Goal: Information Seeking & Learning: Learn about a topic

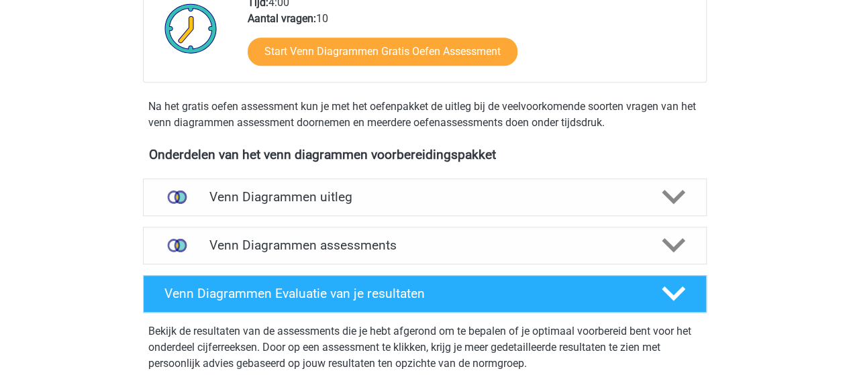
scroll to position [470, 0]
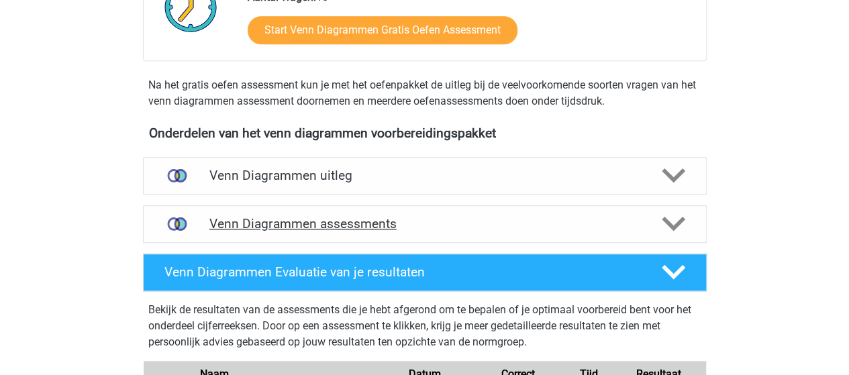
click at [321, 224] on h4 "Venn Diagrammen assessments" at bounding box center [424, 223] width 431 height 15
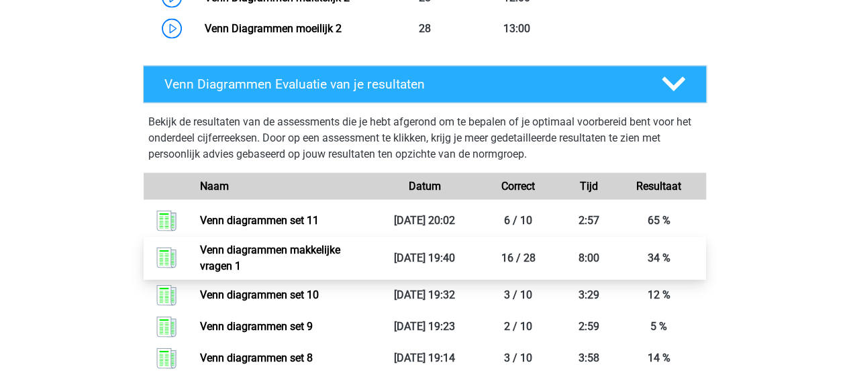
scroll to position [1275, 0]
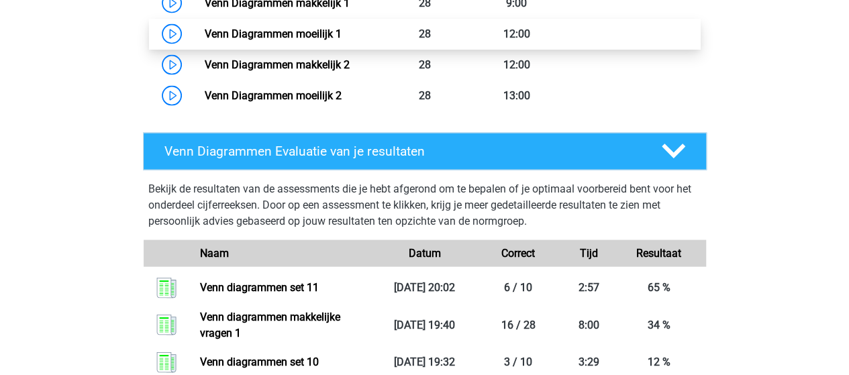
click at [311, 28] on link "Venn Diagrammen moeilijk 1" at bounding box center [273, 34] width 137 height 13
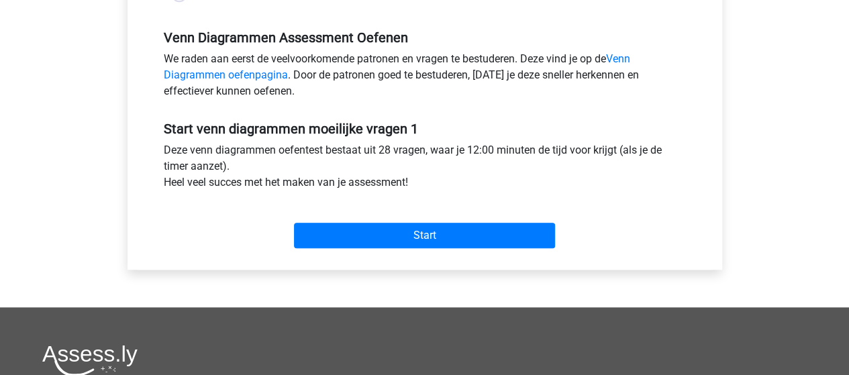
scroll to position [470, 0]
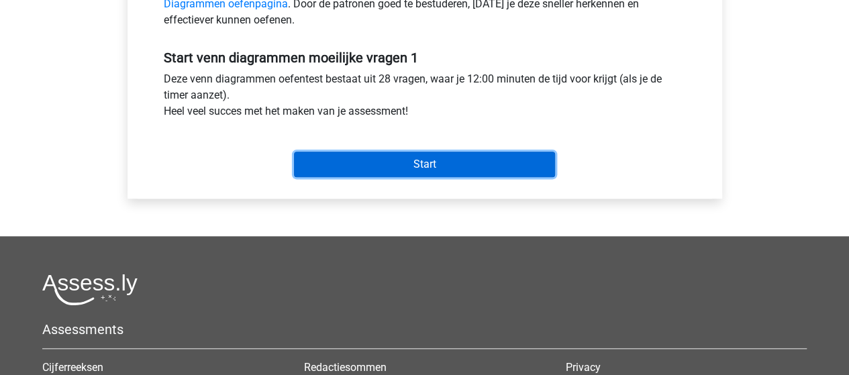
click at [398, 163] on input "Start" at bounding box center [424, 164] width 261 height 25
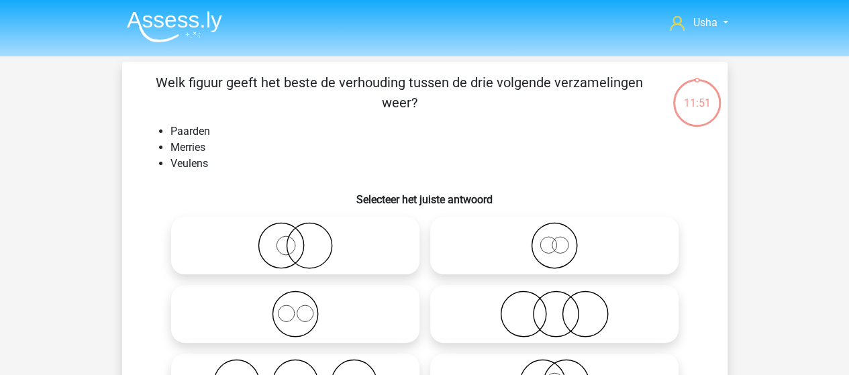
click at [553, 245] on icon at bounding box center [553, 245] width 237 height 47
click at [554, 239] on input "radio" at bounding box center [558, 234] width 9 height 9
radio input "true"
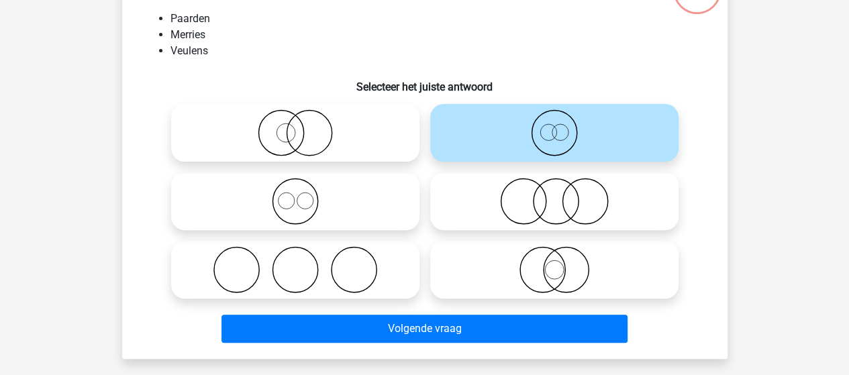
scroll to position [134, 0]
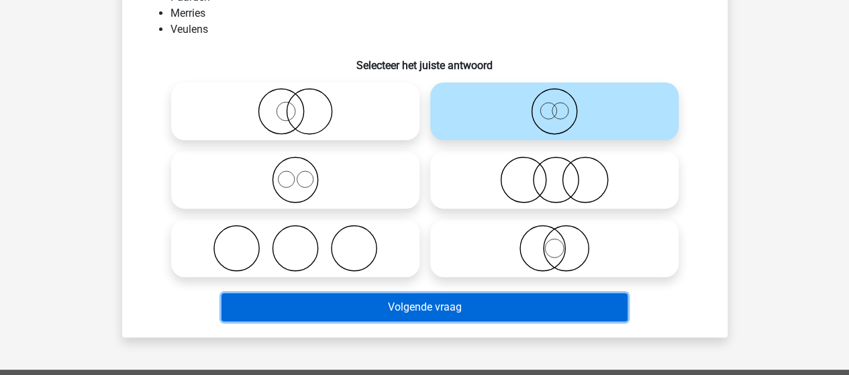
click at [404, 309] on button "Volgende vraag" at bounding box center [424, 307] width 406 height 28
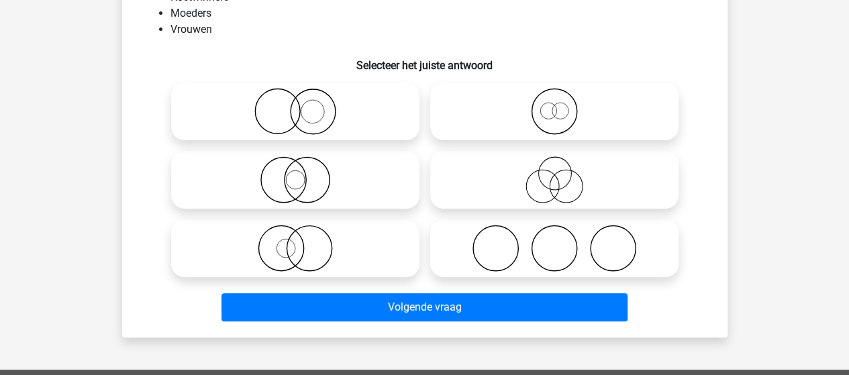
scroll to position [62, 0]
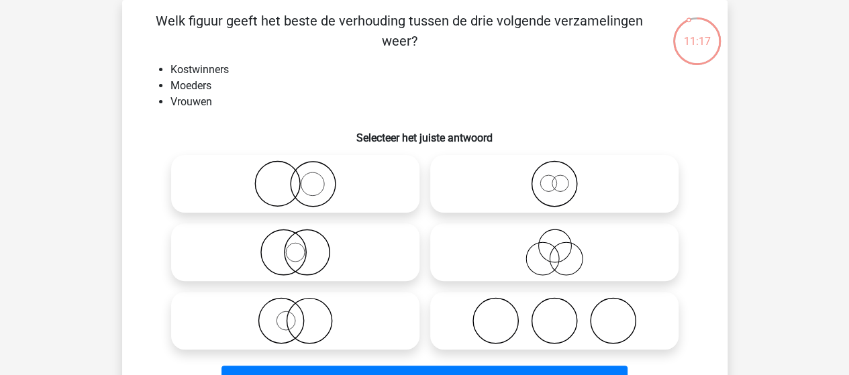
click at [558, 187] on icon at bounding box center [553, 183] width 237 height 47
click at [558, 177] on input "radio" at bounding box center [558, 172] width 9 height 9
radio input "true"
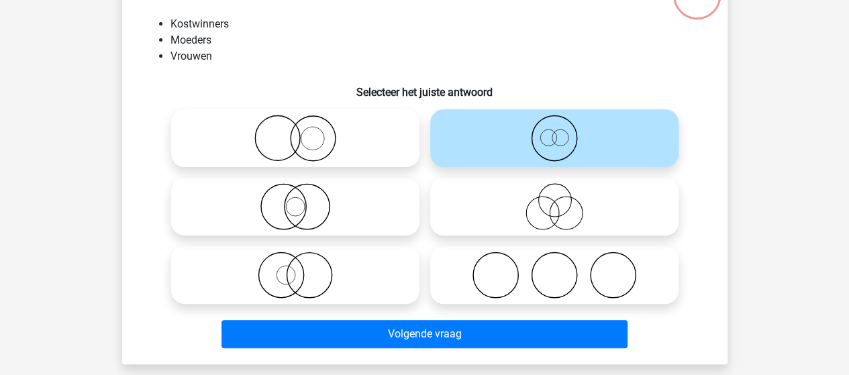
scroll to position [129, 0]
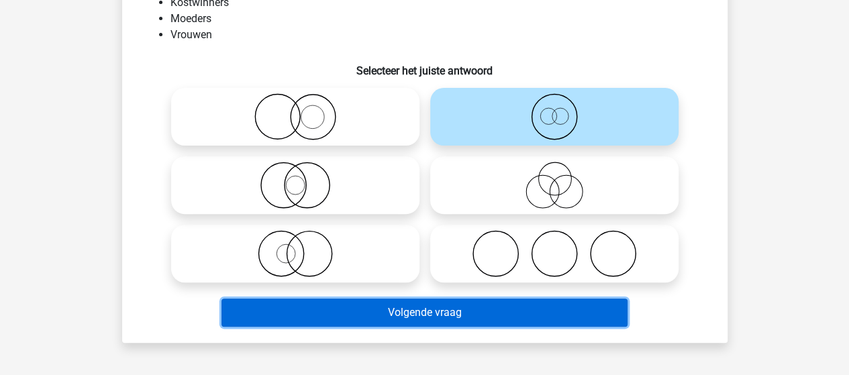
click at [423, 313] on button "Volgende vraag" at bounding box center [424, 313] width 406 height 28
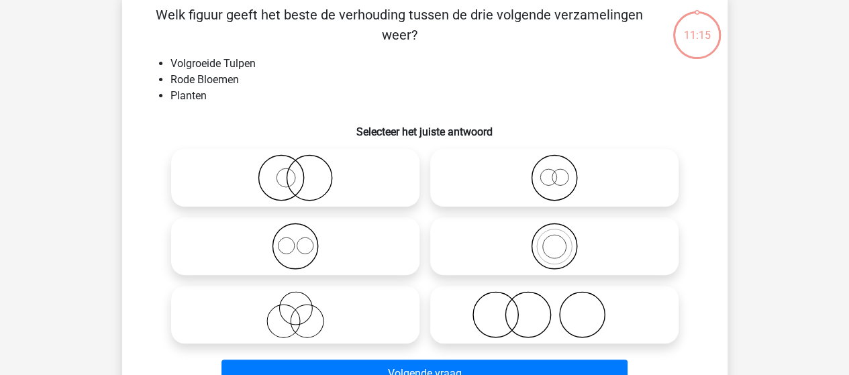
scroll to position [62, 0]
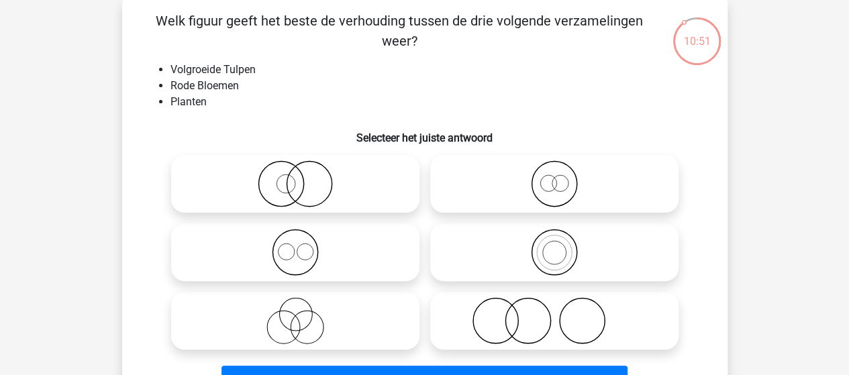
click at [563, 255] on icon at bounding box center [553, 252] width 237 height 47
click at [563, 246] on input "radio" at bounding box center [558, 241] width 9 height 9
radio input "true"
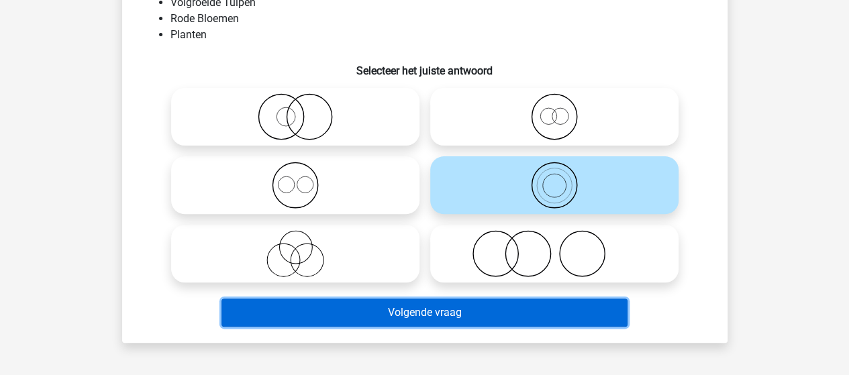
click at [455, 306] on button "Volgende vraag" at bounding box center [424, 313] width 406 height 28
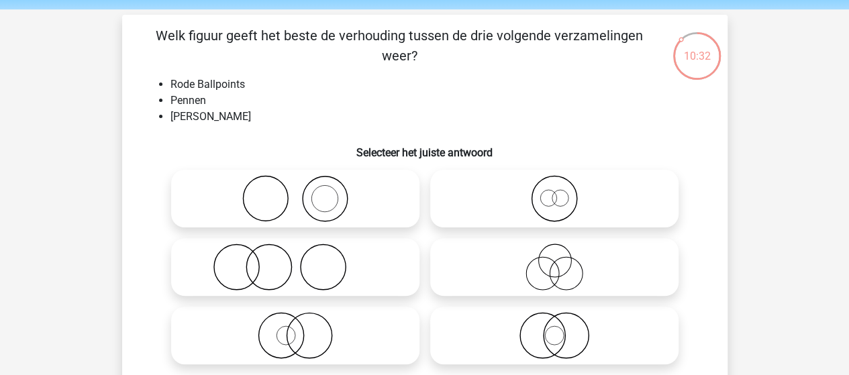
scroll to position [67, 0]
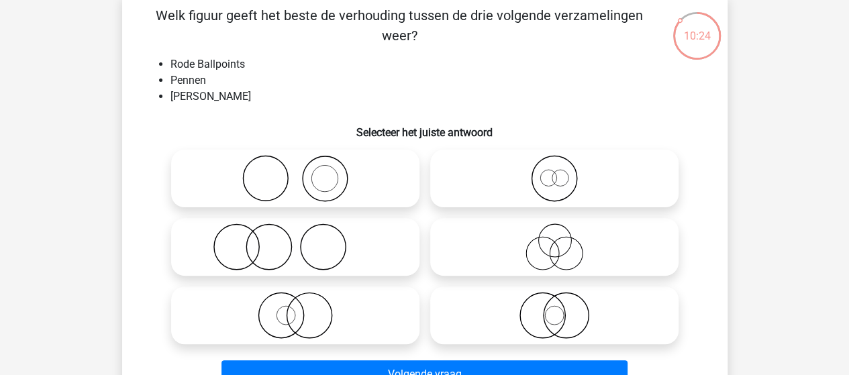
click at [564, 175] on icon at bounding box center [553, 178] width 237 height 47
click at [563, 172] on input "radio" at bounding box center [558, 167] width 9 height 9
radio input "true"
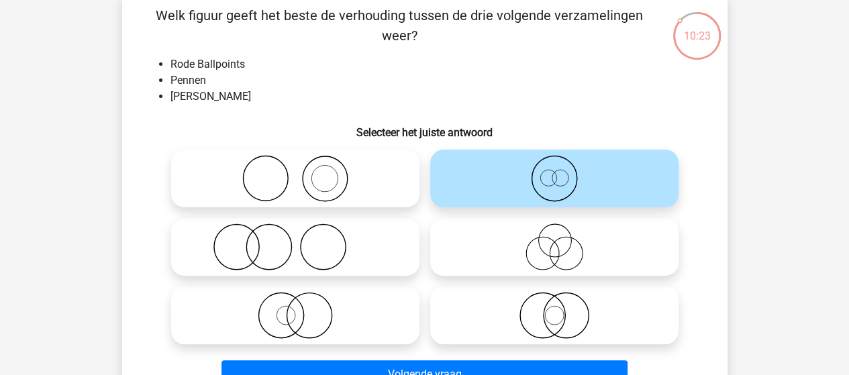
scroll to position [134, 0]
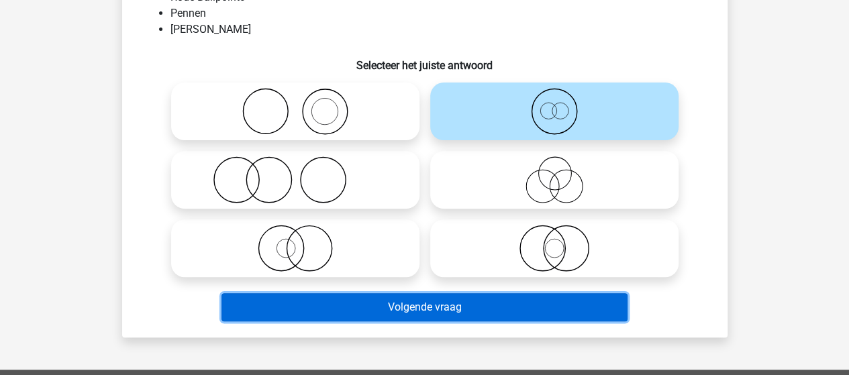
click at [378, 305] on button "Volgende vraag" at bounding box center [424, 307] width 406 height 28
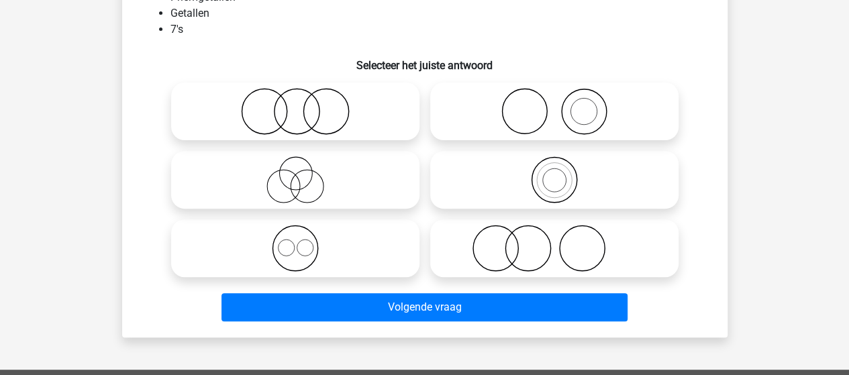
scroll to position [62, 0]
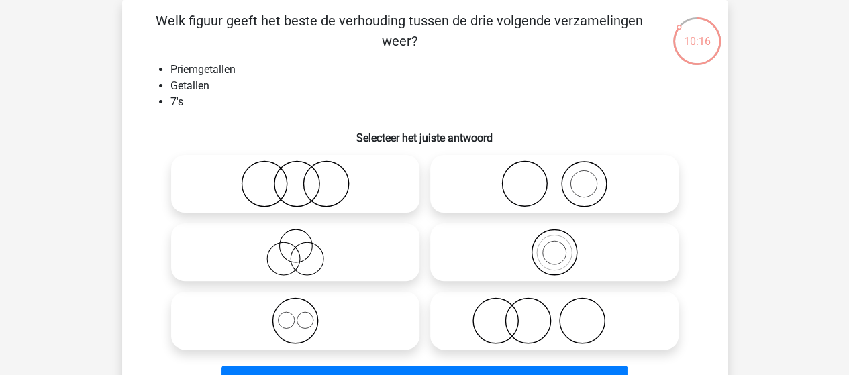
click at [542, 248] on icon at bounding box center [553, 252] width 237 height 47
click at [554, 246] on input "radio" at bounding box center [558, 241] width 9 height 9
radio input "true"
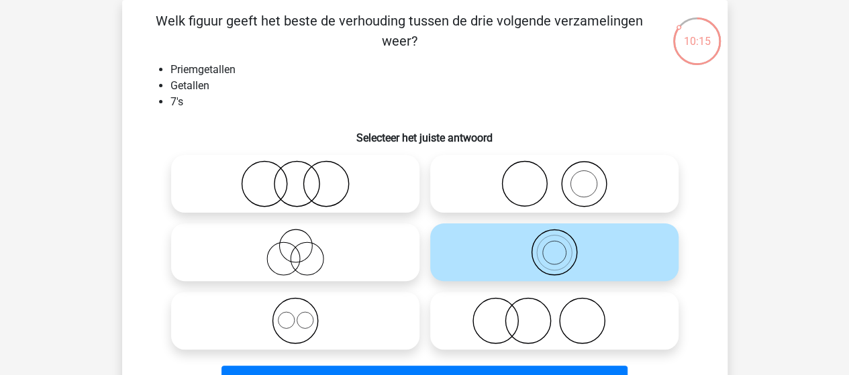
scroll to position [129, 0]
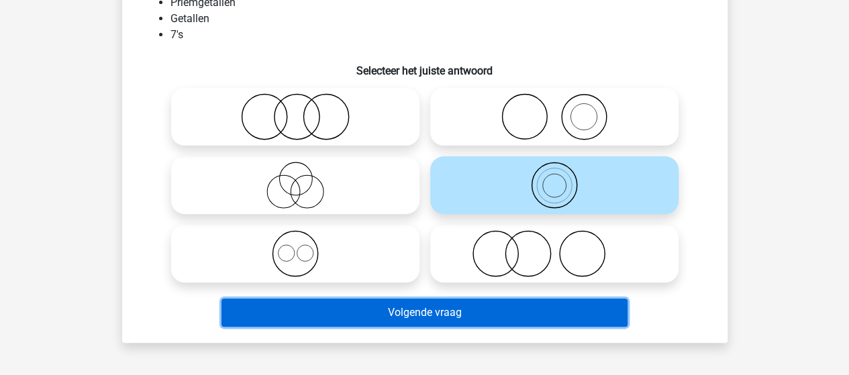
click at [393, 309] on button "Volgende vraag" at bounding box center [424, 313] width 406 height 28
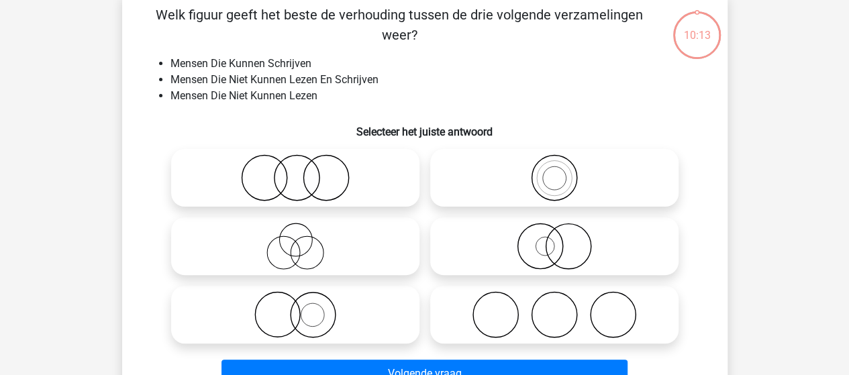
scroll to position [62, 0]
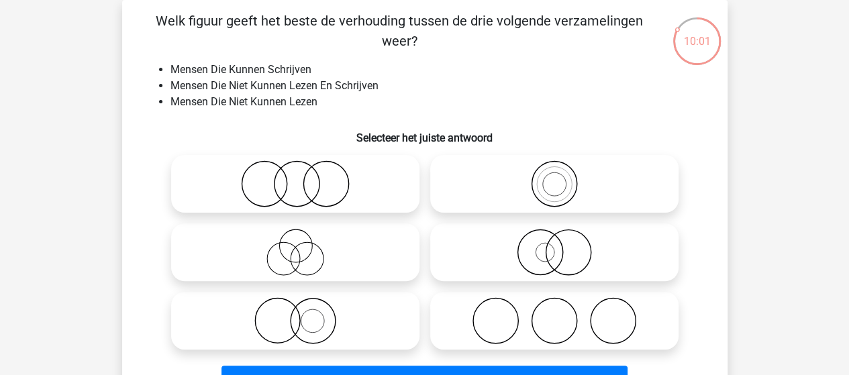
click at [278, 188] on icon at bounding box center [294, 183] width 237 height 47
click at [295, 177] on input "radio" at bounding box center [299, 172] width 9 height 9
radio input "true"
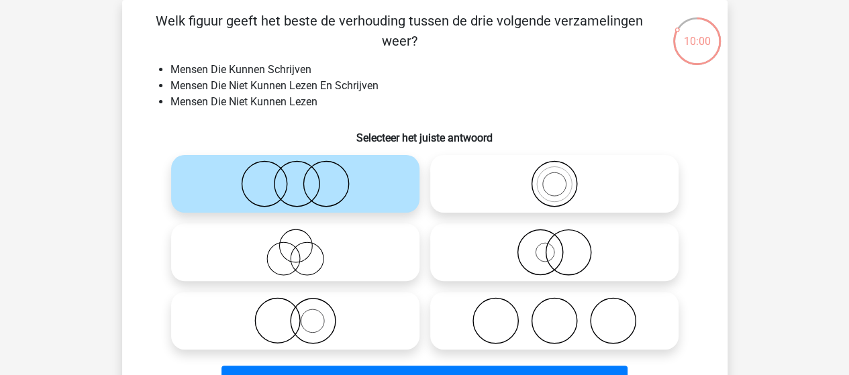
scroll to position [129, 0]
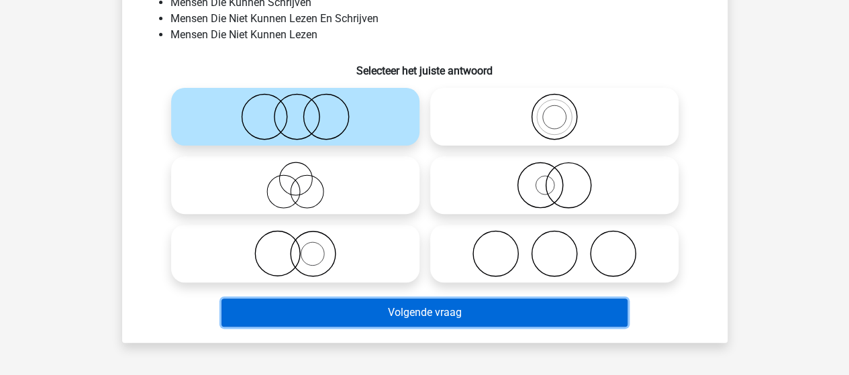
click at [402, 310] on button "Volgende vraag" at bounding box center [424, 313] width 406 height 28
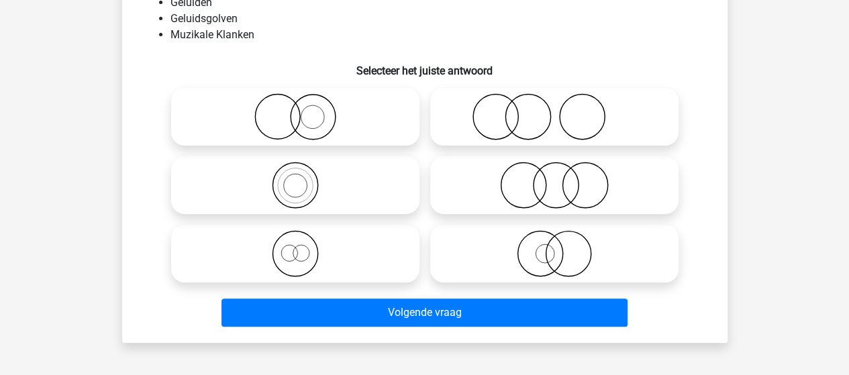
scroll to position [62, 0]
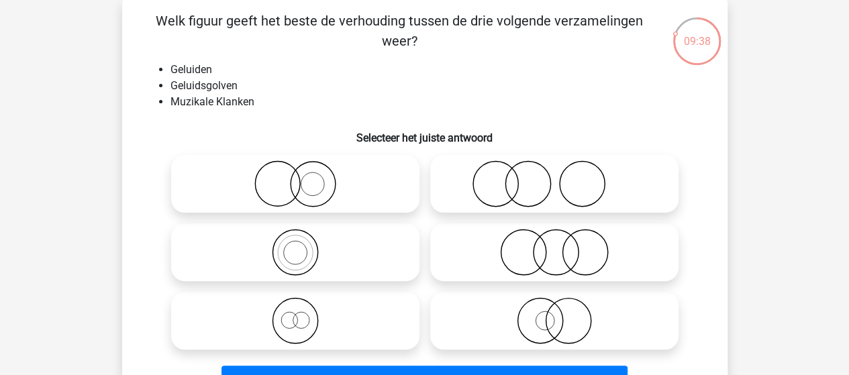
click at [519, 189] on icon at bounding box center [553, 183] width 237 height 47
click at [554, 177] on input "radio" at bounding box center [558, 172] width 9 height 9
radio input "true"
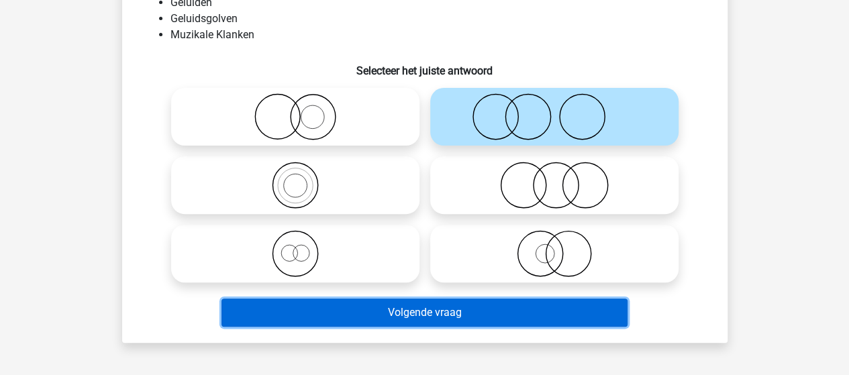
click at [385, 312] on button "Volgende vraag" at bounding box center [424, 313] width 406 height 28
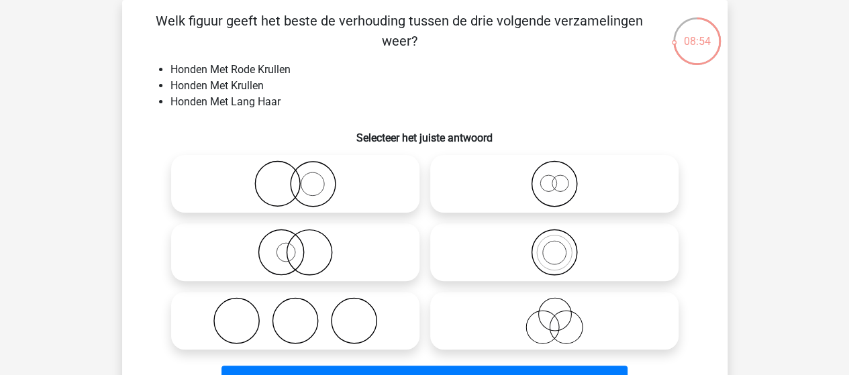
click at [302, 176] on input "radio" at bounding box center [299, 172] width 9 height 9
radio input "true"
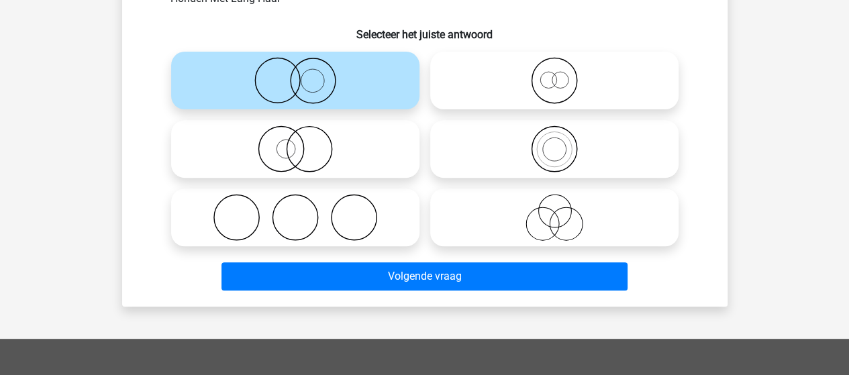
scroll to position [196, 0]
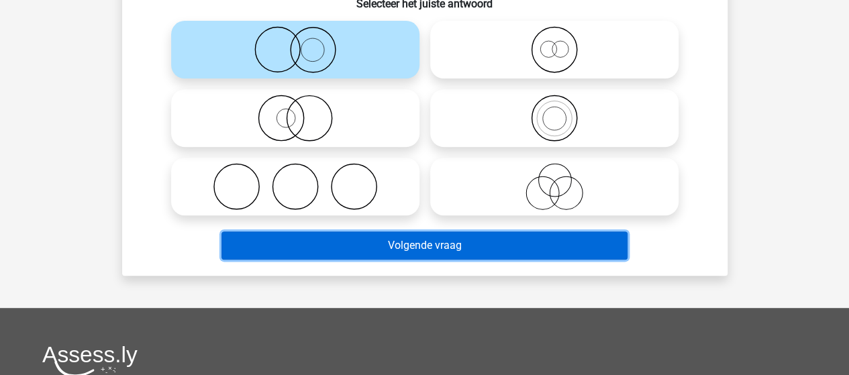
click at [427, 252] on button "Volgende vraag" at bounding box center [424, 245] width 406 height 28
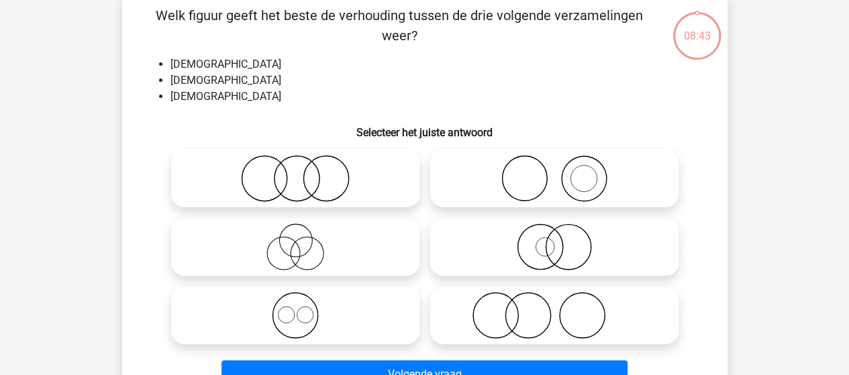
scroll to position [62, 0]
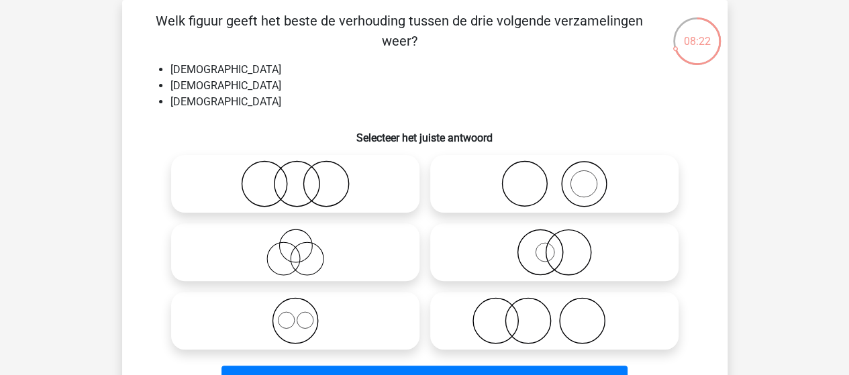
click at [287, 180] on icon at bounding box center [294, 183] width 237 height 47
click at [295, 177] on input "radio" at bounding box center [299, 172] width 9 height 9
radio input "true"
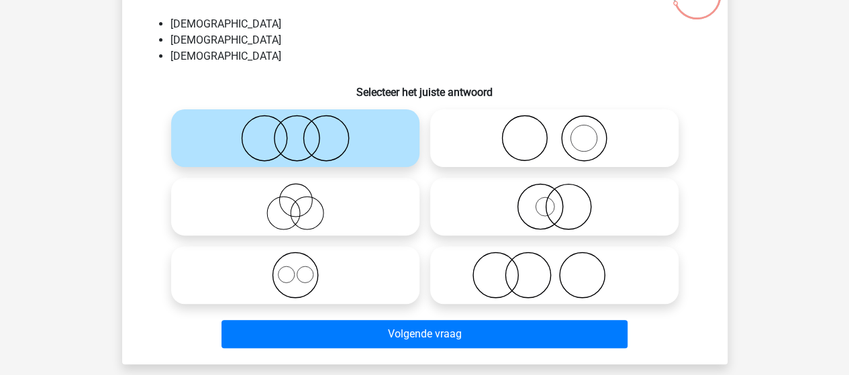
scroll to position [129, 0]
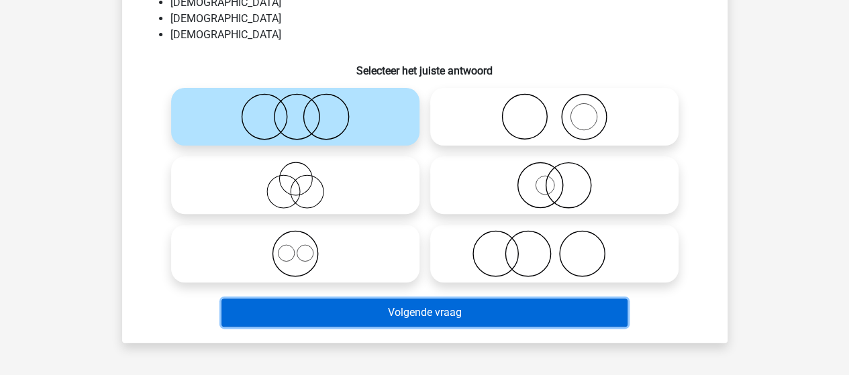
click at [381, 312] on button "Volgende vraag" at bounding box center [424, 313] width 406 height 28
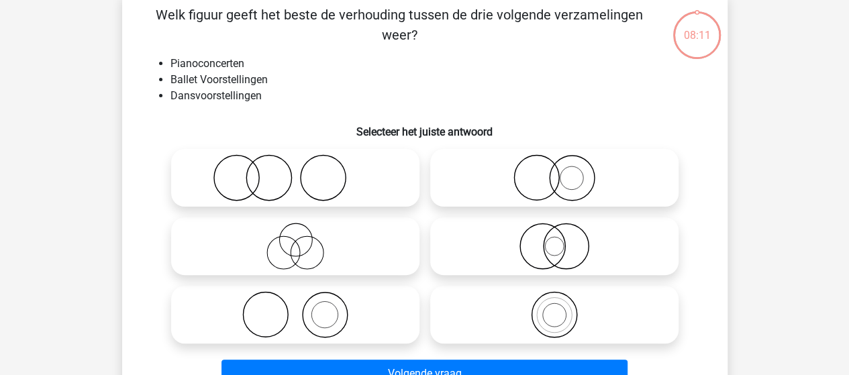
scroll to position [62, 0]
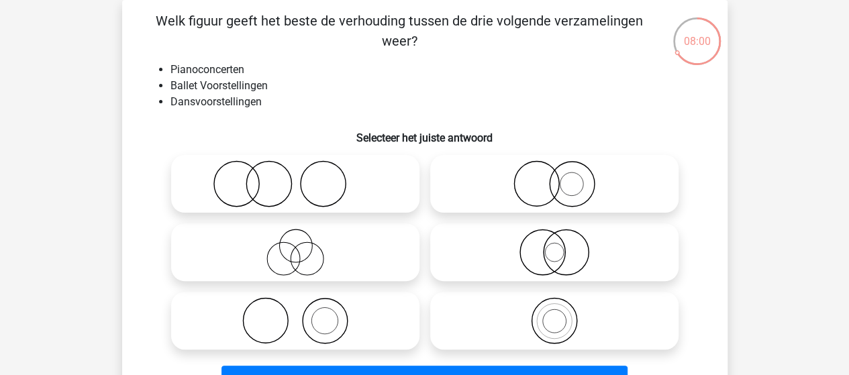
click at [284, 184] on icon at bounding box center [294, 183] width 237 height 47
click at [295, 177] on input "radio" at bounding box center [299, 172] width 9 height 9
radio input "true"
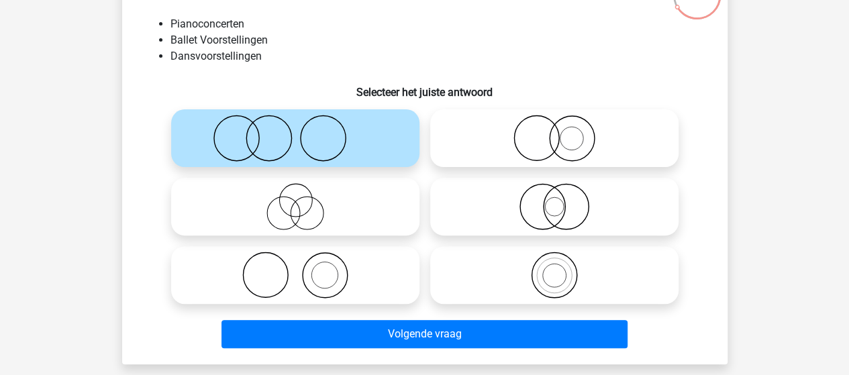
scroll to position [129, 0]
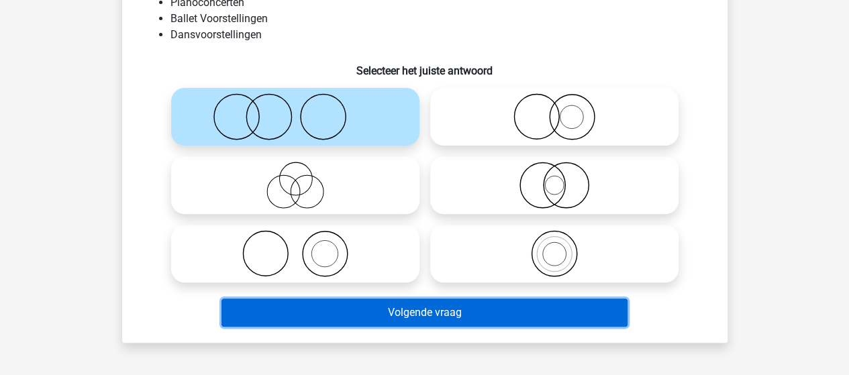
click at [373, 305] on button "Volgende vraag" at bounding box center [424, 313] width 406 height 28
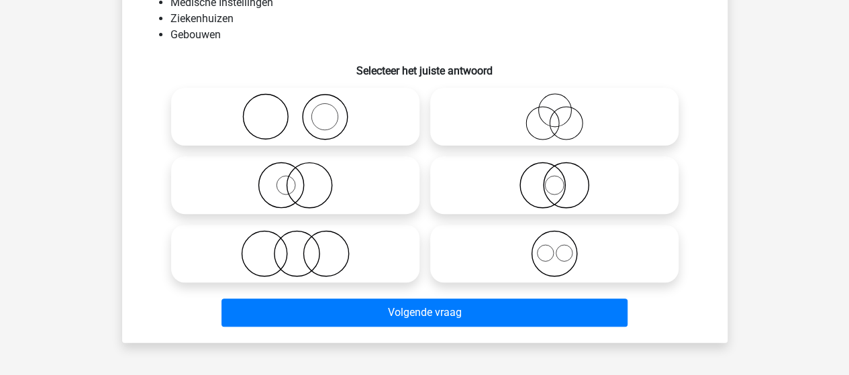
scroll to position [62, 0]
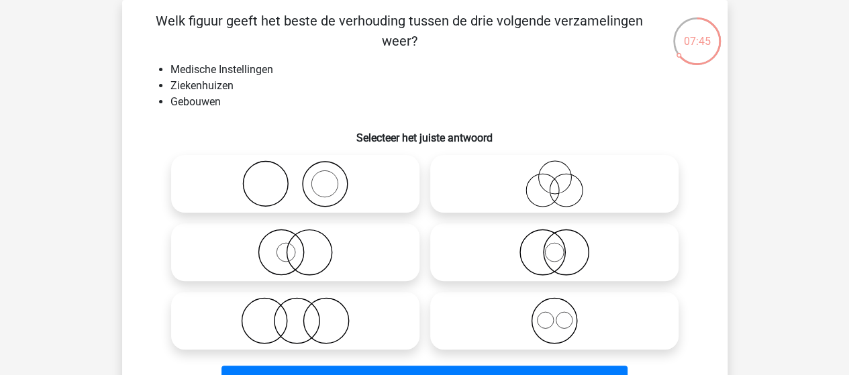
click at [270, 185] on icon at bounding box center [294, 183] width 237 height 47
click at [295, 177] on input "radio" at bounding box center [299, 172] width 9 height 9
radio input "true"
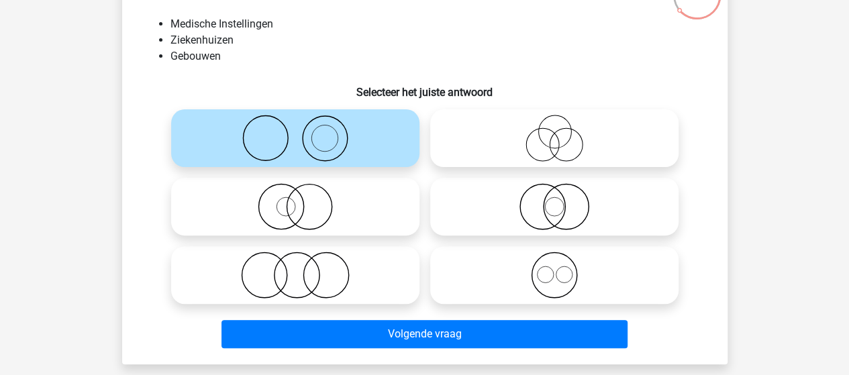
scroll to position [129, 0]
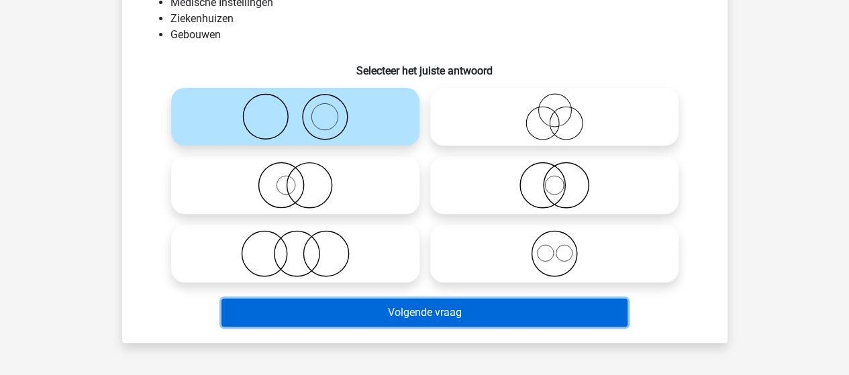
click at [385, 307] on button "Volgende vraag" at bounding box center [424, 313] width 406 height 28
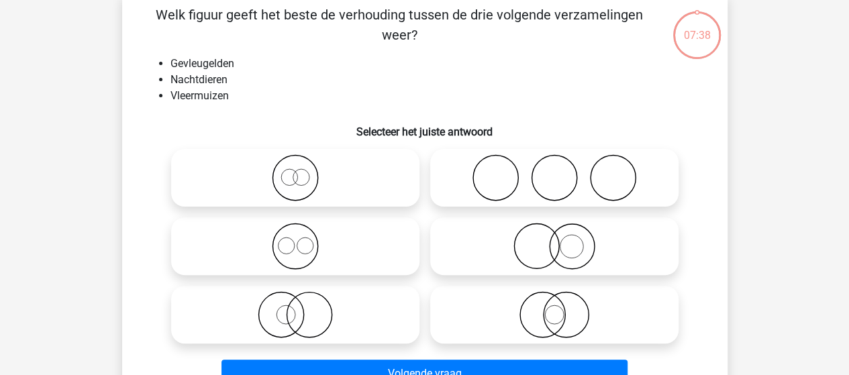
scroll to position [62, 0]
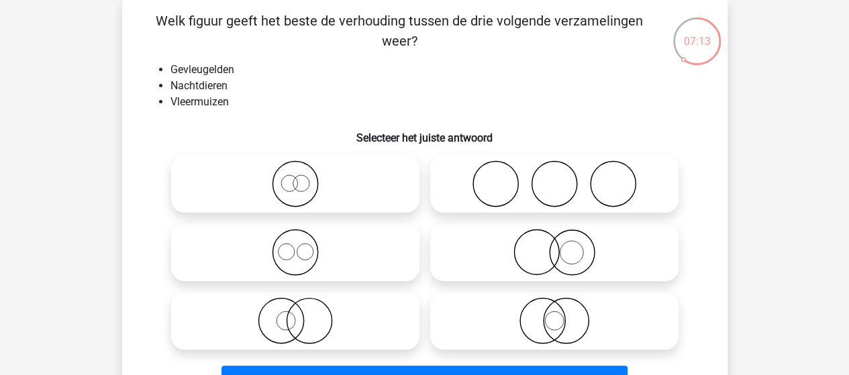
click at [570, 316] on icon at bounding box center [553, 320] width 237 height 47
click at [563, 314] on input "radio" at bounding box center [558, 309] width 9 height 9
radio input "true"
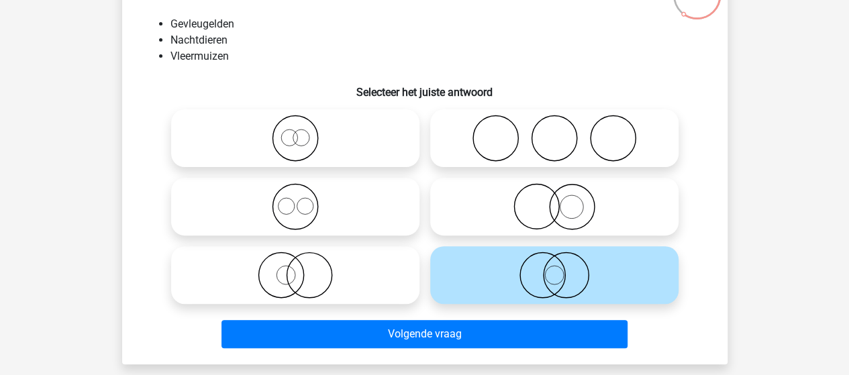
scroll to position [129, 0]
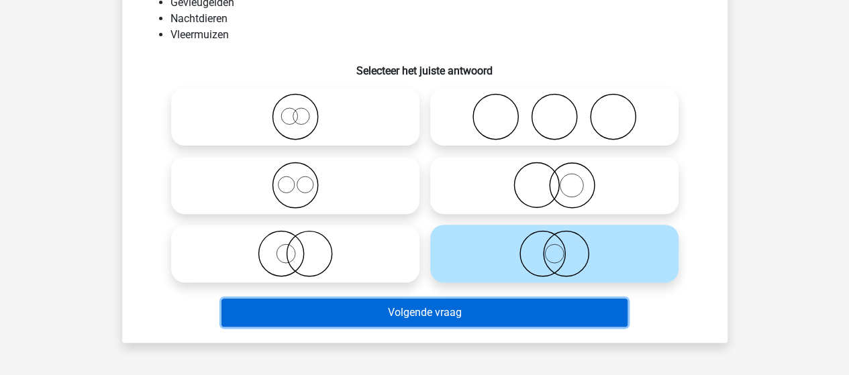
click at [450, 313] on button "Volgende vraag" at bounding box center [424, 313] width 406 height 28
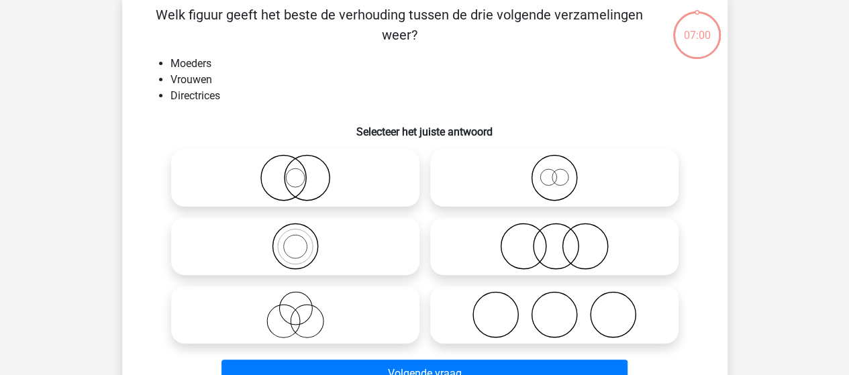
scroll to position [62, 0]
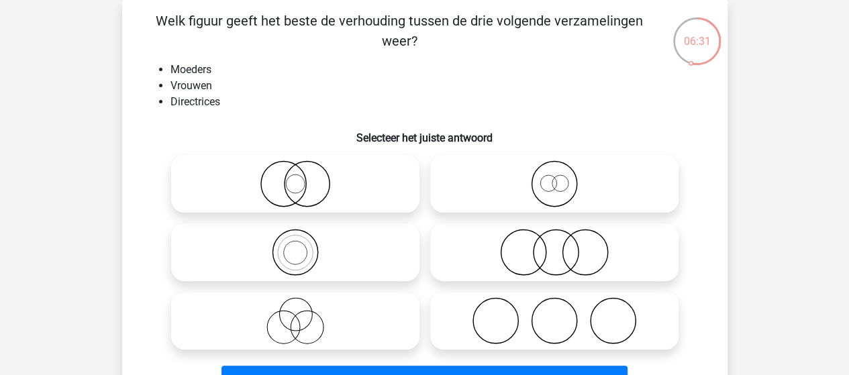
click at [295, 248] on icon at bounding box center [294, 252] width 237 height 47
click at [295, 246] on input "radio" at bounding box center [299, 241] width 9 height 9
radio input "true"
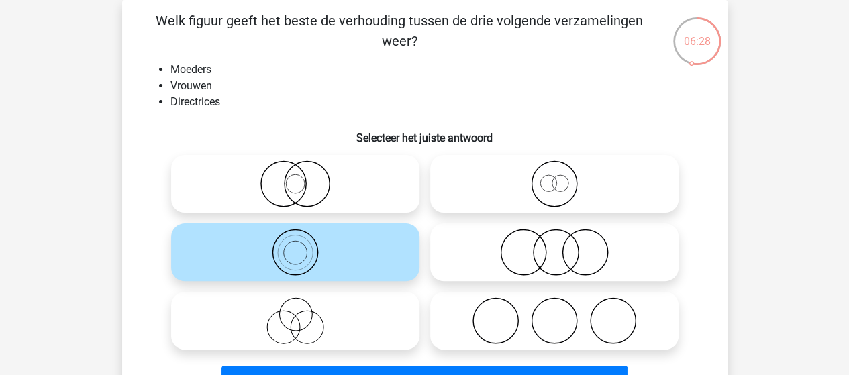
click at [295, 248] on icon at bounding box center [294, 252] width 237 height 47
click at [295, 246] on input "radio" at bounding box center [299, 241] width 9 height 9
click at [295, 305] on input "radio" at bounding box center [299, 309] width 9 height 9
radio input "true"
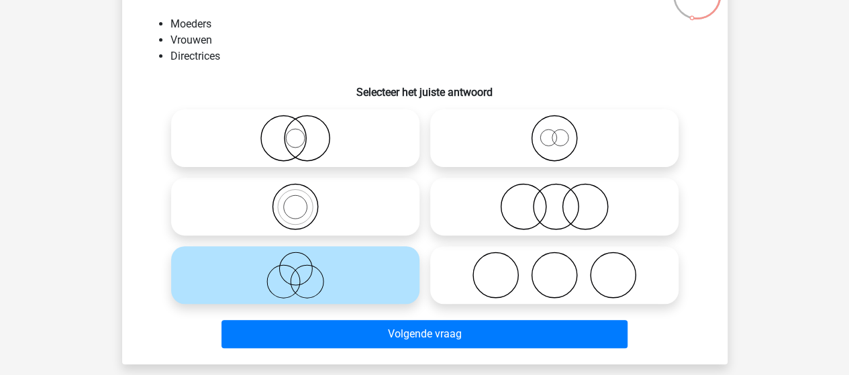
scroll to position [129, 0]
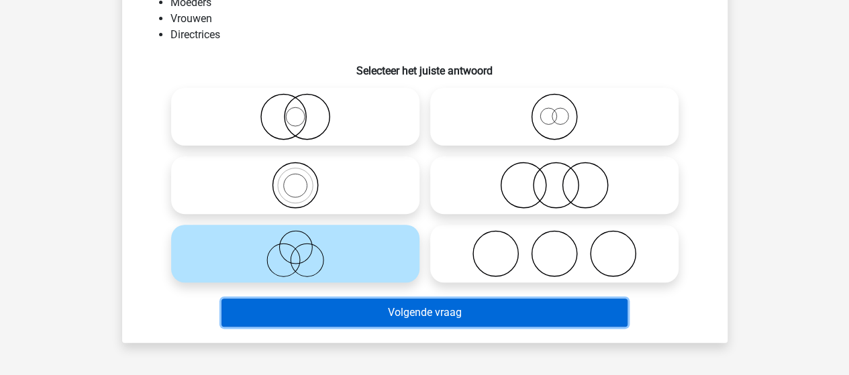
click at [405, 315] on button "Volgende vraag" at bounding box center [424, 313] width 406 height 28
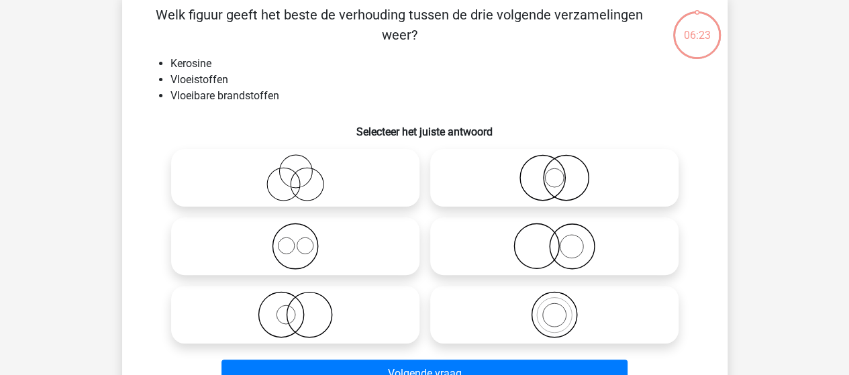
scroll to position [62, 0]
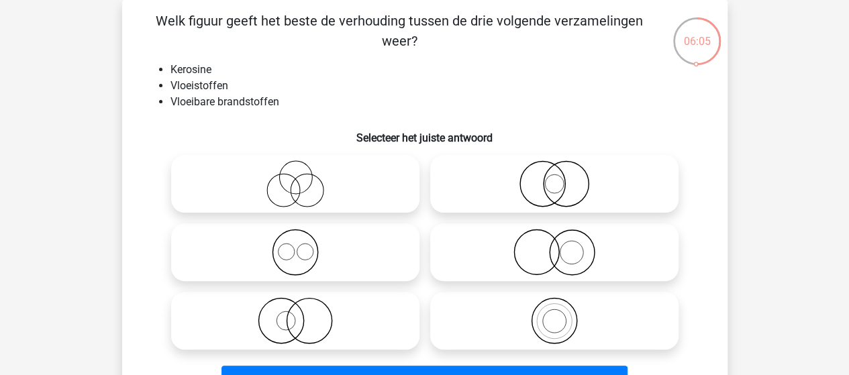
click at [301, 244] on input "radio" at bounding box center [299, 241] width 9 height 9
radio input "true"
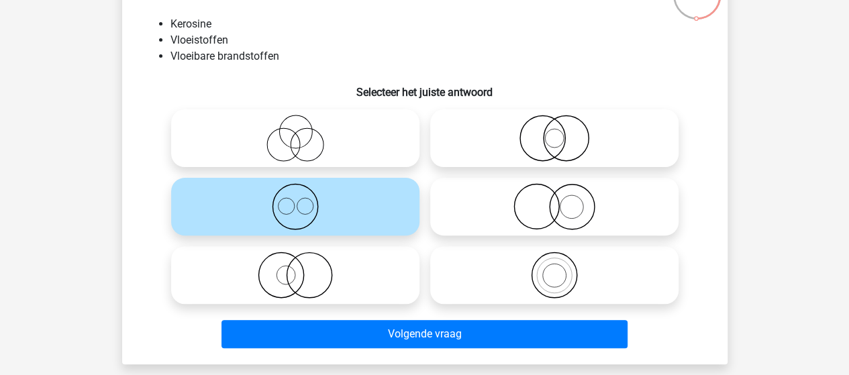
scroll to position [129, 0]
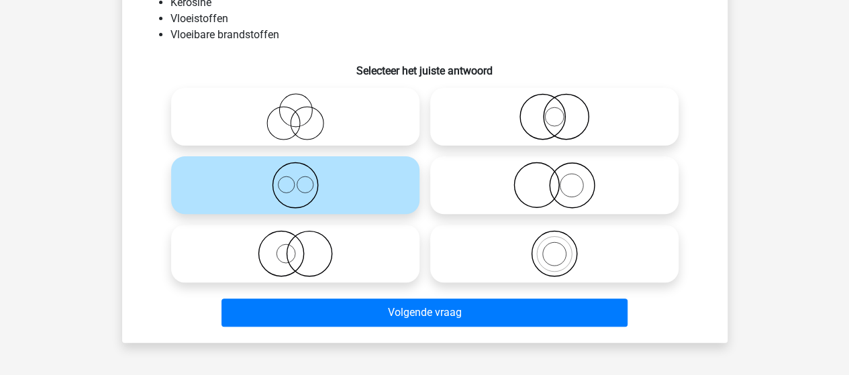
click at [570, 250] on icon at bounding box center [553, 253] width 237 height 47
click at [563, 247] on input "radio" at bounding box center [558, 242] width 9 height 9
radio input "true"
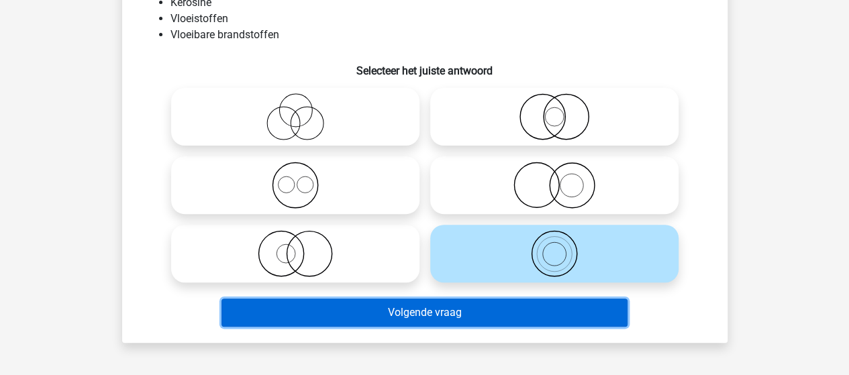
click at [472, 312] on button "Volgende vraag" at bounding box center [424, 313] width 406 height 28
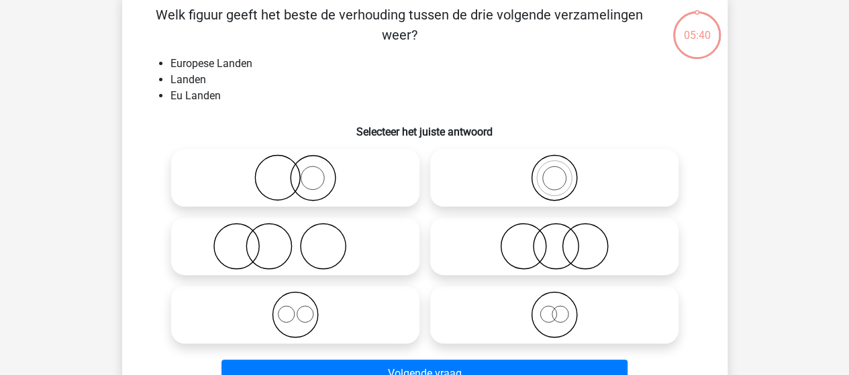
scroll to position [62, 0]
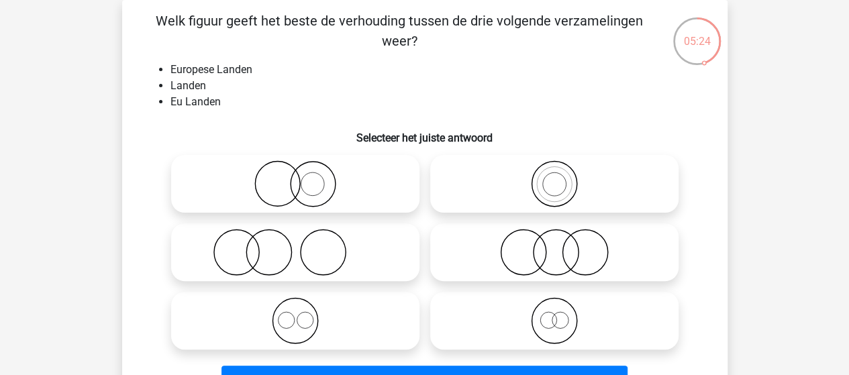
click at [546, 320] on icon at bounding box center [553, 320] width 237 height 47
click at [554, 314] on input "radio" at bounding box center [558, 309] width 9 height 9
radio input "true"
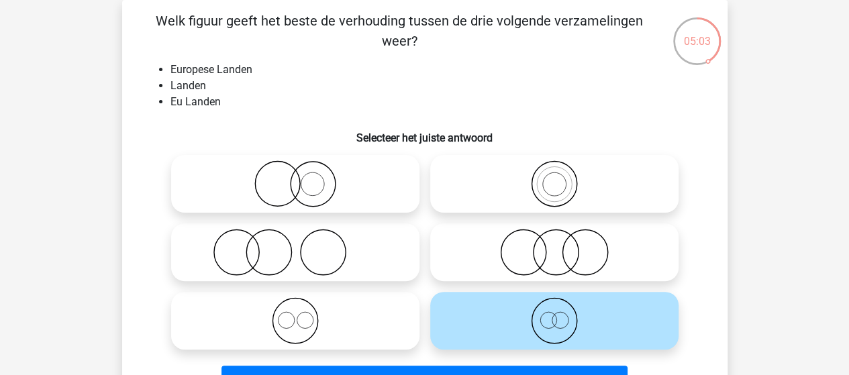
click at [563, 183] on icon at bounding box center [553, 183] width 237 height 47
click at [563, 177] on input "radio" at bounding box center [558, 172] width 9 height 9
radio input "true"
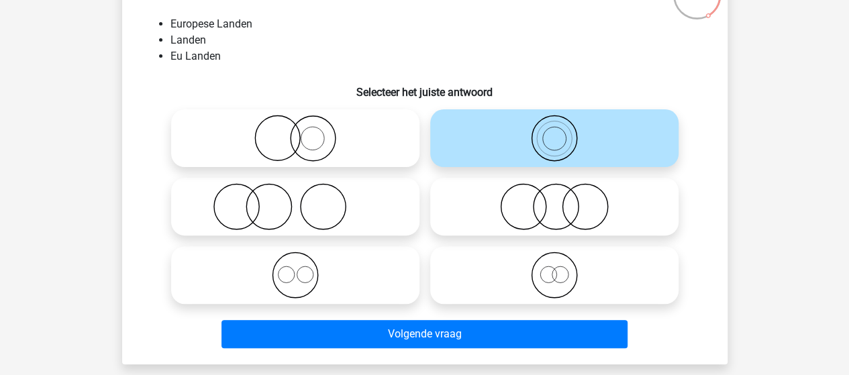
scroll to position [129, 0]
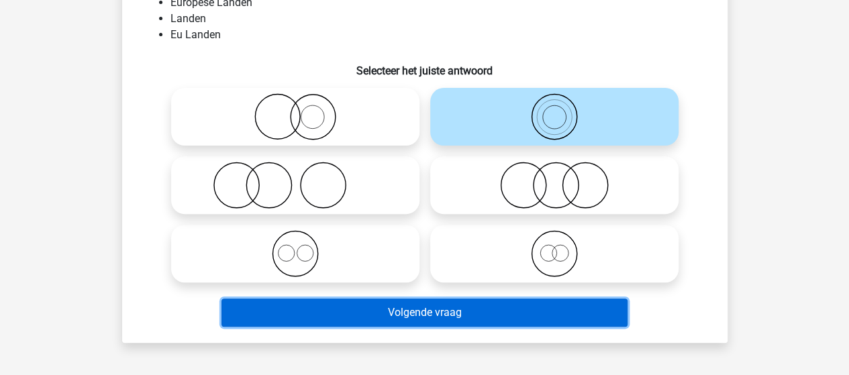
click at [397, 312] on button "Volgende vraag" at bounding box center [424, 313] width 406 height 28
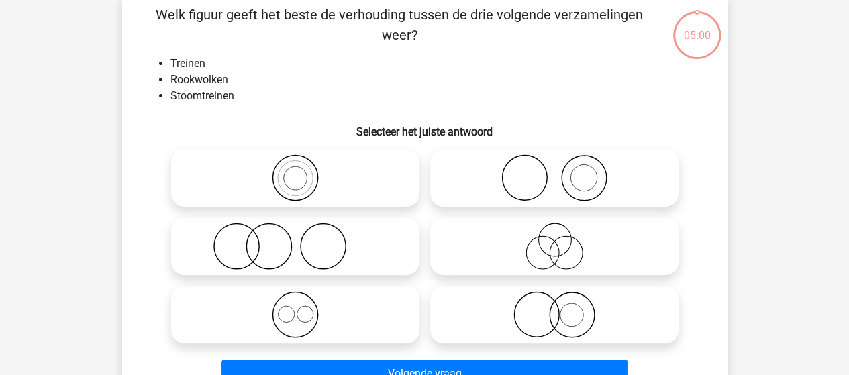
scroll to position [62, 0]
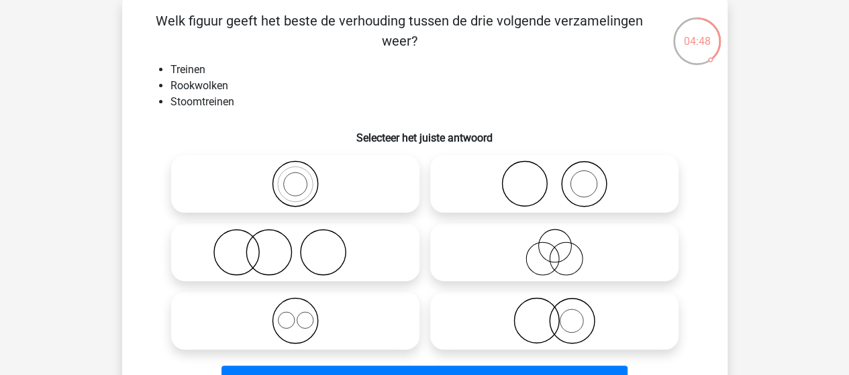
click at [542, 181] on icon at bounding box center [553, 183] width 237 height 47
click at [554, 177] on input "radio" at bounding box center [558, 172] width 9 height 9
radio input "true"
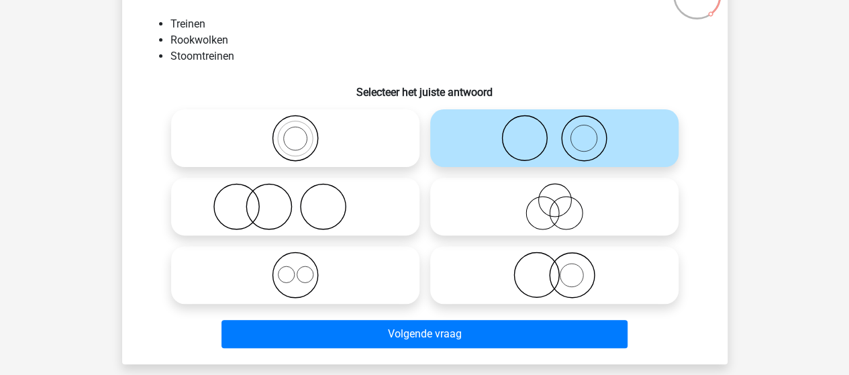
scroll to position [129, 0]
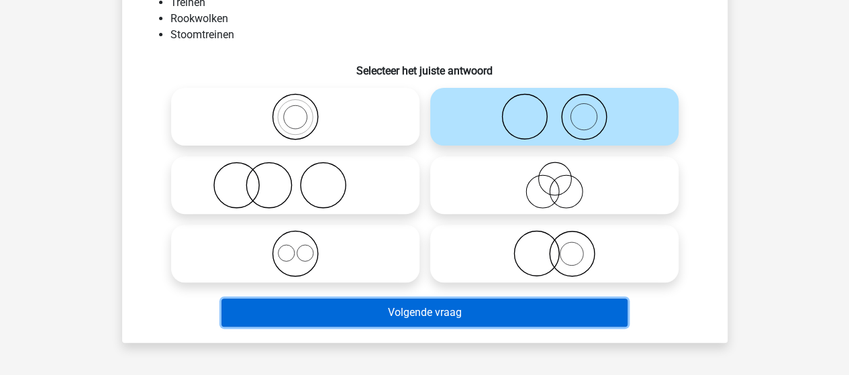
click at [379, 316] on button "Volgende vraag" at bounding box center [424, 313] width 406 height 28
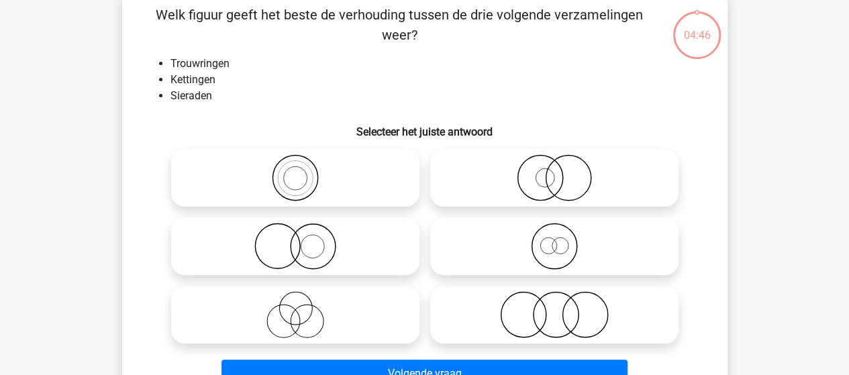
scroll to position [62, 0]
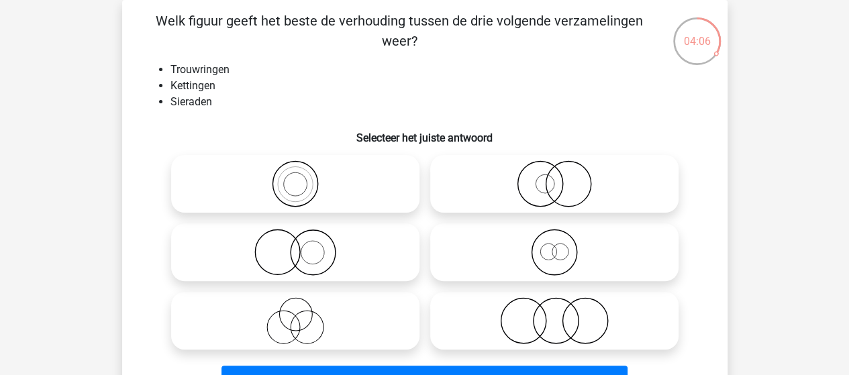
click at [297, 258] on icon at bounding box center [294, 252] width 237 height 47
click at [297, 246] on input "radio" at bounding box center [299, 241] width 9 height 9
radio input "true"
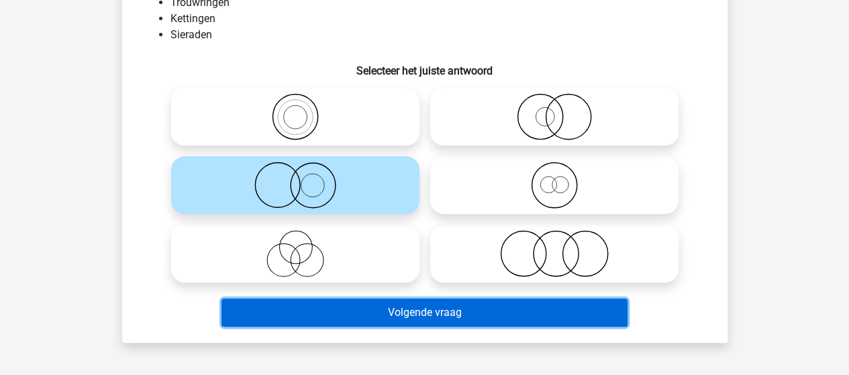
click at [376, 316] on button "Volgende vraag" at bounding box center [424, 313] width 406 height 28
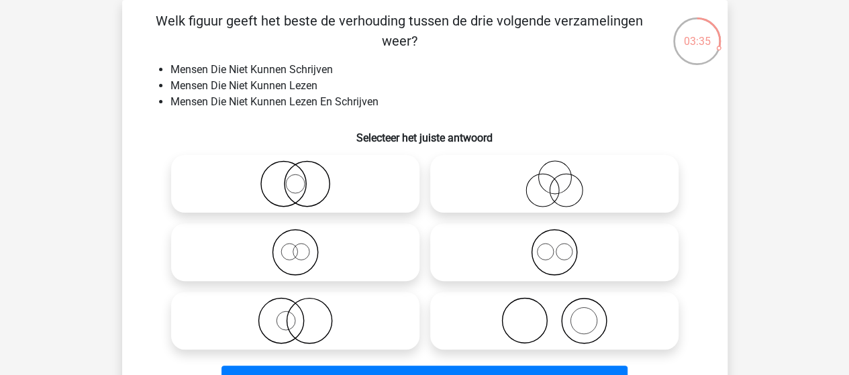
click at [290, 184] on icon at bounding box center [294, 183] width 237 height 47
click at [295, 177] on input "radio" at bounding box center [299, 172] width 9 height 9
radio input "true"
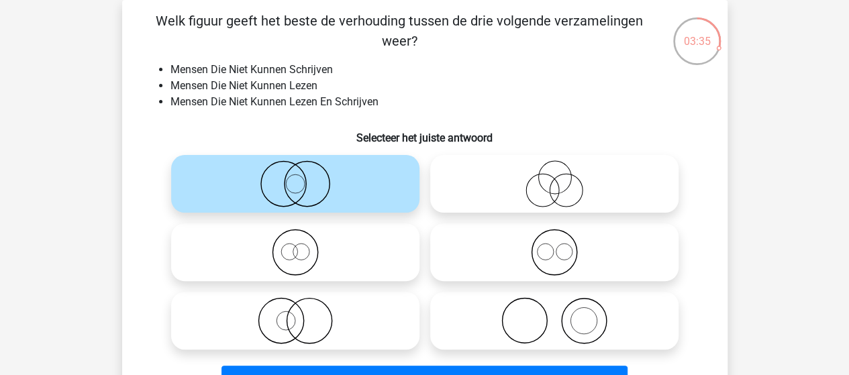
scroll to position [129, 0]
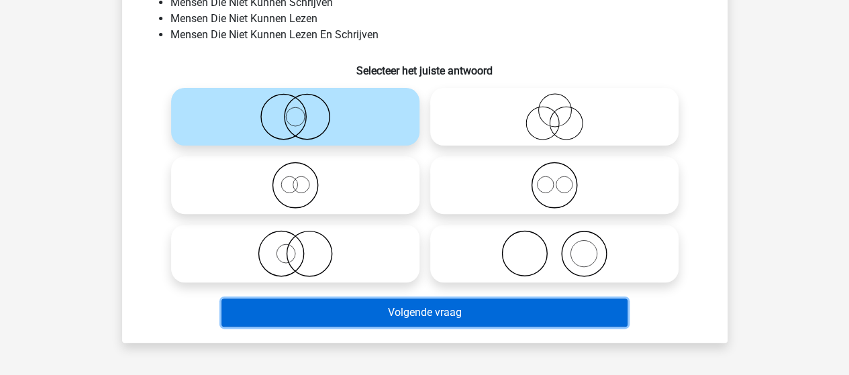
click at [433, 316] on button "Volgende vraag" at bounding box center [424, 313] width 406 height 28
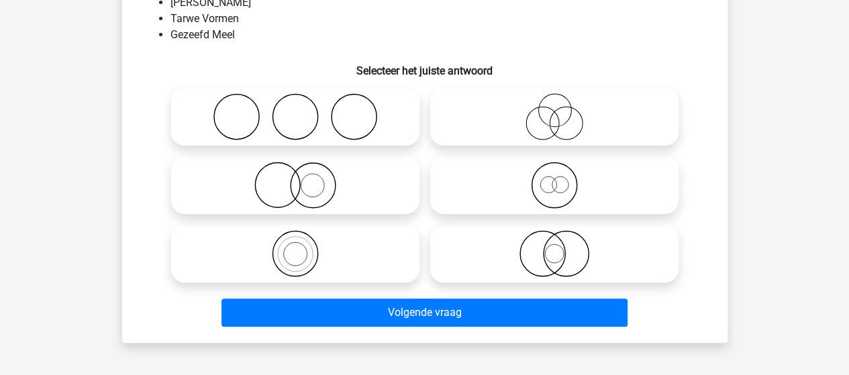
scroll to position [62, 0]
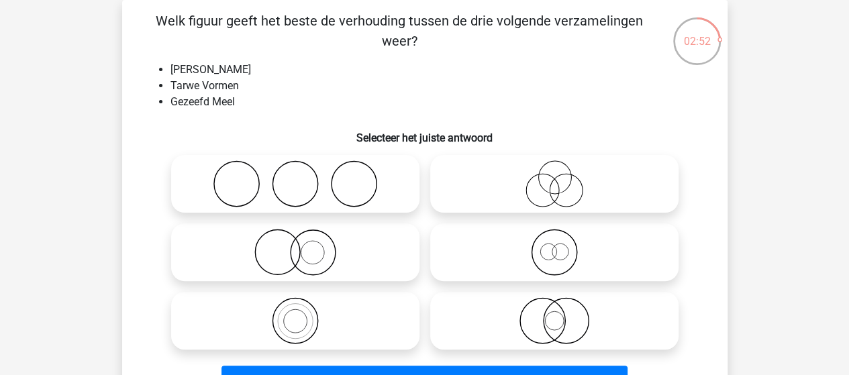
click at [555, 259] on circle at bounding box center [559, 252] width 16 height 16
click at [555, 246] on input "radio" at bounding box center [558, 241] width 9 height 9
radio input "true"
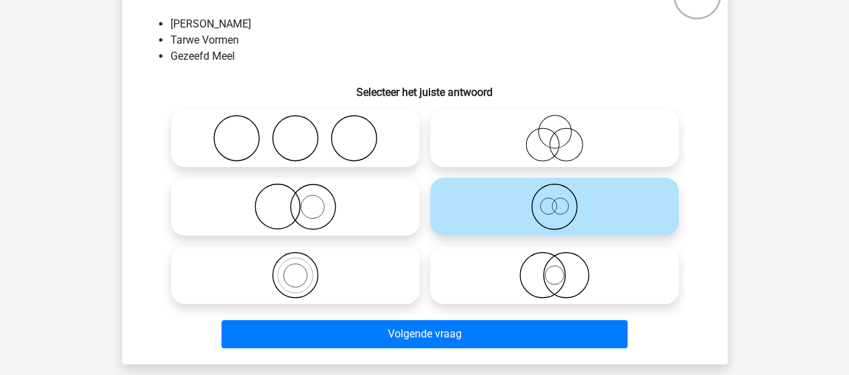
scroll to position [129, 0]
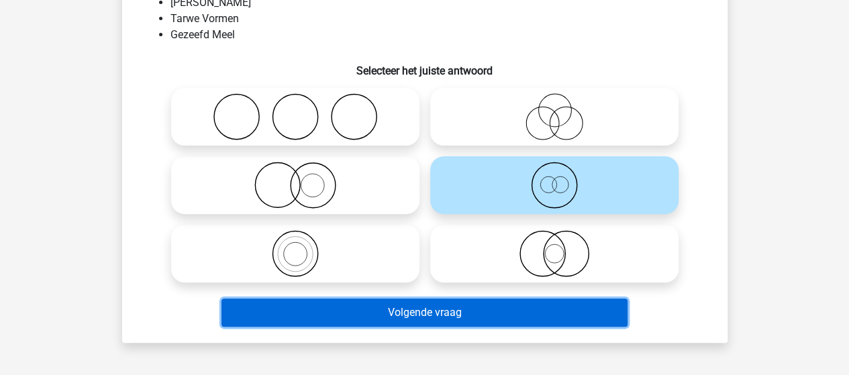
click at [471, 307] on button "Volgende vraag" at bounding box center [424, 313] width 406 height 28
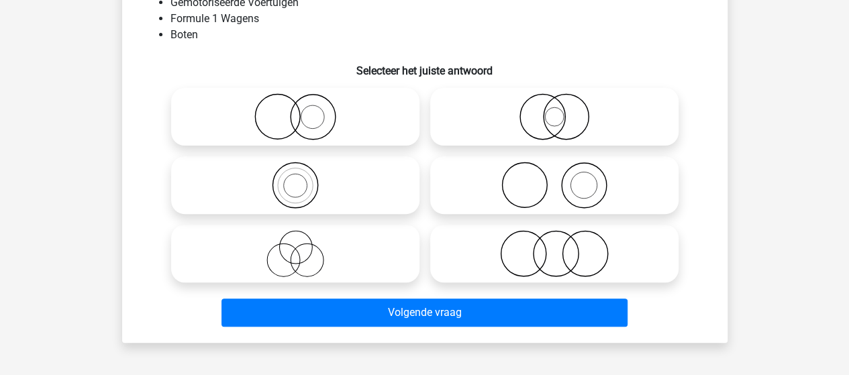
scroll to position [62, 0]
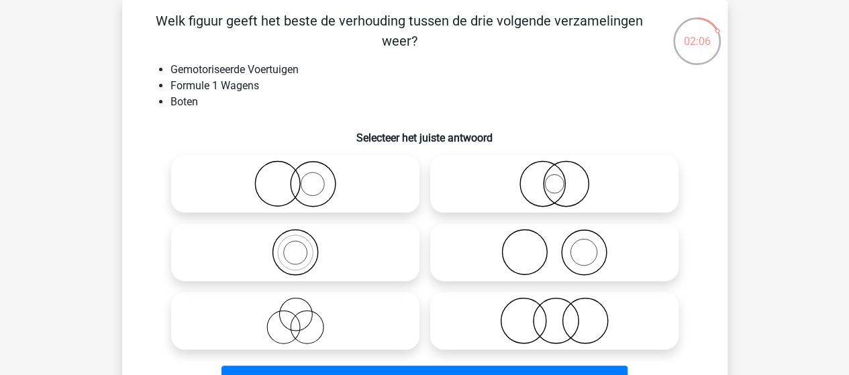
click at [288, 192] on icon at bounding box center [294, 183] width 237 height 47
click at [295, 177] on input "radio" at bounding box center [299, 172] width 9 height 9
radio input "true"
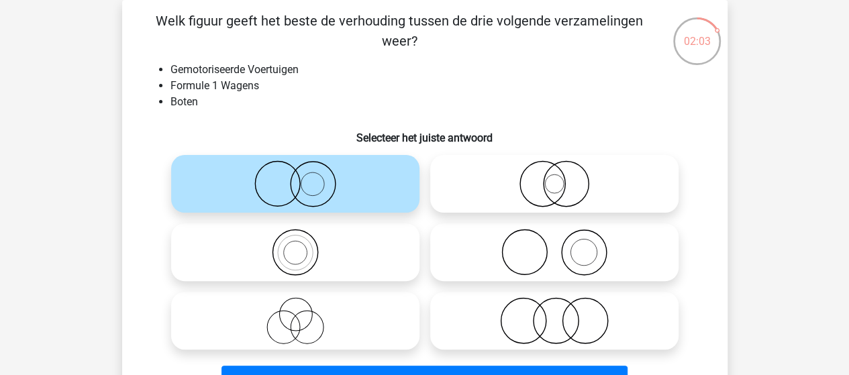
scroll to position [129, 0]
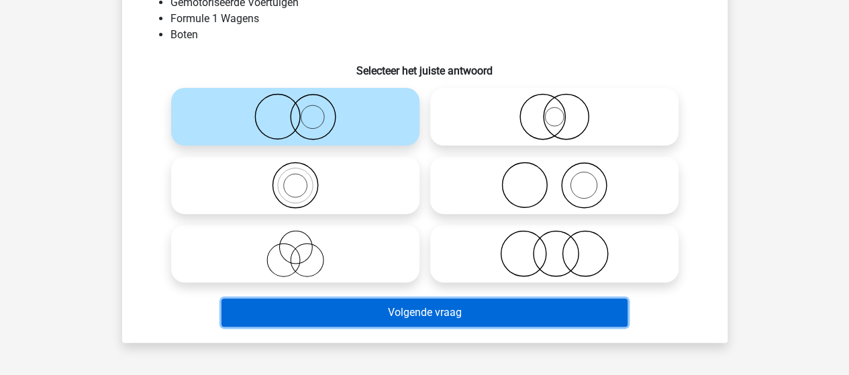
click at [418, 315] on button "Volgende vraag" at bounding box center [424, 313] width 406 height 28
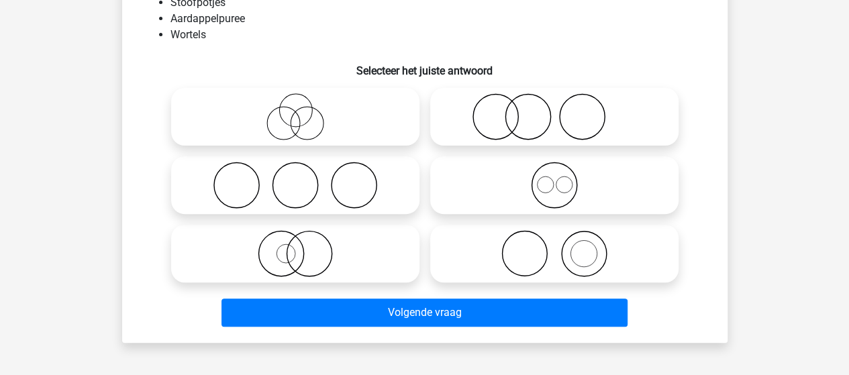
scroll to position [62, 0]
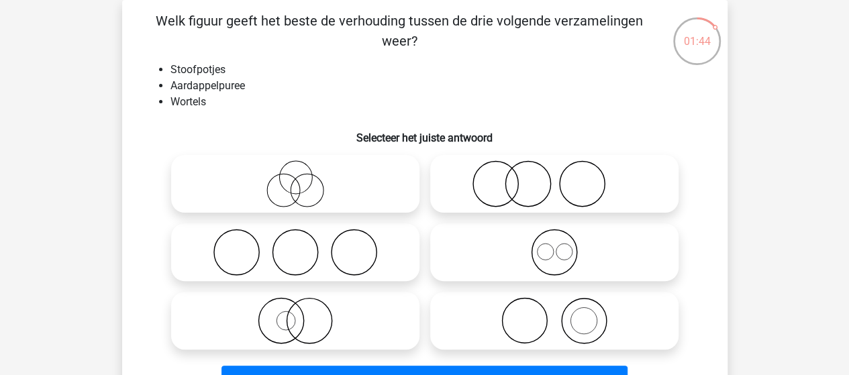
click at [319, 270] on icon at bounding box center [294, 252] width 237 height 47
click at [304, 246] on input "radio" at bounding box center [299, 241] width 9 height 9
radio input "true"
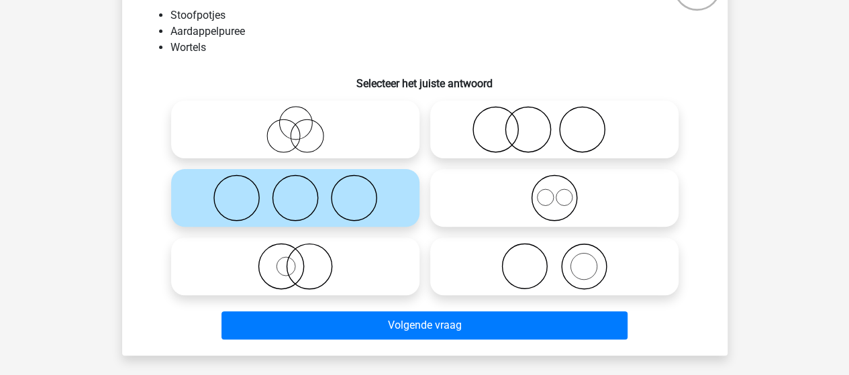
scroll to position [129, 0]
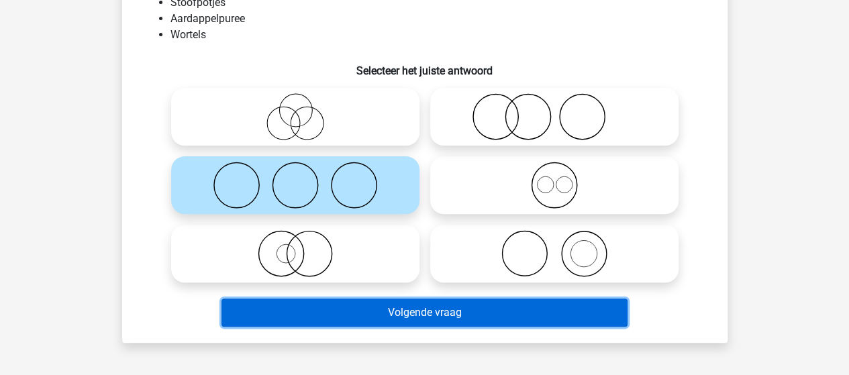
click at [389, 321] on button "Volgende vraag" at bounding box center [424, 313] width 406 height 28
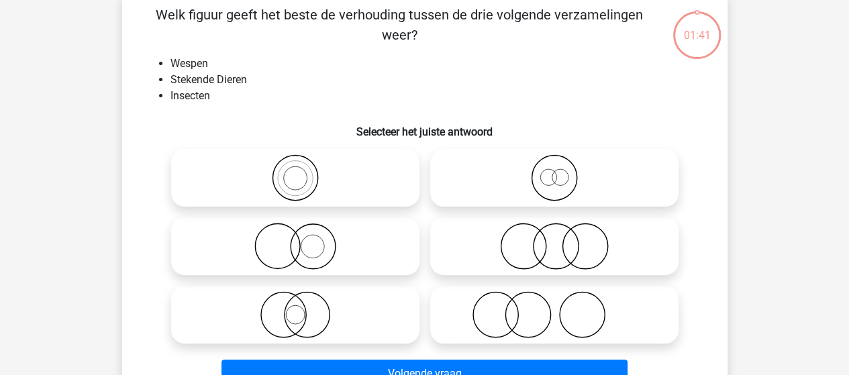
scroll to position [62, 0]
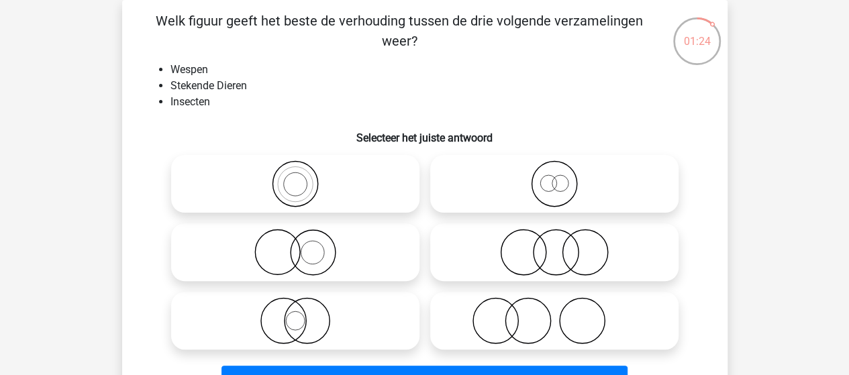
click at [306, 182] on circle at bounding box center [294, 184] width 23 height 23
click at [304, 177] on input "radio" at bounding box center [299, 172] width 9 height 9
radio input "true"
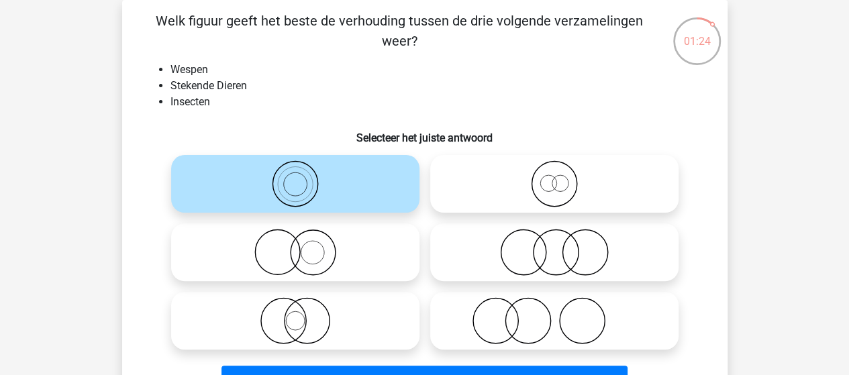
scroll to position [129, 0]
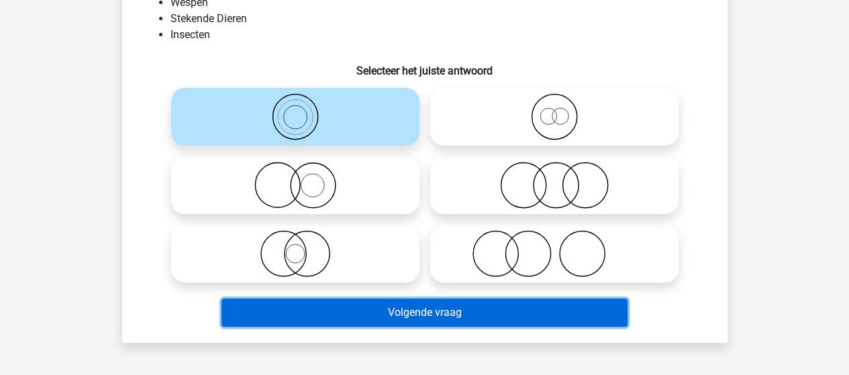
click at [406, 313] on button "Volgende vraag" at bounding box center [424, 313] width 406 height 28
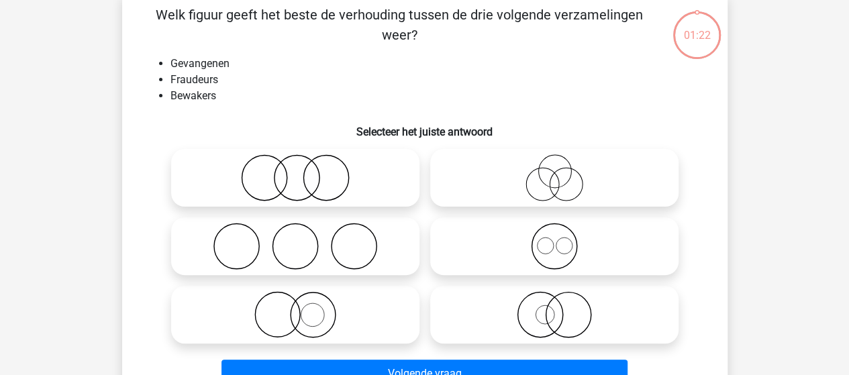
scroll to position [62, 0]
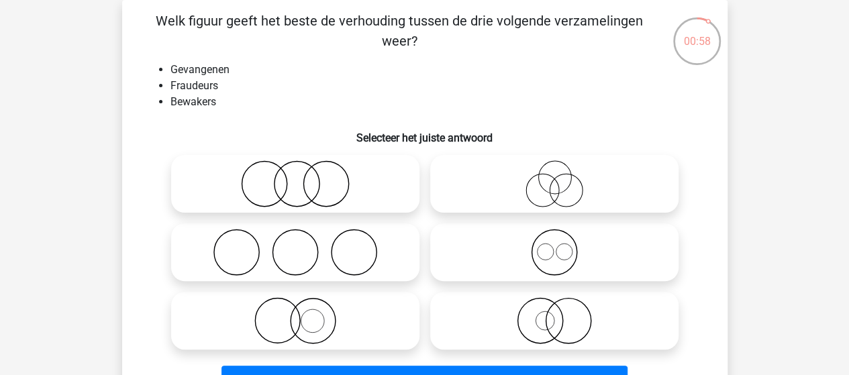
click at [291, 256] on icon at bounding box center [294, 252] width 237 height 47
click at [295, 246] on input "radio" at bounding box center [299, 241] width 9 height 9
radio input "true"
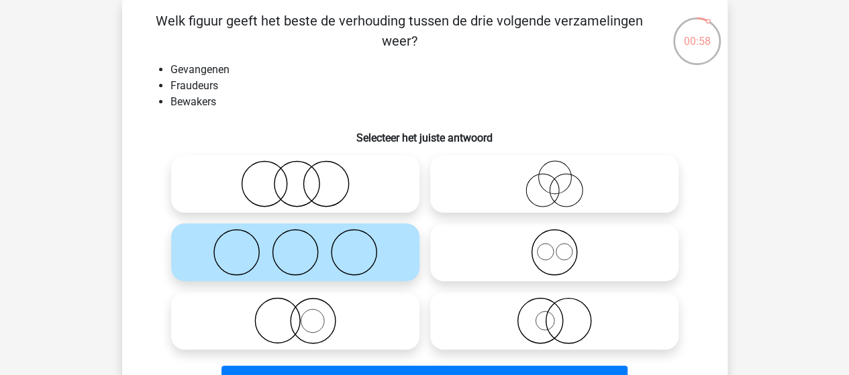
scroll to position [129, 0]
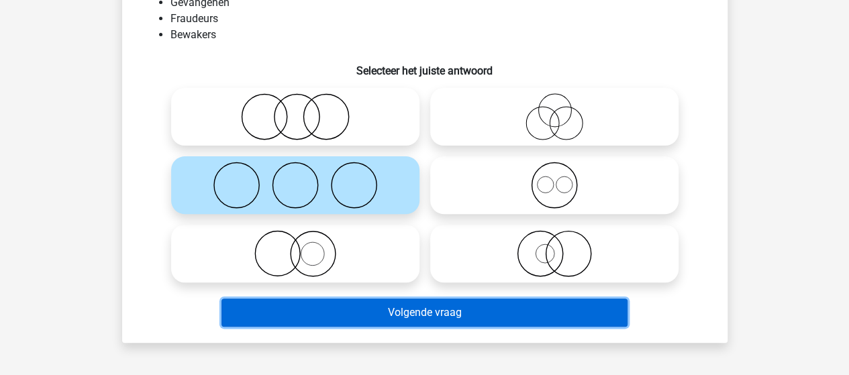
click at [384, 315] on button "Volgende vraag" at bounding box center [424, 313] width 406 height 28
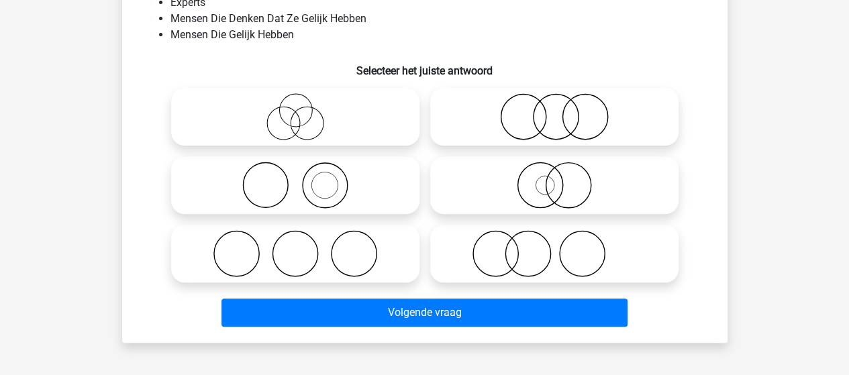
scroll to position [62, 0]
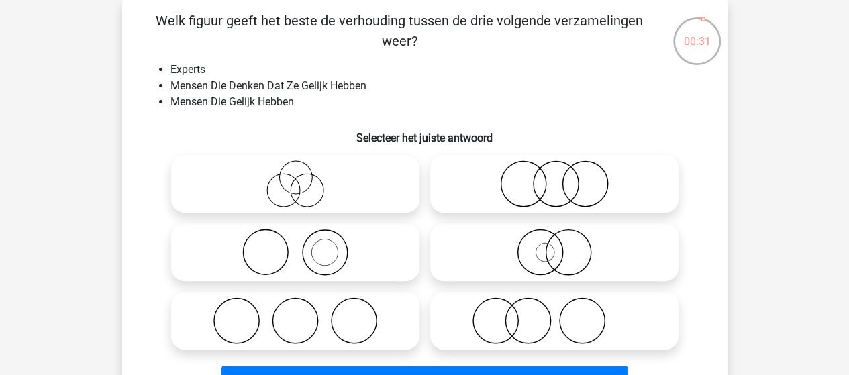
click at [300, 322] on icon at bounding box center [294, 320] width 237 height 47
click at [300, 314] on input "radio" at bounding box center [299, 309] width 9 height 9
radio input "true"
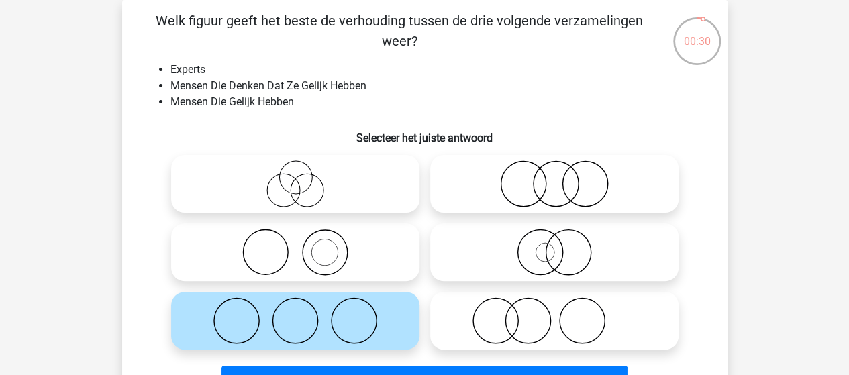
scroll to position [129, 0]
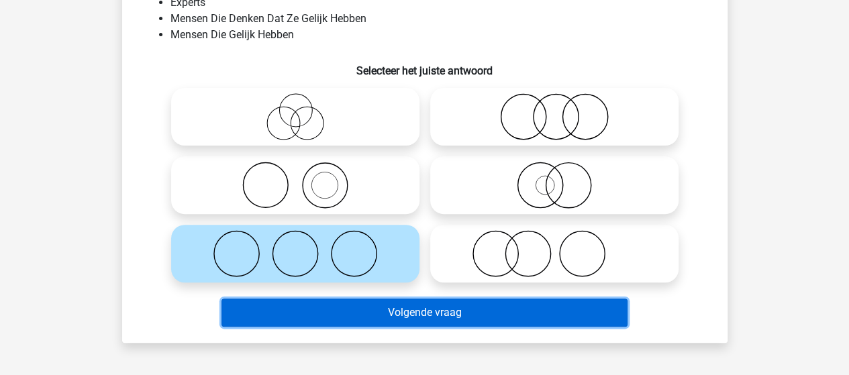
click at [333, 316] on button "Volgende vraag" at bounding box center [424, 313] width 406 height 28
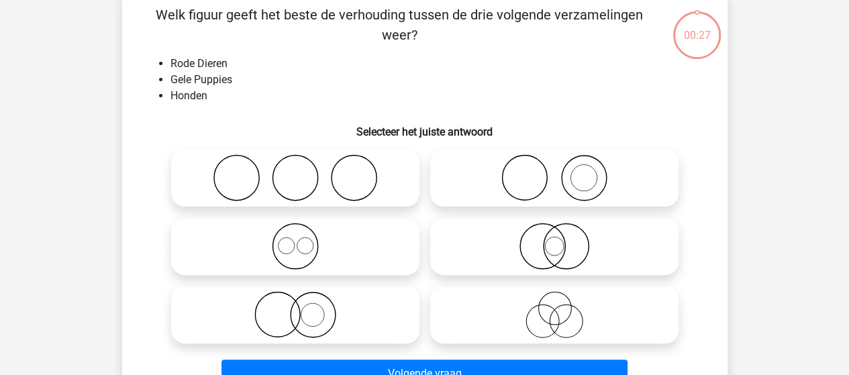
scroll to position [62, 0]
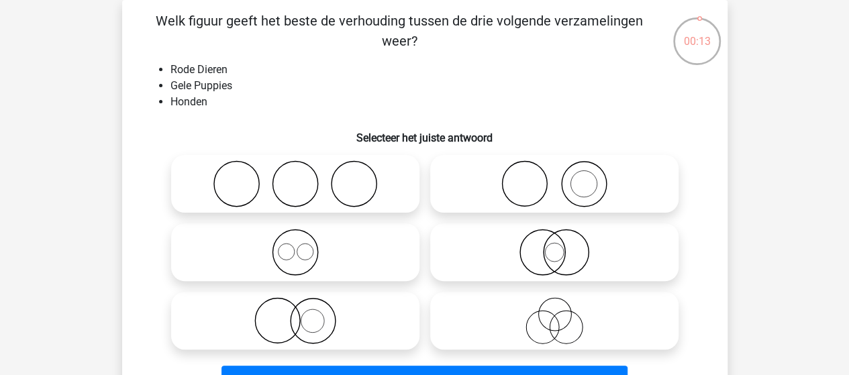
click at [282, 317] on icon at bounding box center [294, 320] width 237 height 47
click at [295, 314] on input "radio" at bounding box center [299, 309] width 9 height 9
radio input "true"
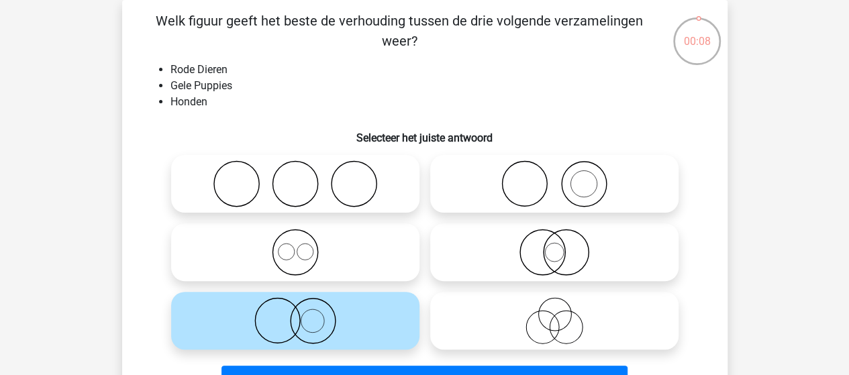
click at [534, 195] on icon at bounding box center [553, 183] width 237 height 47
click at [554, 177] on input "radio" at bounding box center [558, 172] width 9 height 9
radio input "true"
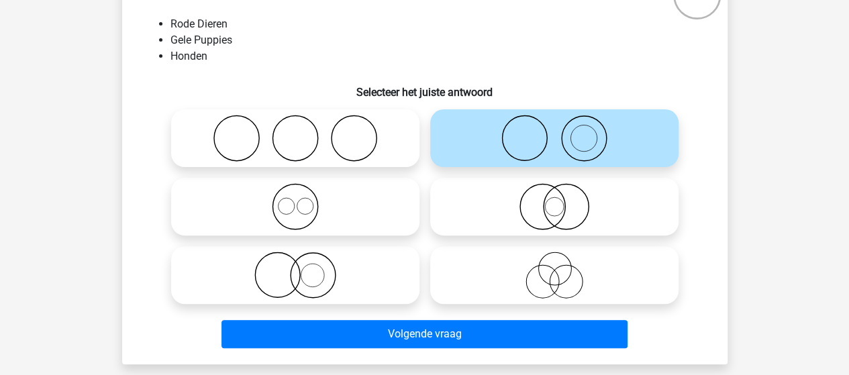
scroll to position [129, 0]
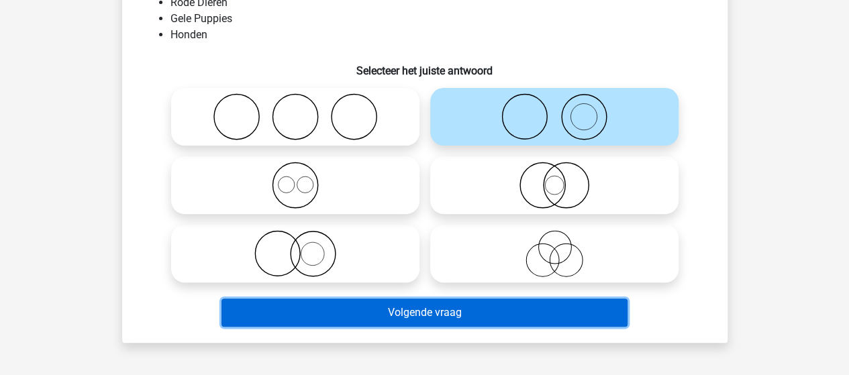
click at [403, 316] on button "Volgende vraag" at bounding box center [424, 313] width 406 height 28
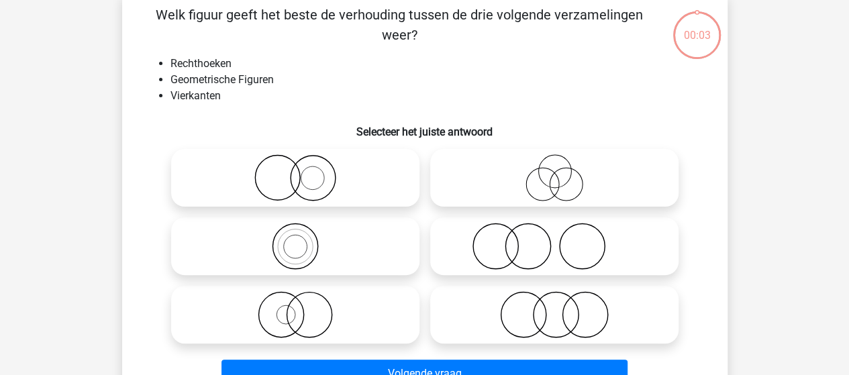
scroll to position [62, 0]
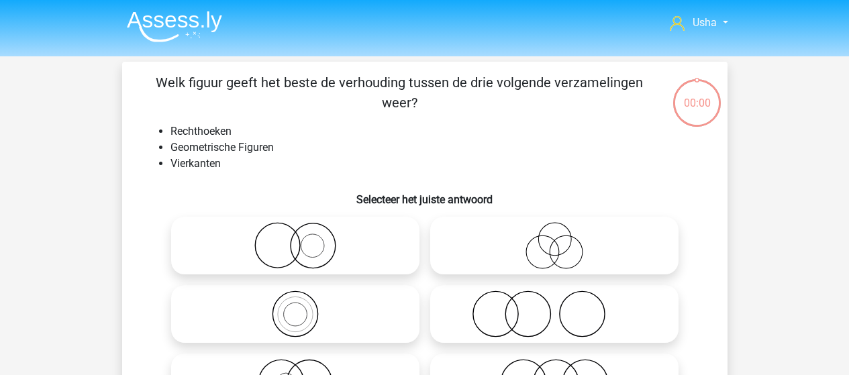
scroll to position [62, 0]
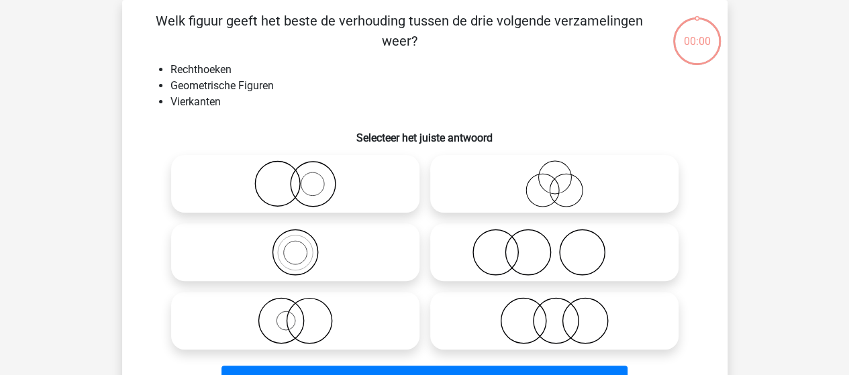
click at [275, 246] on icon at bounding box center [294, 252] width 237 height 47
click at [295, 246] on input "radio" at bounding box center [299, 241] width 9 height 9
radio input "true"
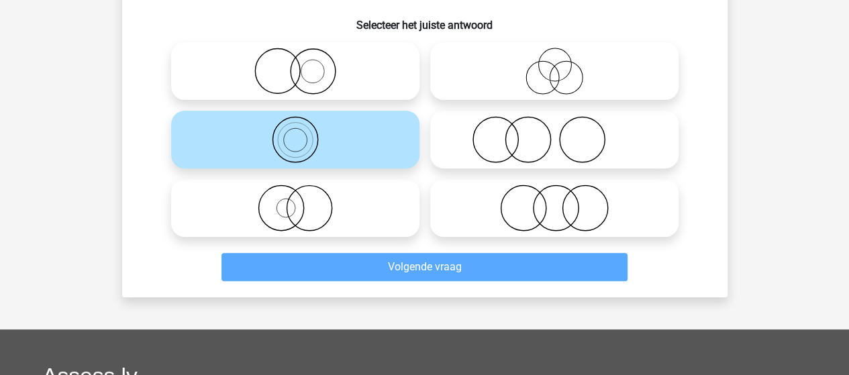
scroll to position [196, 0]
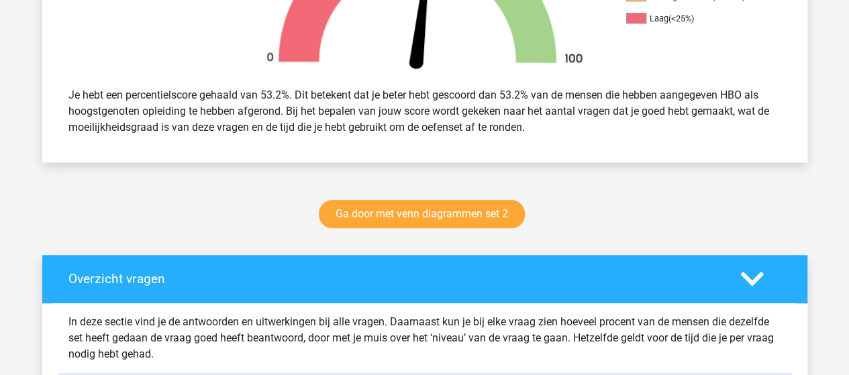
scroll to position [537, 0]
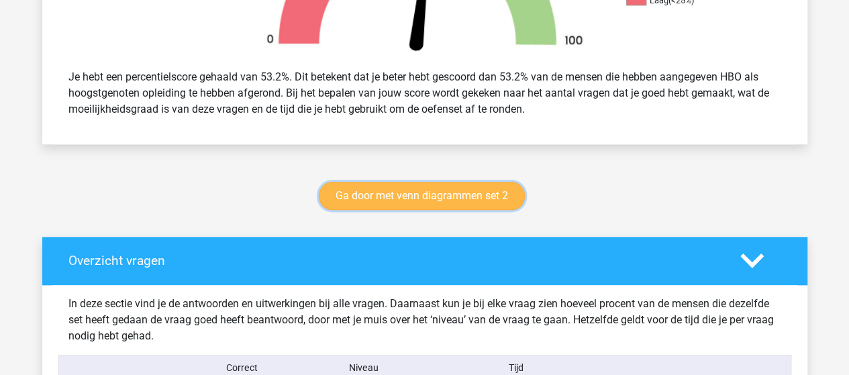
click at [384, 195] on link "Ga door met venn diagrammen set 2" at bounding box center [422, 196] width 206 height 28
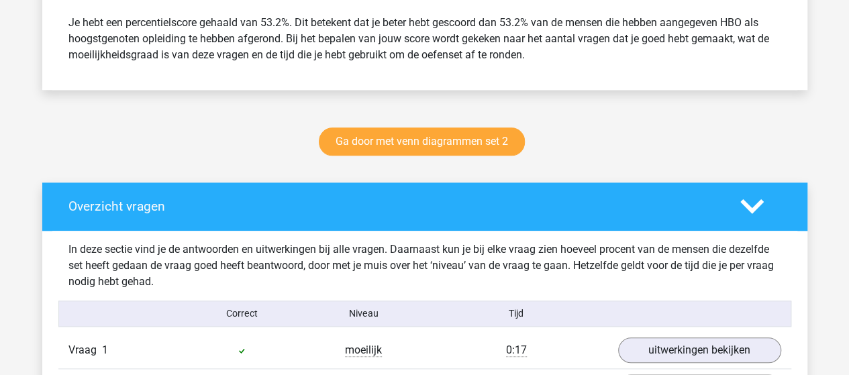
scroll to position [604, 0]
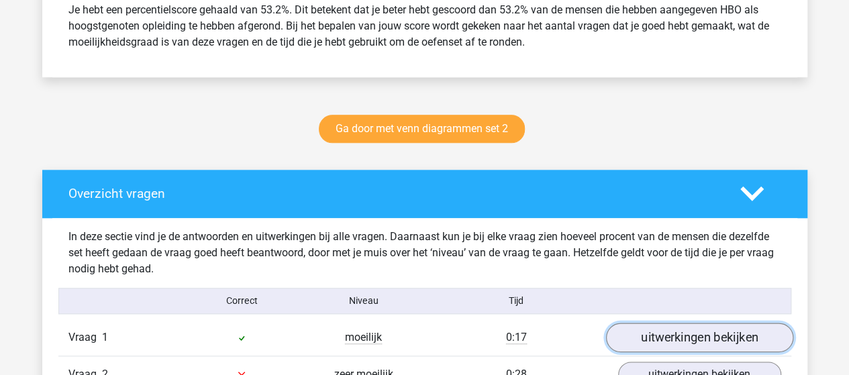
click at [674, 328] on link "uitwerkingen bekijken" at bounding box center [698, 338] width 187 height 30
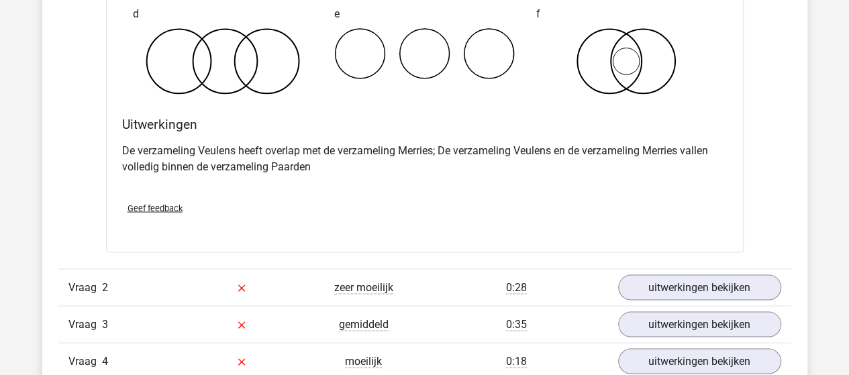
scroll to position [1275, 0]
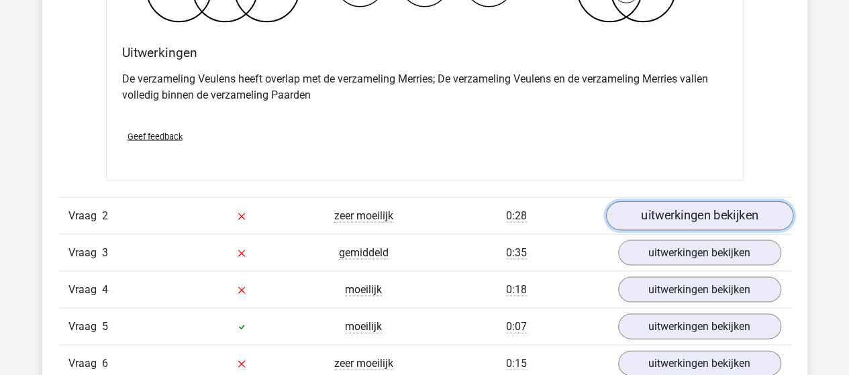
click at [648, 213] on link "uitwerkingen bekijken" at bounding box center [698, 216] width 187 height 30
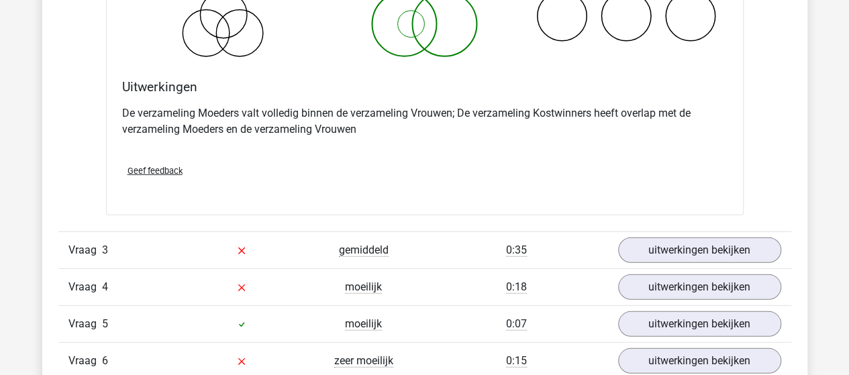
scroll to position [1811, 0]
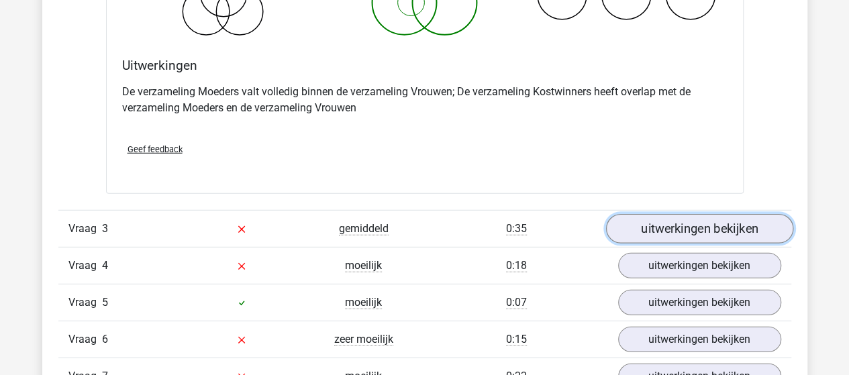
click at [643, 229] on link "uitwerkingen bekijken" at bounding box center [698, 230] width 187 height 30
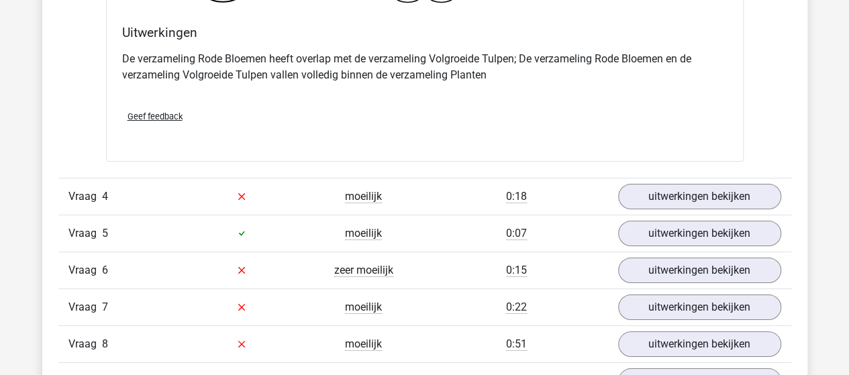
scroll to position [2415, 0]
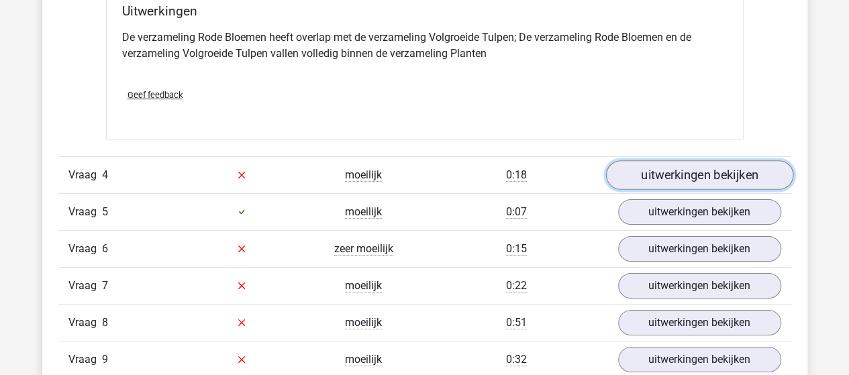
click at [637, 168] on link "uitwerkingen bekijken" at bounding box center [698, 175] width 187 height 30
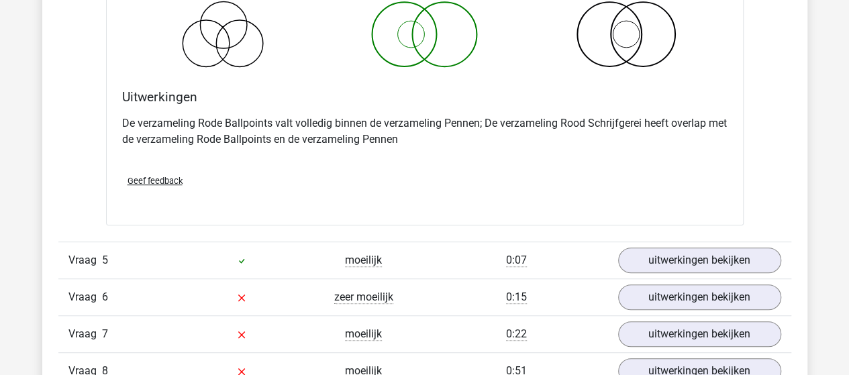
scroll to position [2885, 0]
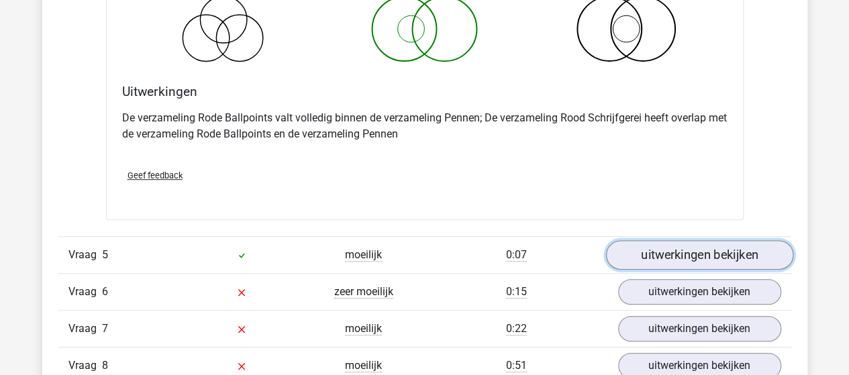
click at [643, 246] on link "uitwerkingen bekijken" at bounding box center [698, 255] width 187 height 30
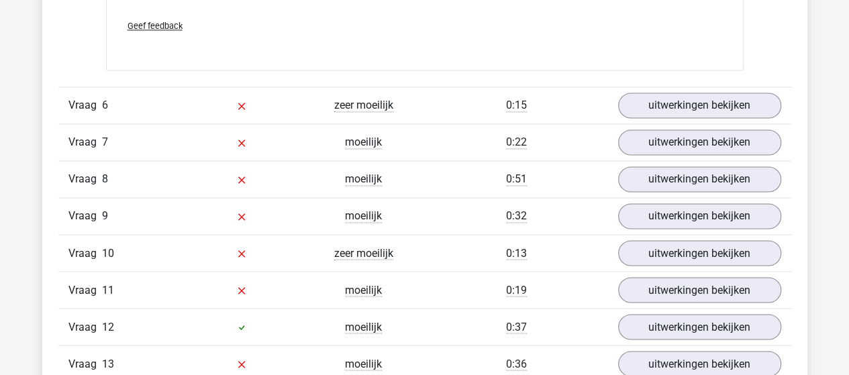
scroll to position [3556, 0]
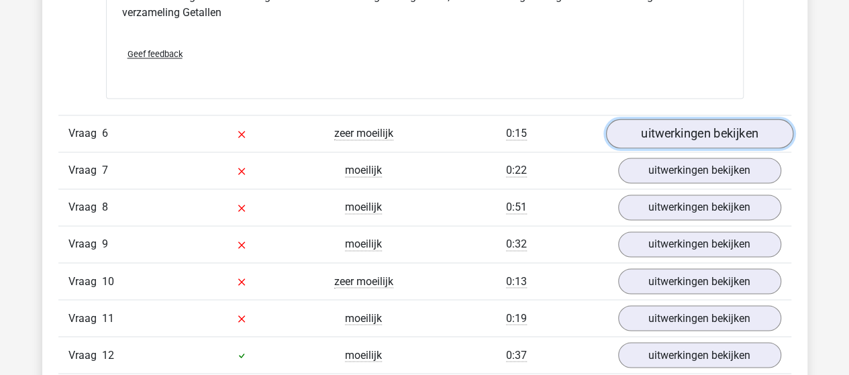
click at [661, 123] on link "uitwerkingen bekijken" at bounding box center [698, 134] width 187 height 30
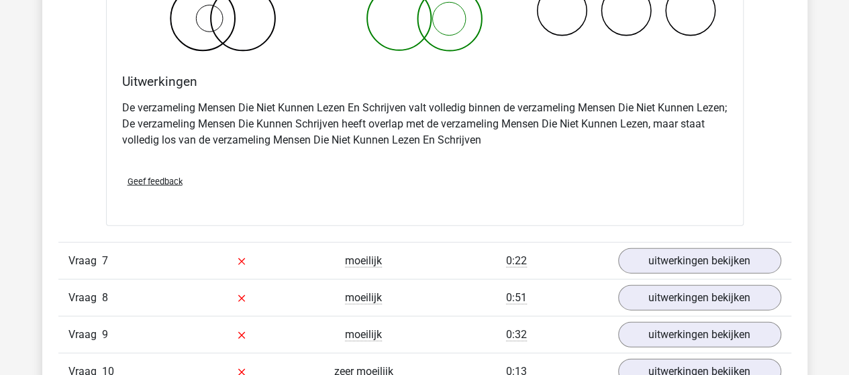
scroll to position [4025, 0]
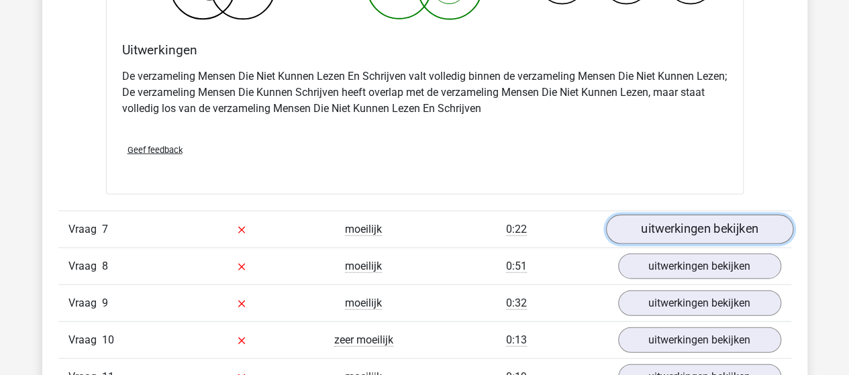
click at [671, 224] on link "uitwerkingen bekijken" at bounding box center [698, 230] width 187 height 30
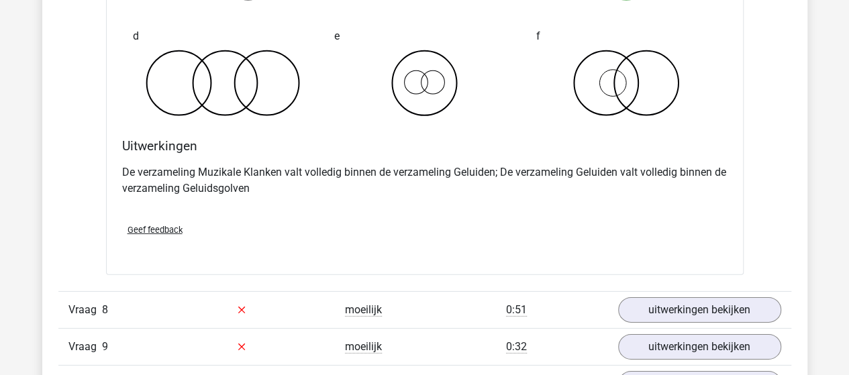
scroll to position [4629, 0]
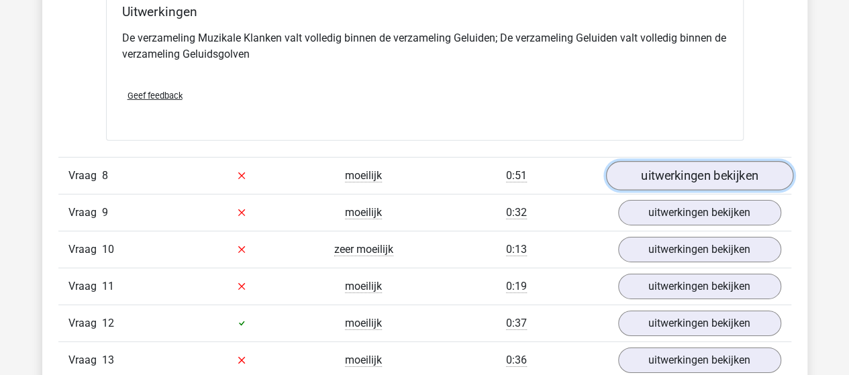
click at [652, 163] on link "uitwerkingen bekijken" at bounding box center [698, 176] width 187 height 30
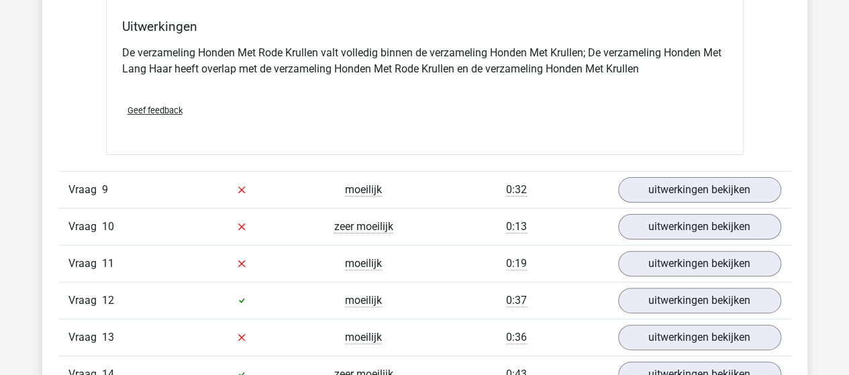
scroll to position [5166, 0]
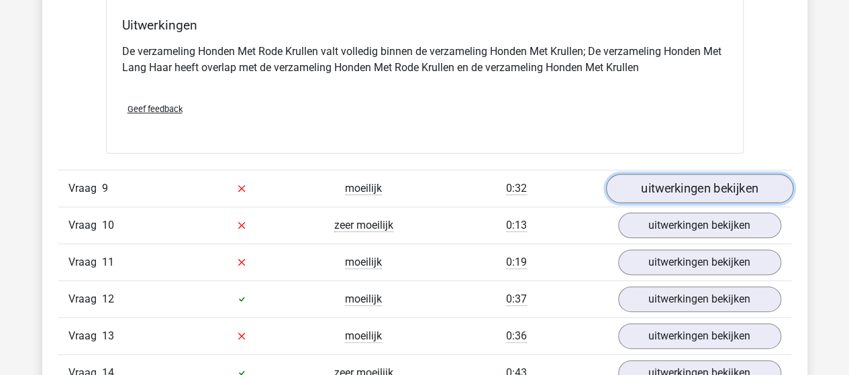
click at [648, 178] on link "uitwerkingen bekijken" at bounding box center [698, 189] width 187 height 30
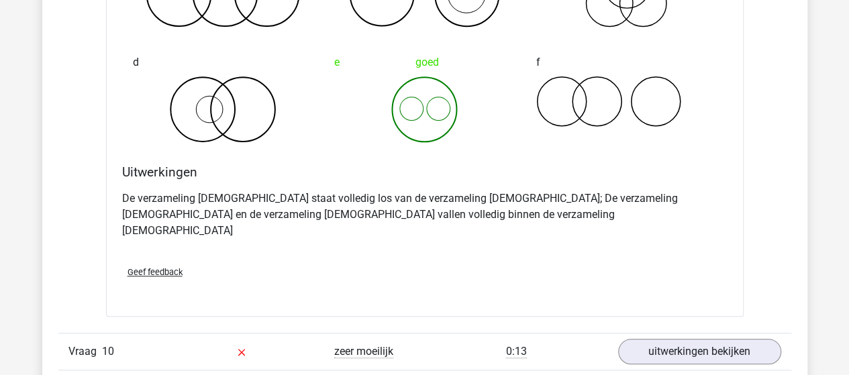
scroll to position [5635, 0]
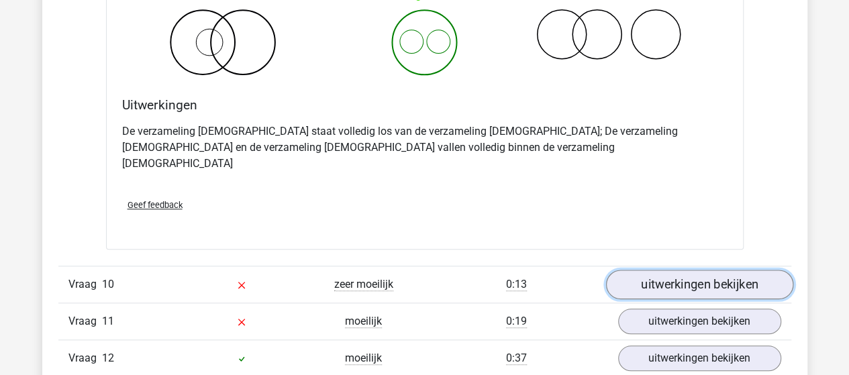
click at [655, 270] on link "uitwerkingen bekijken" at bounding box center [698, 285] width 187 height 30
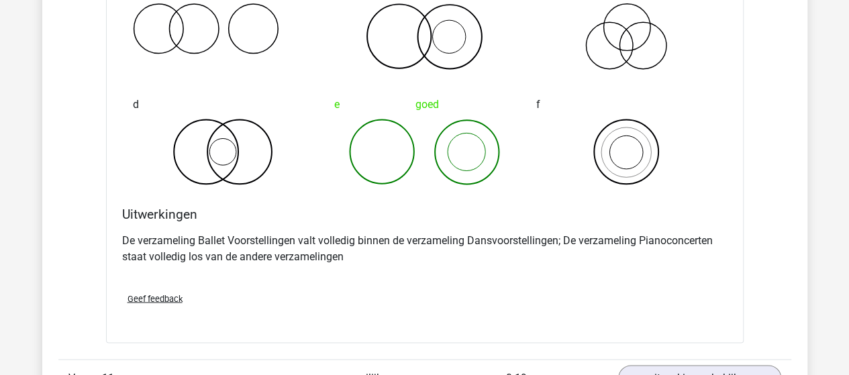
scroll to position [6172, 0]
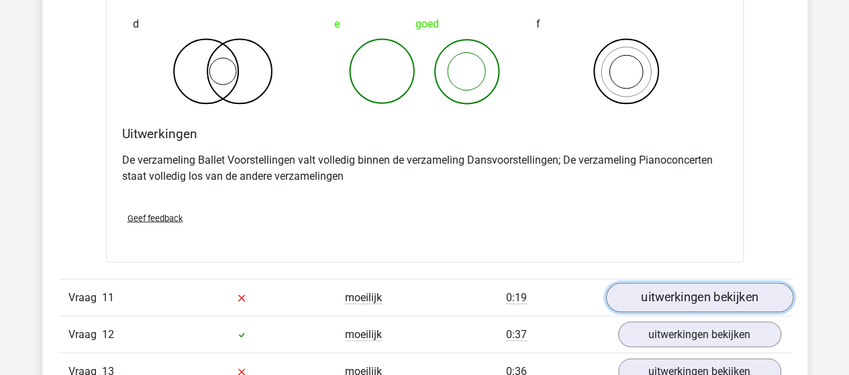
click at [658, 282] on link "uitwerkingen bekijken" at bounding box center [698, 297] width 187 height 30
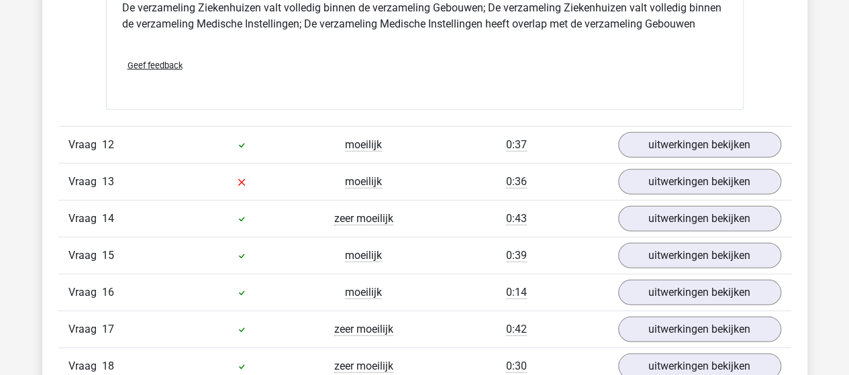
scroll to position [6843, 0]
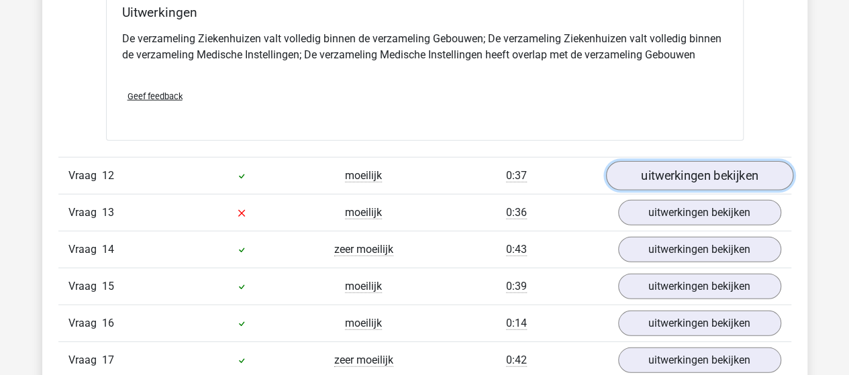
click at [643, 162] on link "uitwerkingen bekijken" at bounding box center [698, 177] width 187 height 30
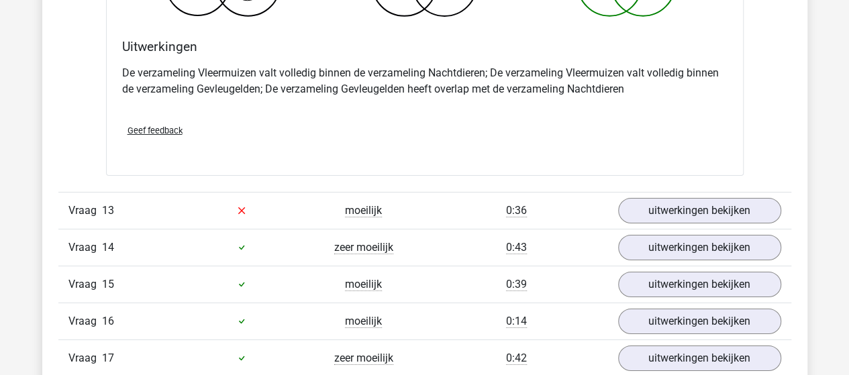
scroll to position [7380, 0]
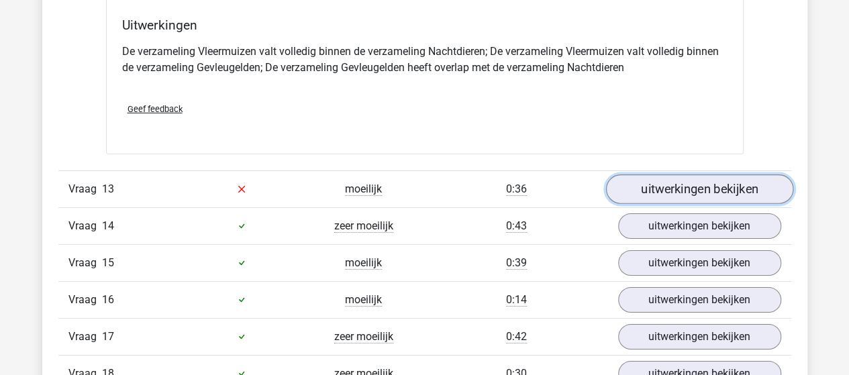
click at [658, 174] on link "uitwerkingen bekijken" at bounding box center [698, 189] width 187 height 30
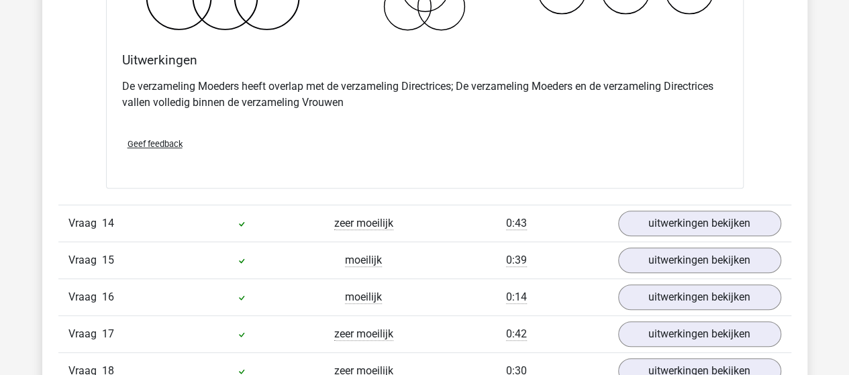
scroll to position [7916, 0]
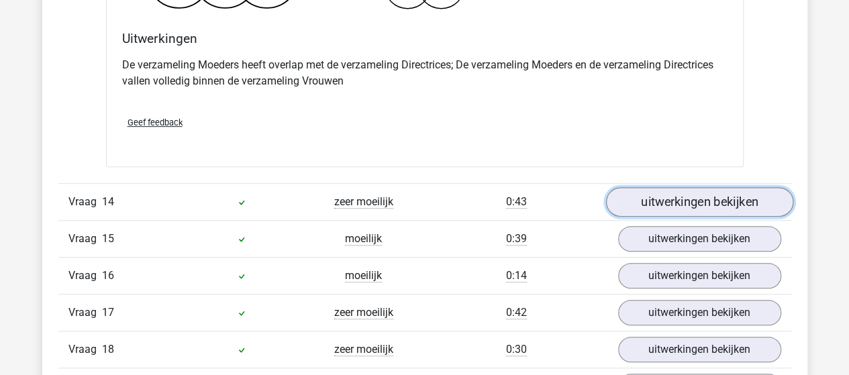
click at [725, 187] on link "uitwerkingen bekijken" at bounding box center [698, 202] width 187 height 30
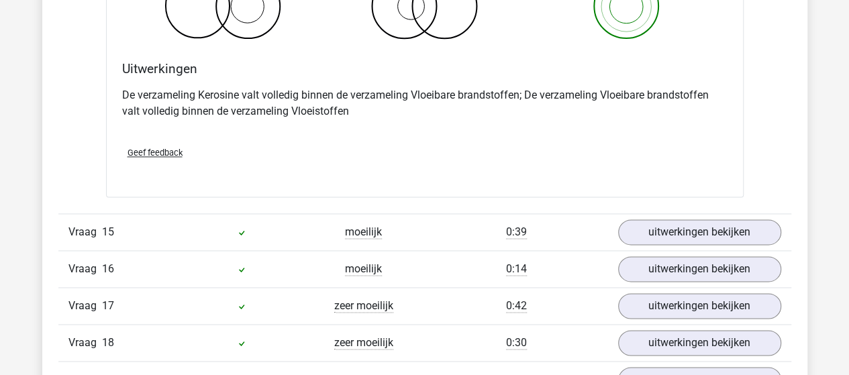
scroll to position [8453, 0]
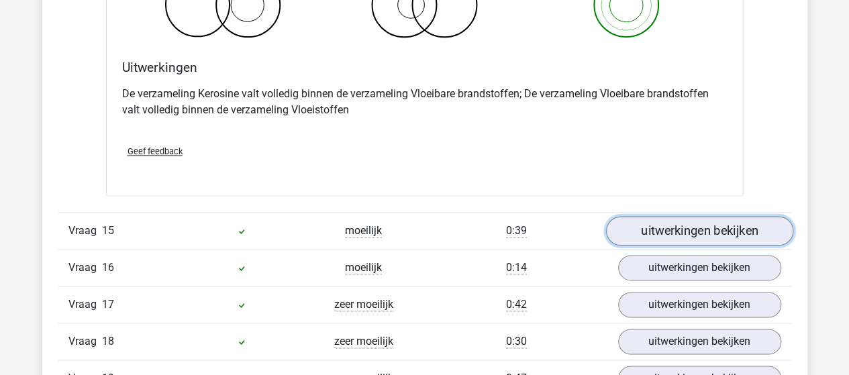
click at [629, 216] on link "uitwerkingen bekijken" at bounding box center [698, 231] width 187 height 30
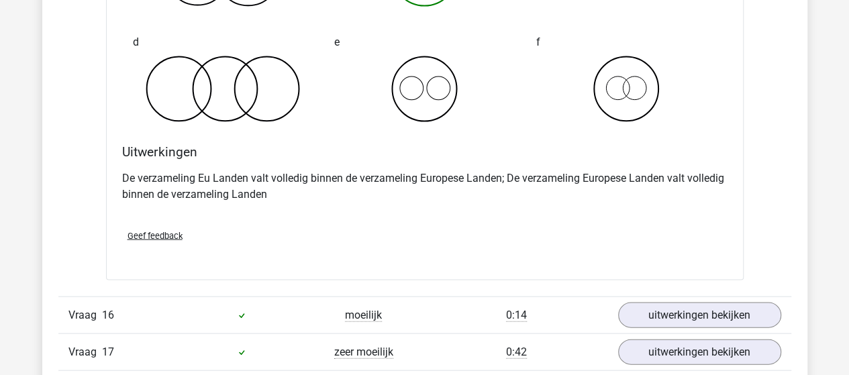
scroll to position [8923, 0]
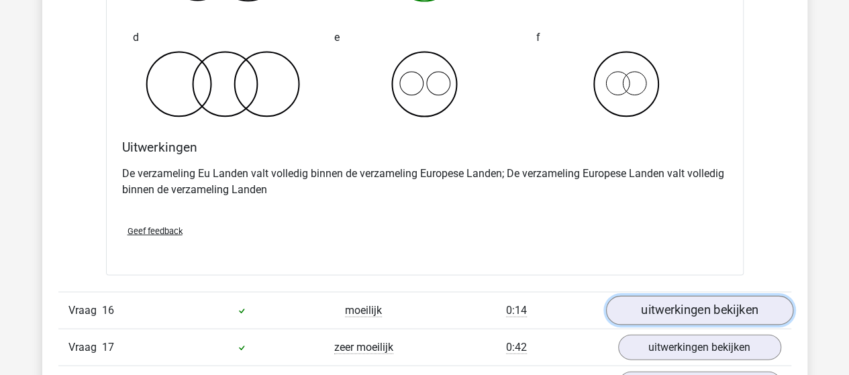
click at [645, 296] on link "uitwerkingen bekijken" at bounding box center [698, 311] width 187 height 30
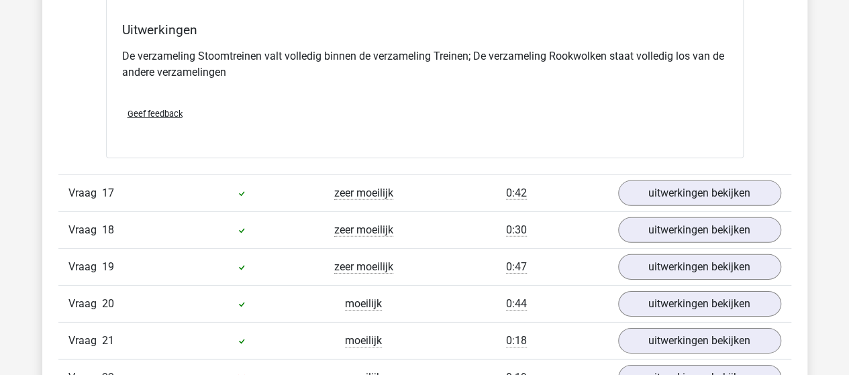
scroll to position [9594, 0]
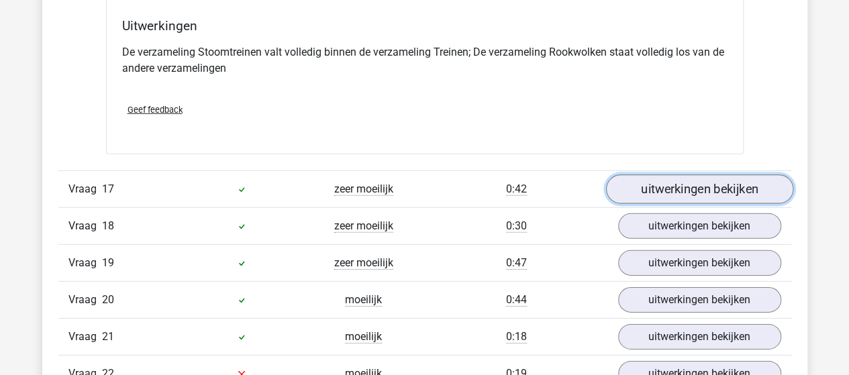
click at [646, 175] on link "uitwerkingen bekijken" at bounding box center [698, 190] width 187 height 30
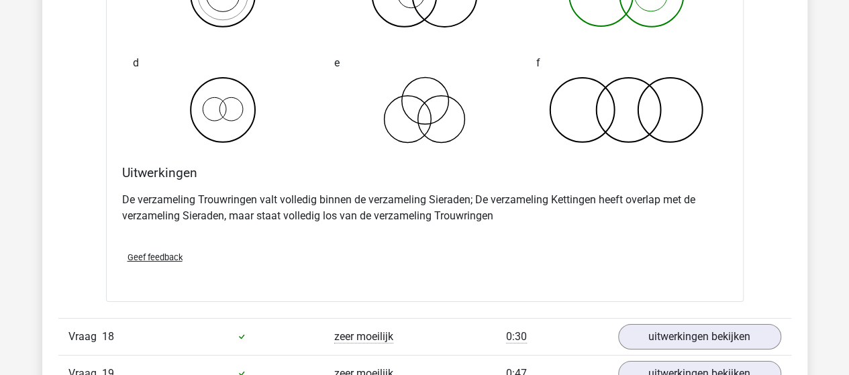
scroll to position [10063, 0]
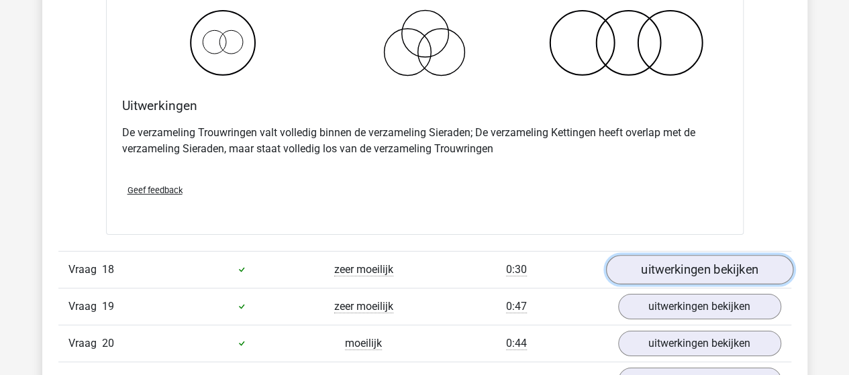
click at [678, 255] on link "uitwerkingen bekijken" at bounding box center [698, 270] width 187 height 30
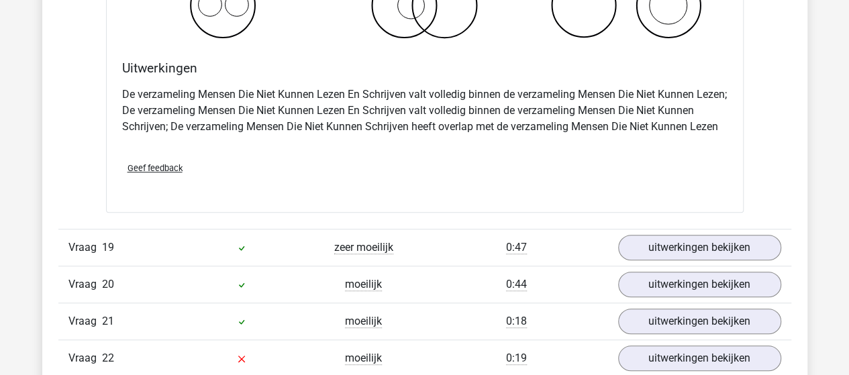
scroll to position [10734, 0]
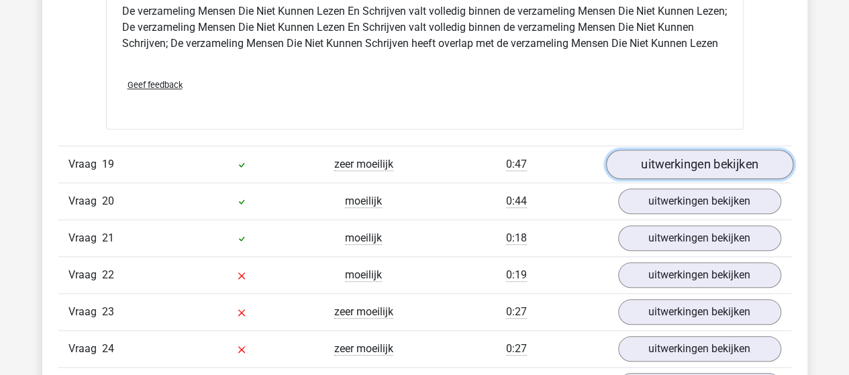
click at [639, 150] on link "uitwerkingen bekijken" at bounding box center [698, 165] width 187 height 30
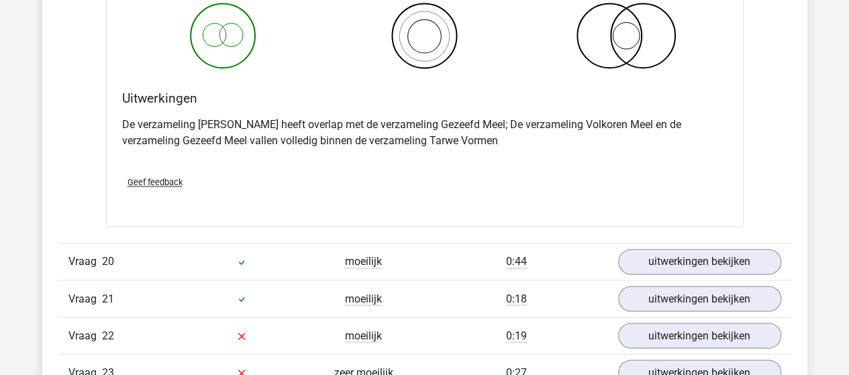
scroll to position [11204, 0]
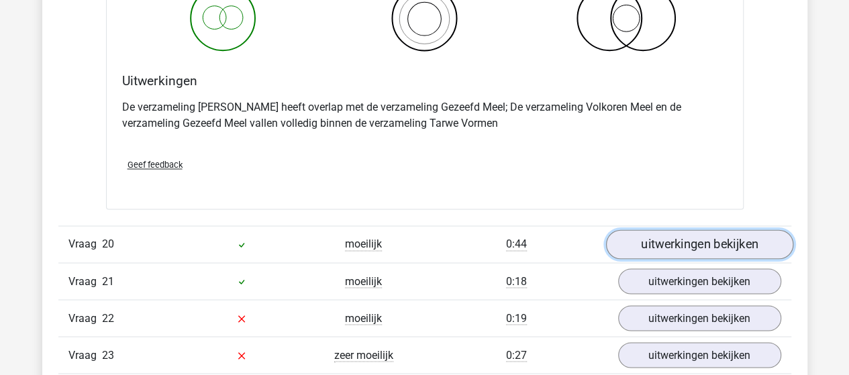
click at [705, 229] on link "uitwerkingen bekijken" at bounding box center [698, 244] width 187 height 30
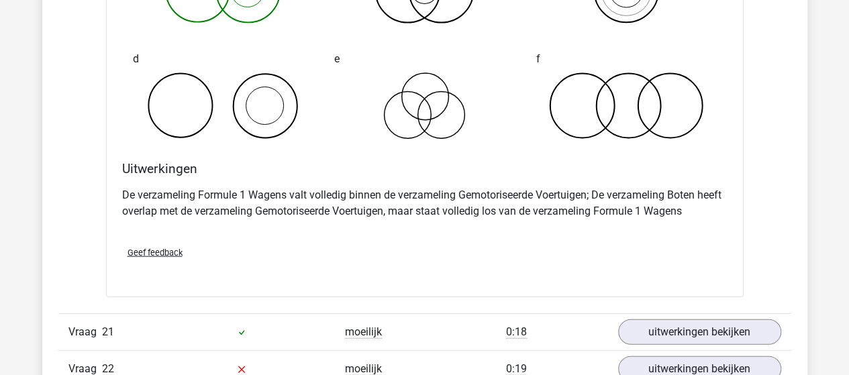
scroll to position [11740, 0]
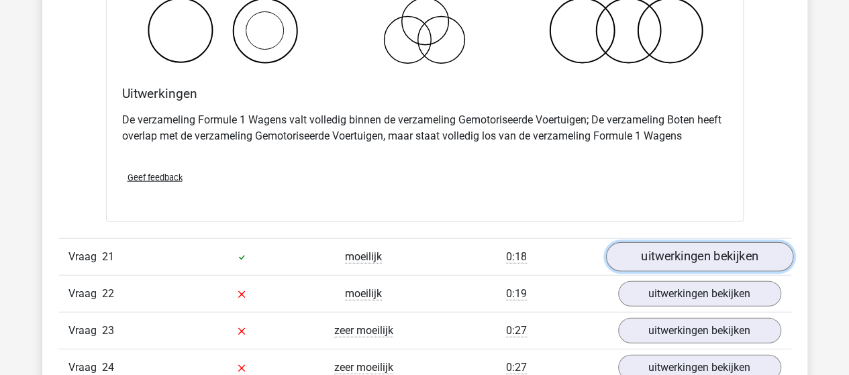
click at [667, 242] on link "uitwerkingen bekijken" at bounding box center [698, 257] width 187 height 30
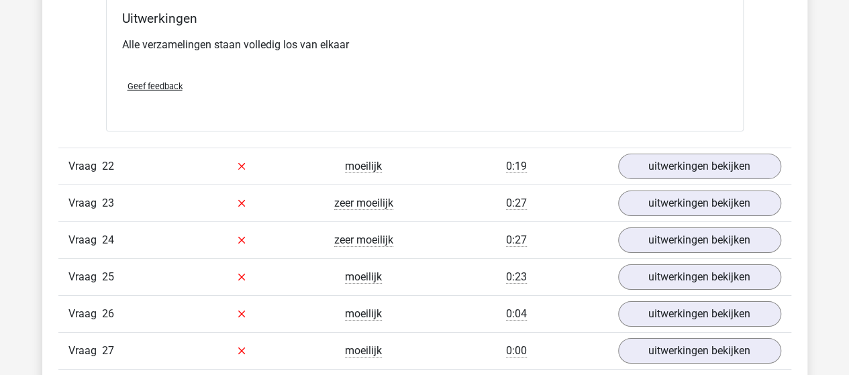
scroll to position [12344, 0]
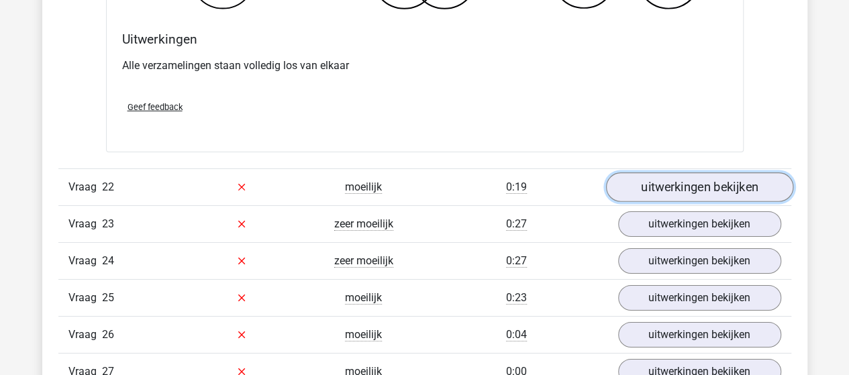
click at [688, 172] on link "uitwerkingen bekijken" at bounding box center [698, 187] width 187 height 30
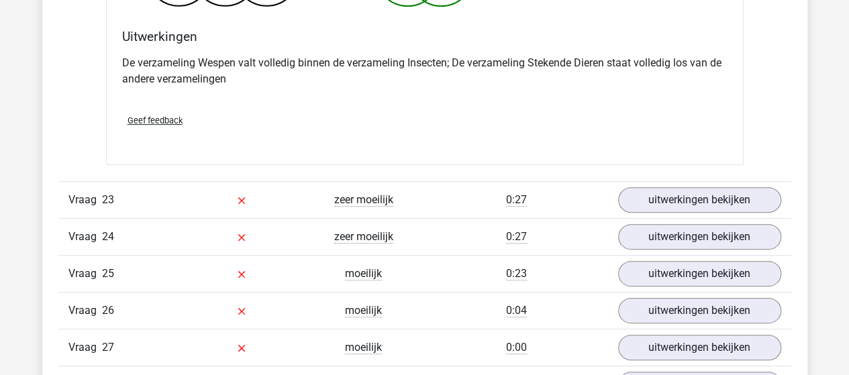
scroll to position [12948, 0]
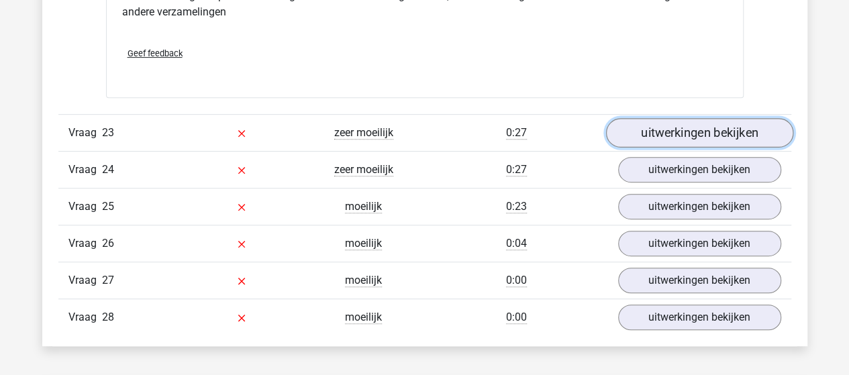
click at [682, 118] on link "uitwerkingen bekijken" at bounding box center [698, 133] width 187 height 30
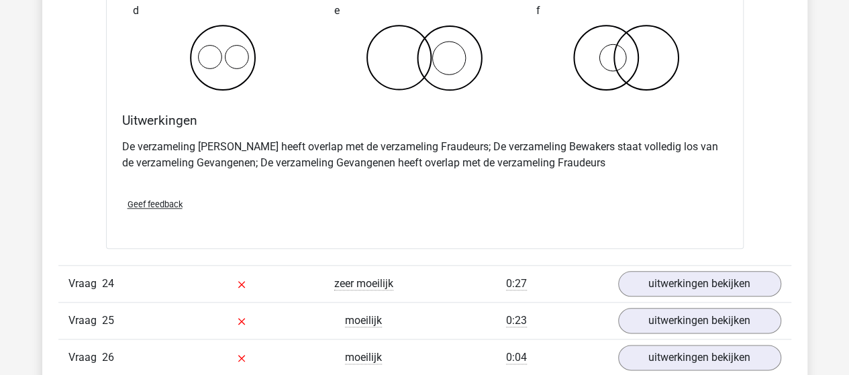
scroll to position [13350, 0]
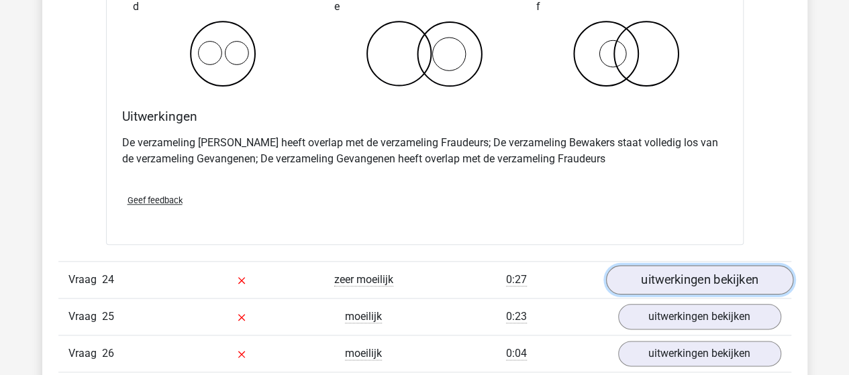
click at [659, 265] on link "uitwerkingen bekijken" at bounding box center [698, 280] width 187 height 30
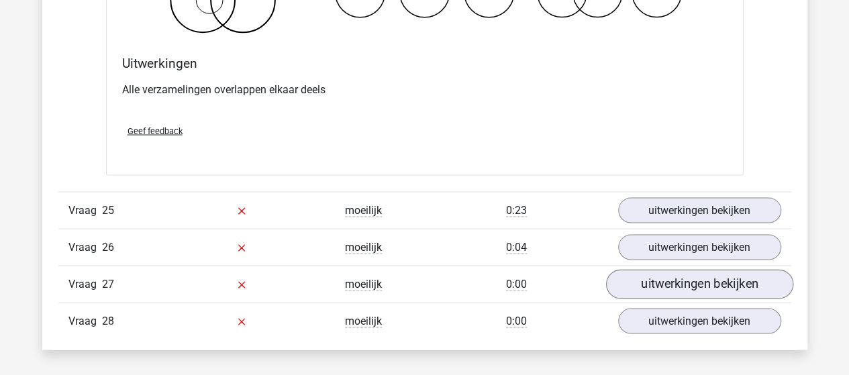
scroll to position [13954, 0]
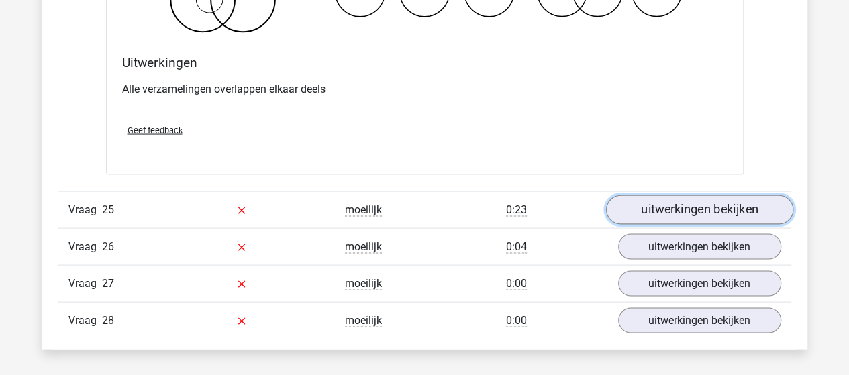
click at [660, 195] on link "uitwerkingen bekijken" at bounding box center [698, 210] width 187 height 30
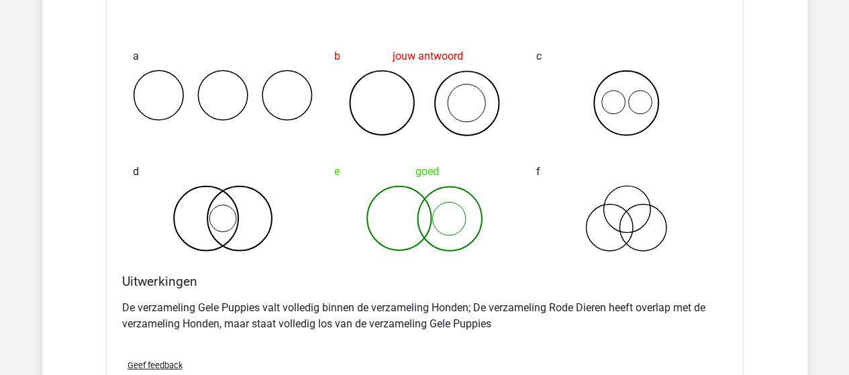
scroll to position [14290, 0]
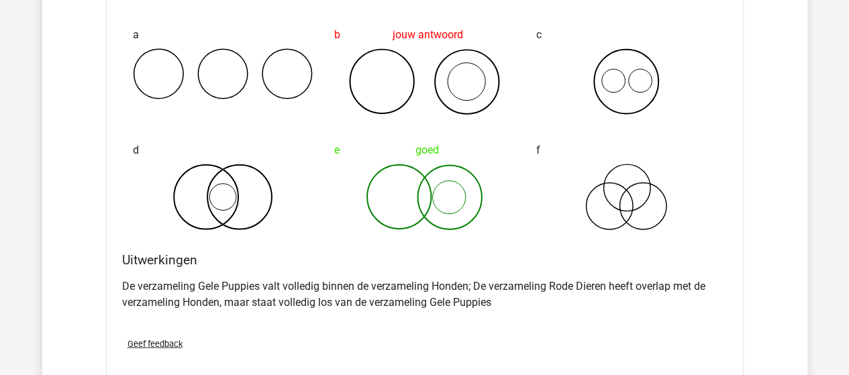
drag, startPoint x: 563, startPoint y: 319, endPoint x: 594, endPoint y: 198, distance: 124.6
click at [563, 327] on div "Geef feedback" at bounding box center [425, 344] width 616 height 34
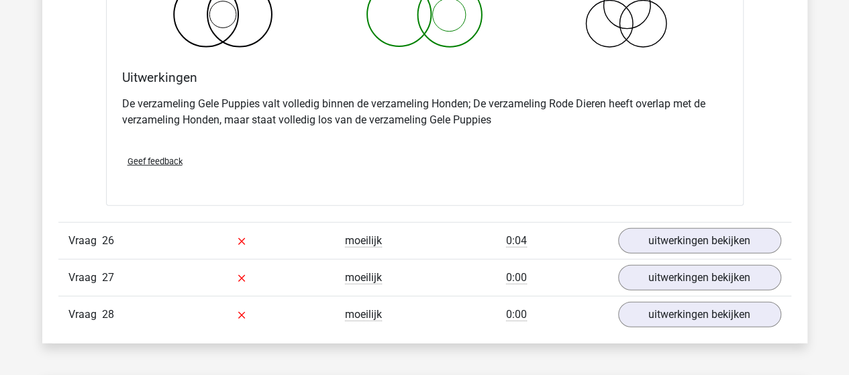
scroll to position [14491, 0]
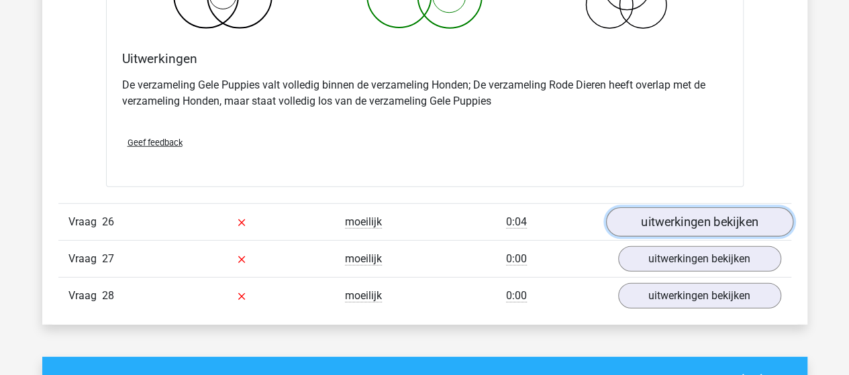
click at [651, 208] on link "uitwerkingen bekijken" at bounding box center [698, 223] width 187 height 30
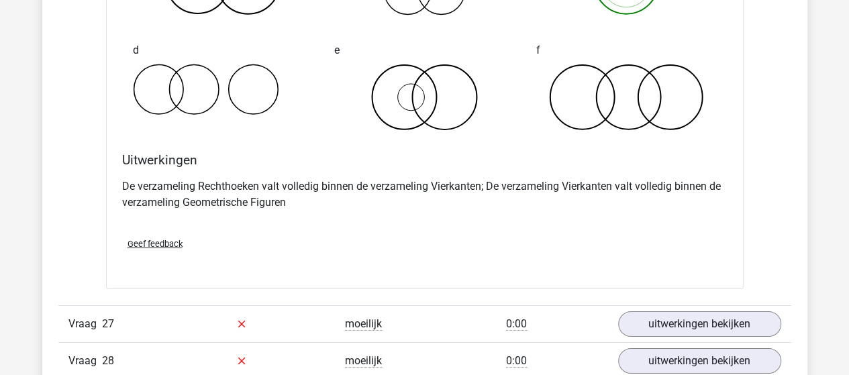
scroll to position [14961, 0]
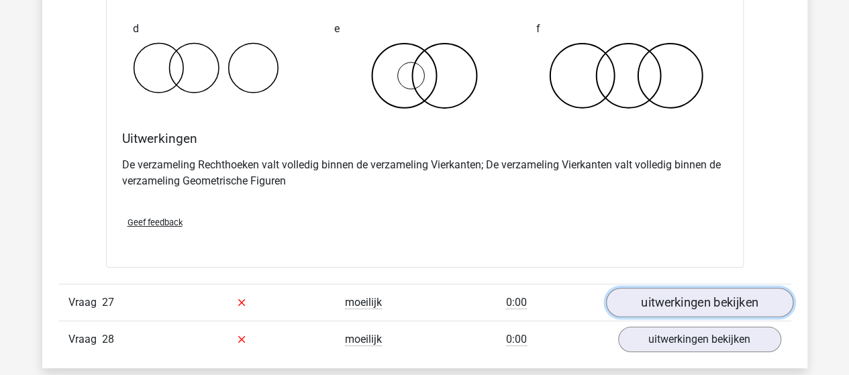
click at [649, 288] on link "uitwerkingen bekijken" at bounding box center [698, 303] width 187 height 30
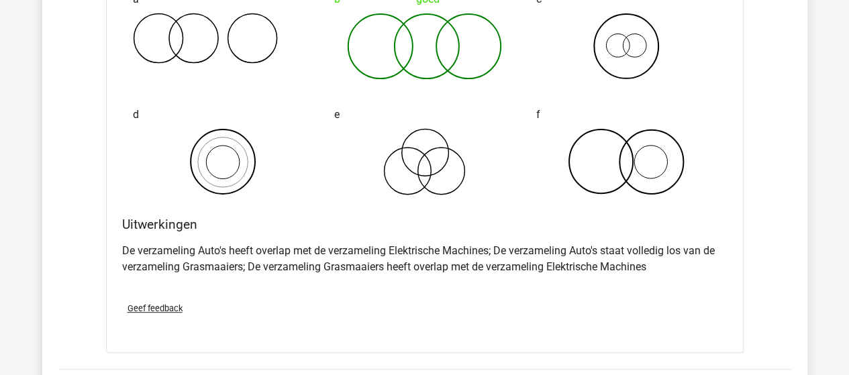
scroll to position [15497, 0]
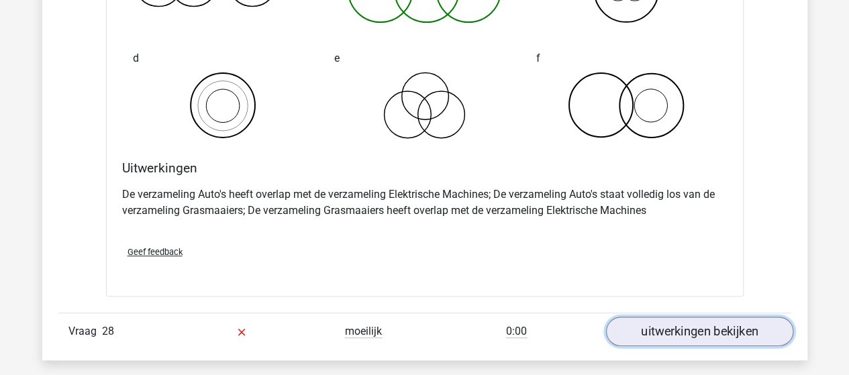
click at [641, 317] on link "uitwerkingen bekijken" at bounding box center [698, 332] width 187 height 30
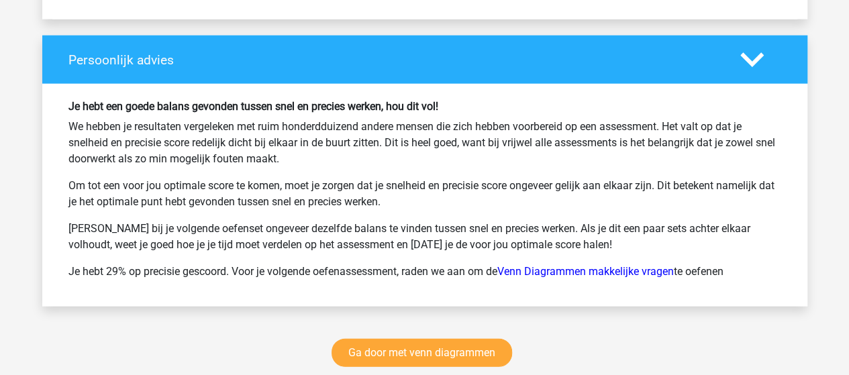
scroll to position [16839, 0]
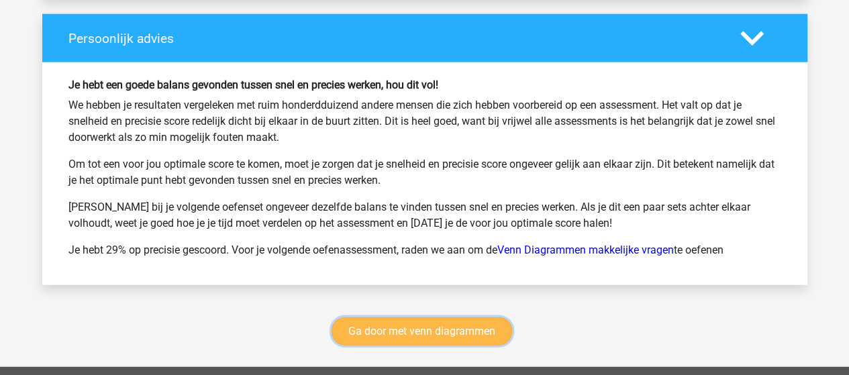
click at [410, 317] on link "Ga door met venn diagrammen" at bounding box center [421, 331] width 180 height 28
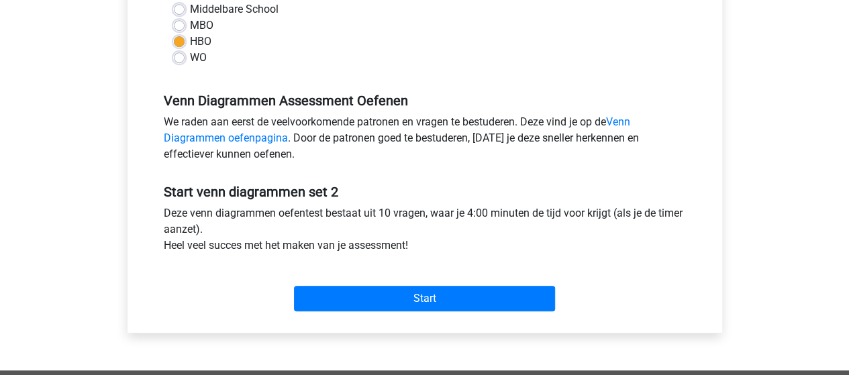
scroll to position [403, 0]
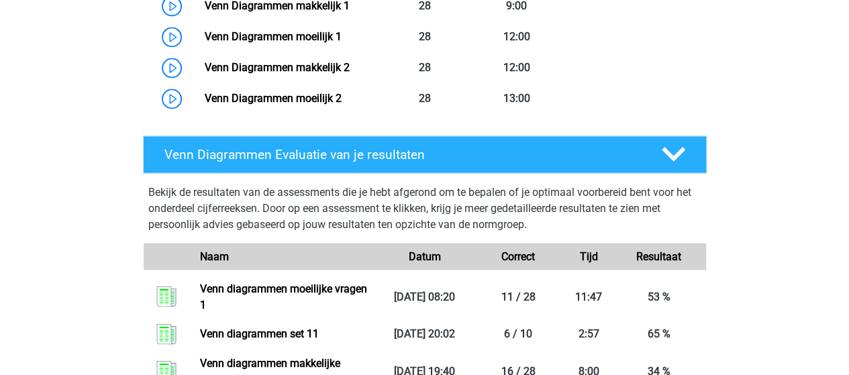
scroll to position [1236, 0]
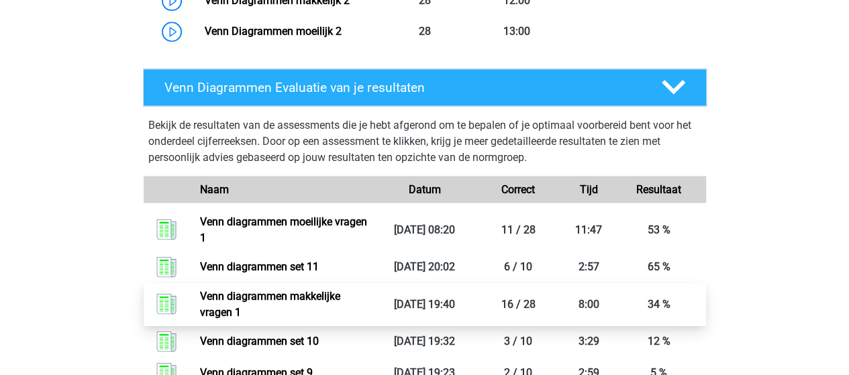
click at [300, 290] on link "Venn diagrammen makkelijke vragen 1" at bounding box center [270, 303] width 140 height 29
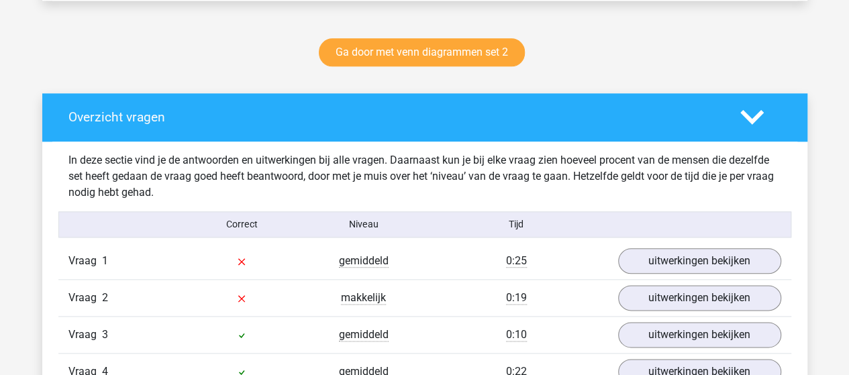
scroll to position [738, 0]
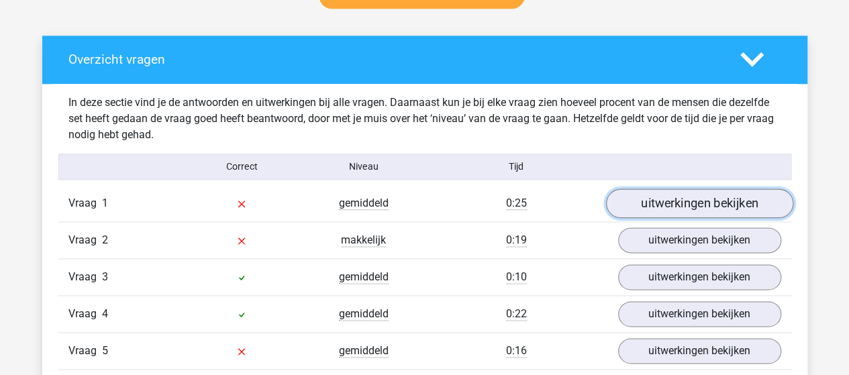
click at [644, 201] on link "uitwerkingen bekijken" at bounding box center [698, 204] width 187 height 30
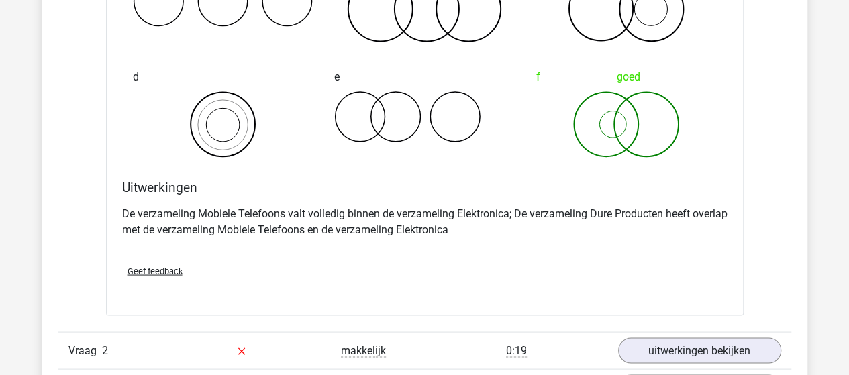
scroll to position [1208, 0]
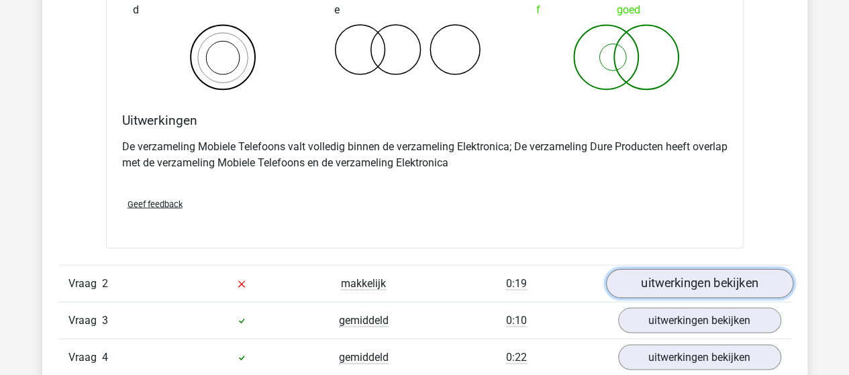
click at [672, 282] on link "uitwerkingen bekijken" at bounding box center [698, 283] width 187 height 30
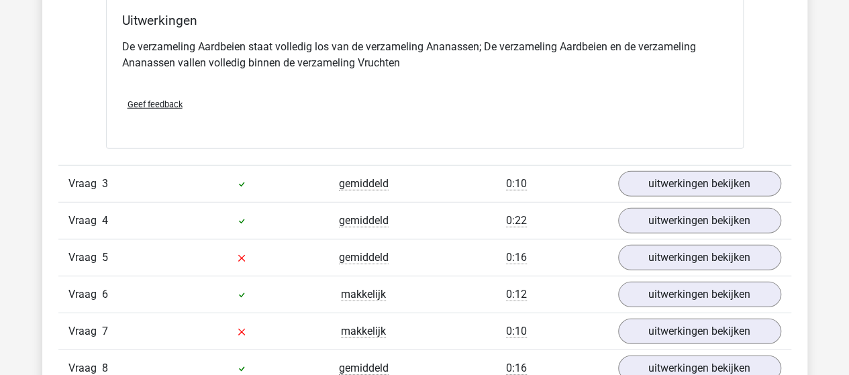
scroll to position [1878, 0]
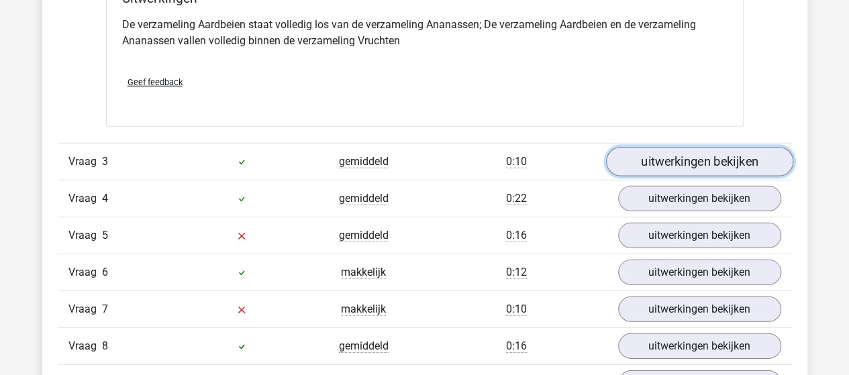
click at [630, 155] on link "uitwerkingen bekijken" at bounding box center [698, 163] width 187 height 30
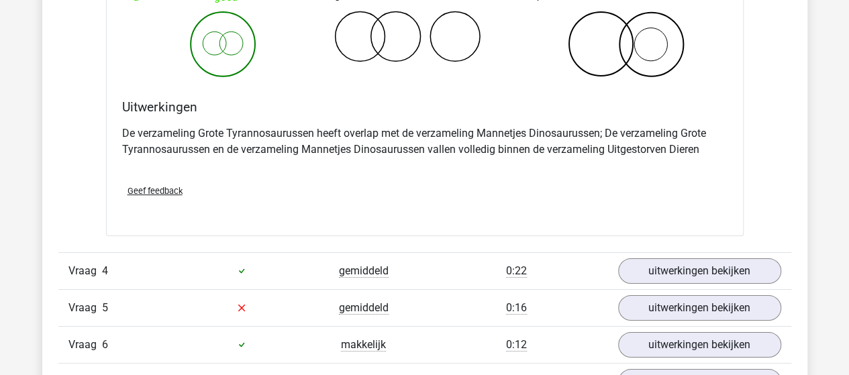
scroll to position [2348, 0]
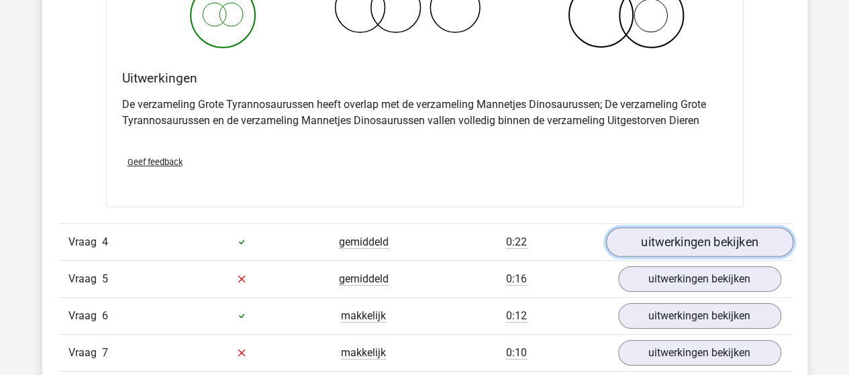
click at [670, 235] on link "uitwerkingen bekijken" at bounding box center [698, 242] width 187 height 30
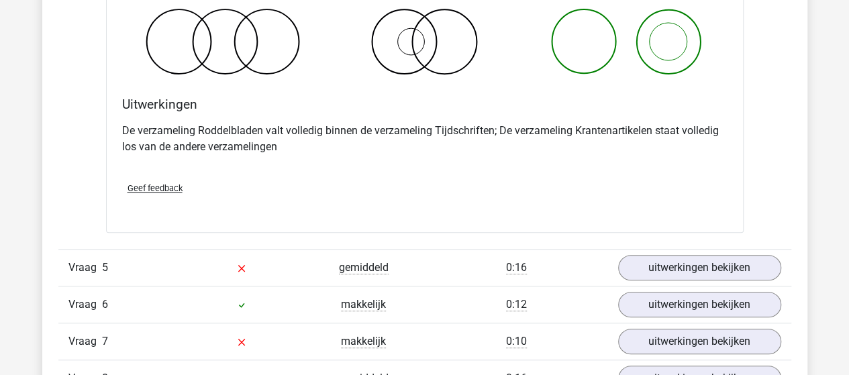
scroll to position [2885, 0]
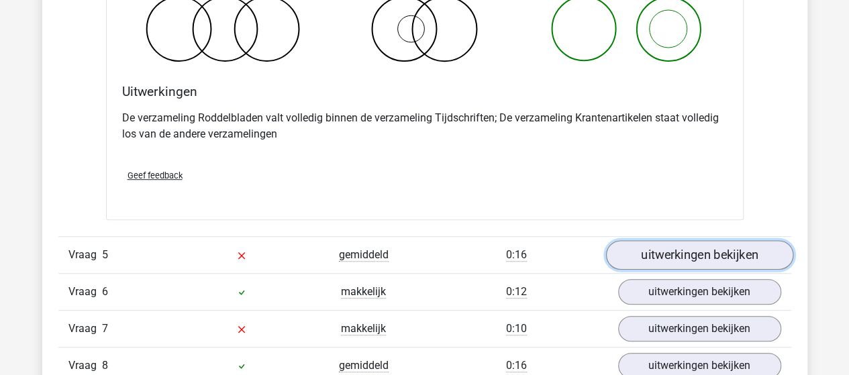
click at [665, 244] on link "uitwerkingen bekijken" at bounding box center [698, 255] width 187 height 30
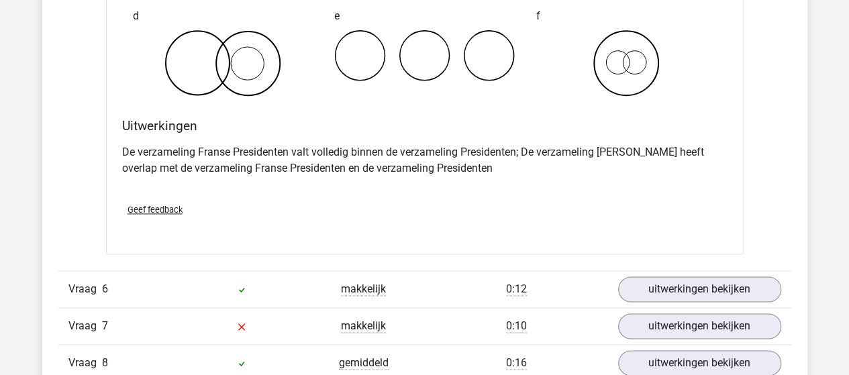
scroll to position [3421, 0]
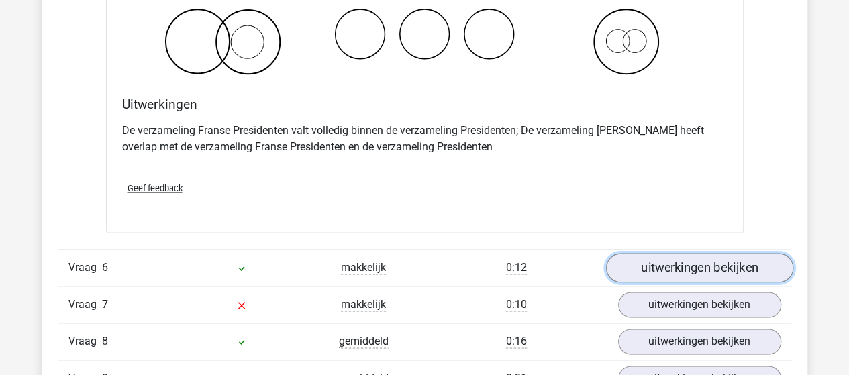
click at [704, 262] on link "uitwerkingen bekijken" at bounding box center [698, 268] width 187 height 30
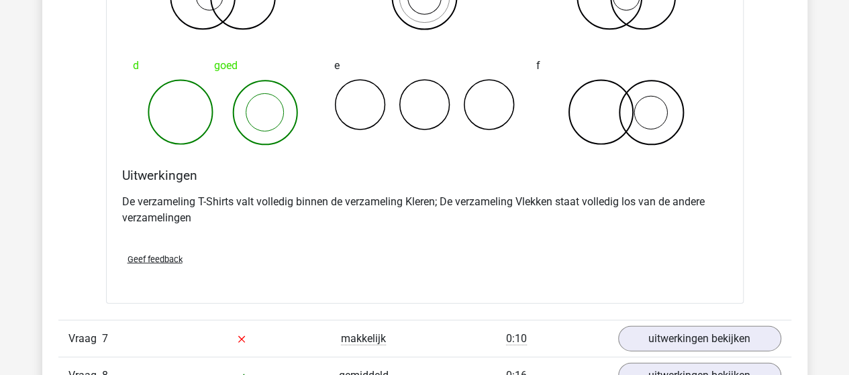
scroll to position [3958, 0]
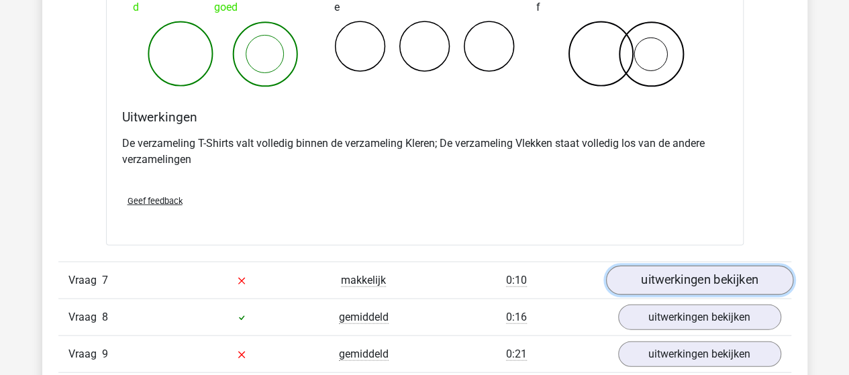
click at [646, 271] on link "uitwerkingen bekijken" at bounding box center [698, 281] width 187 height 30
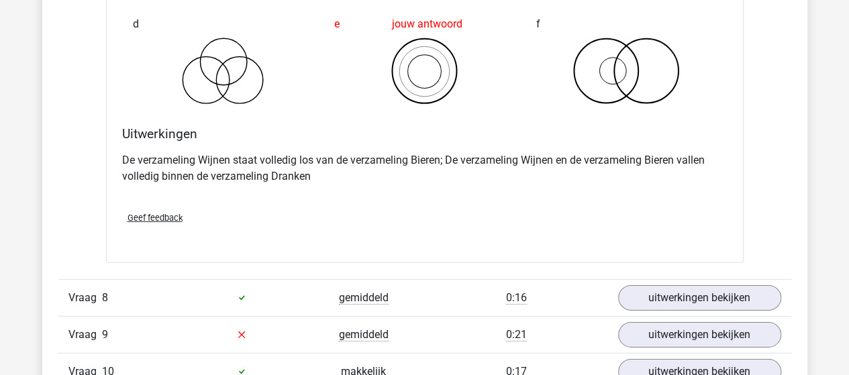
scroll to position [4562, 0]
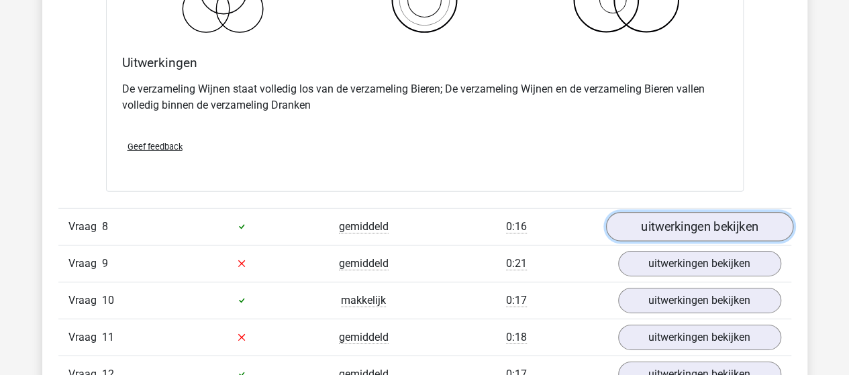
click at [735, 221] on link "uitwerkingen bekijken" at bounding box center [698, 227] width 187 height 30
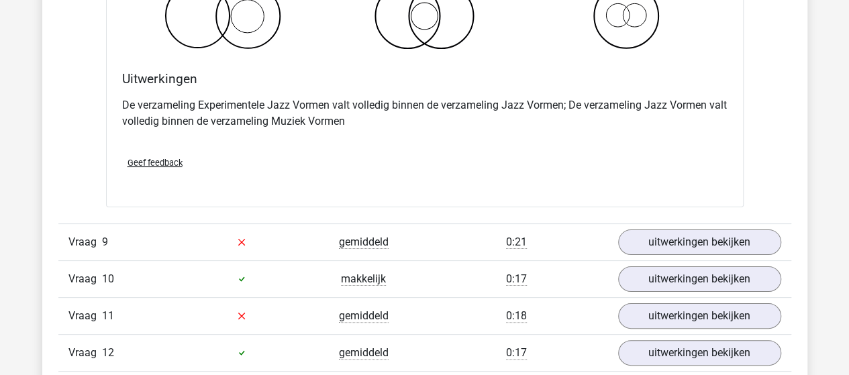
scroll to position [5099, 0]
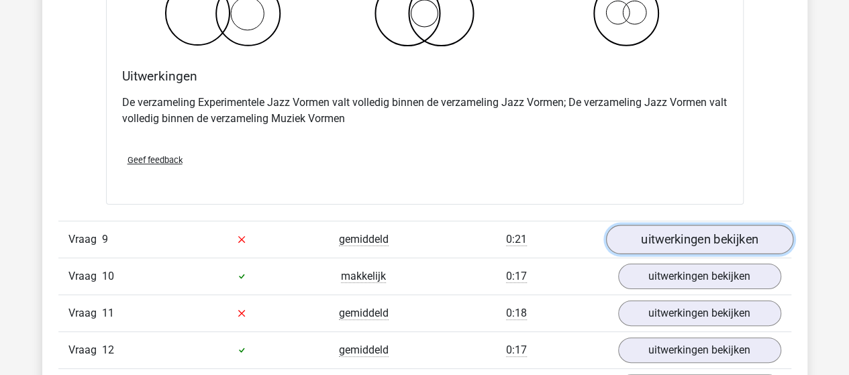
click at [721, 225] on link "uitwerkingen bekijken" at bounding box center [698, 240] width 187 height 30
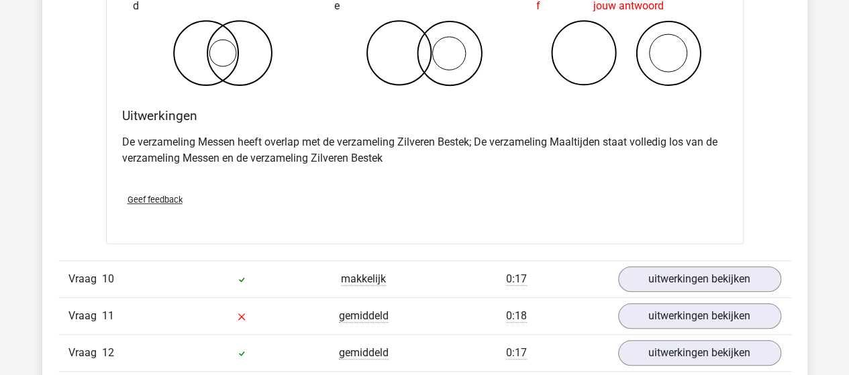
scroll to position [5635, 0]
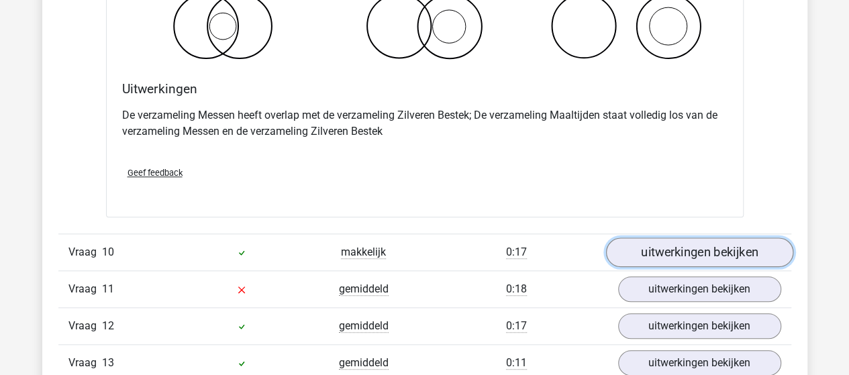
click at [686, 246] on link "uitwerkingen bekijken" at bounding box center [698, 252] width 187 height 30
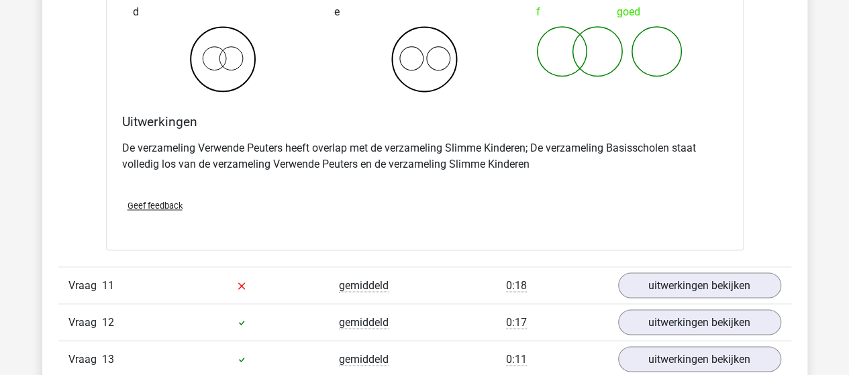
scroll to position [6172, 0]
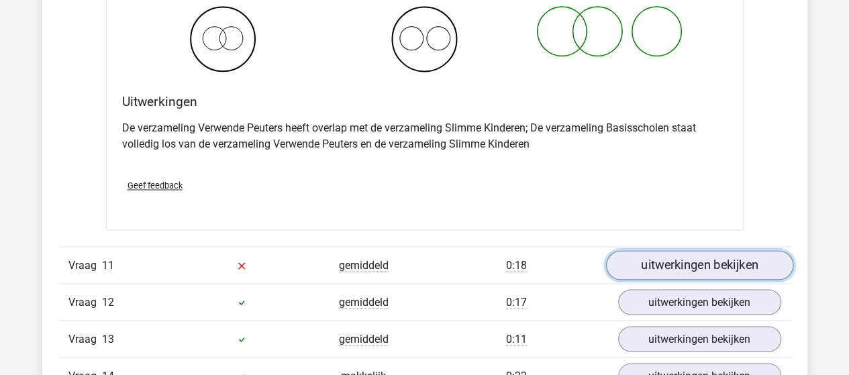
click at [710, 253] on link "uitwerkingen bekijken" at bounding box center [698, 265] width 187 height 30
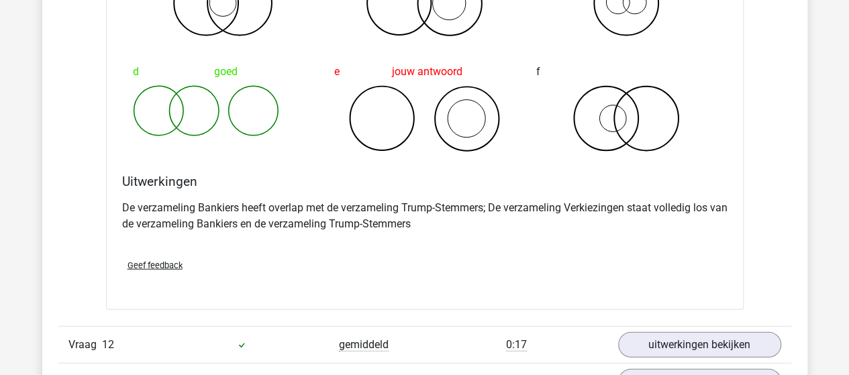
scroll to position [6776, 0]
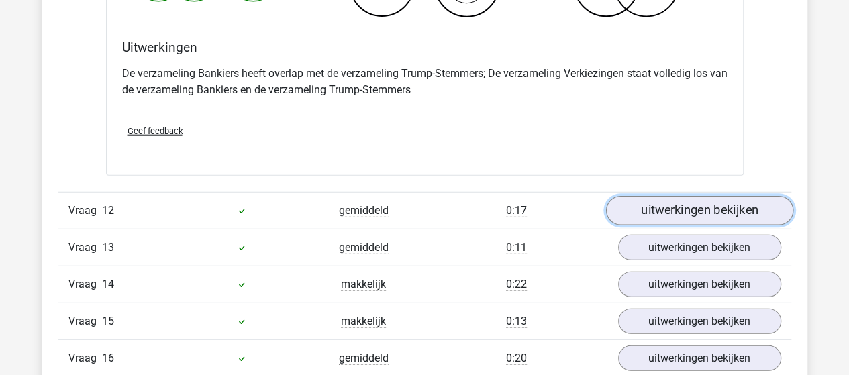
click at [697, 202] on link "uitwerkingen bekijken" at bounding box center [698, 212] width 187 height 30
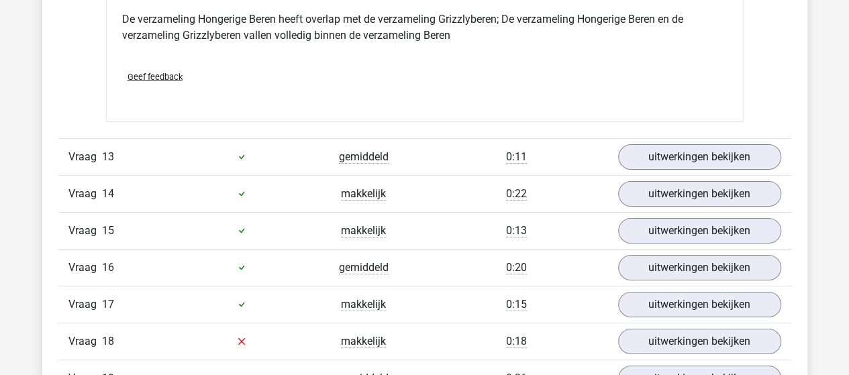
scroll to position [7313, 0]
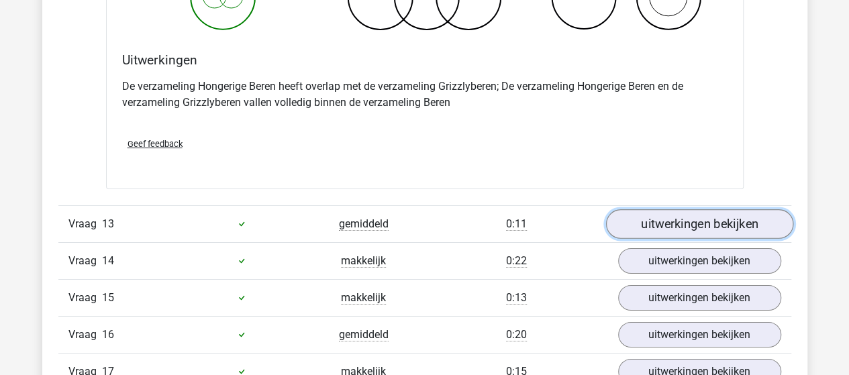
click at [662, 209] on link "uitwerkingen bekijken" at bounding box center [698, 224] width 187 height 30
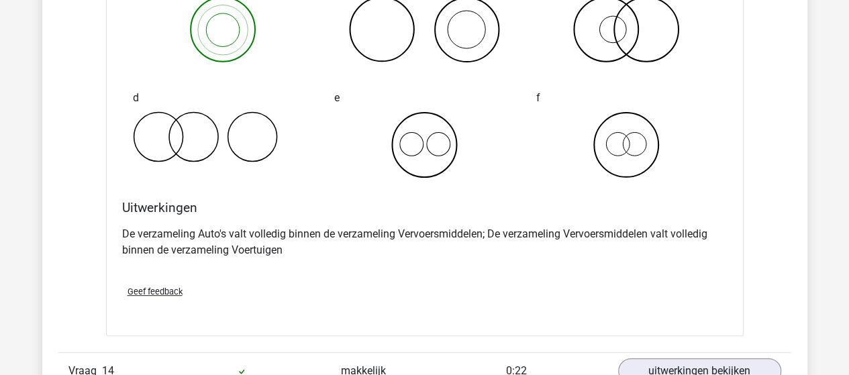
scroll to position [7782, 0]
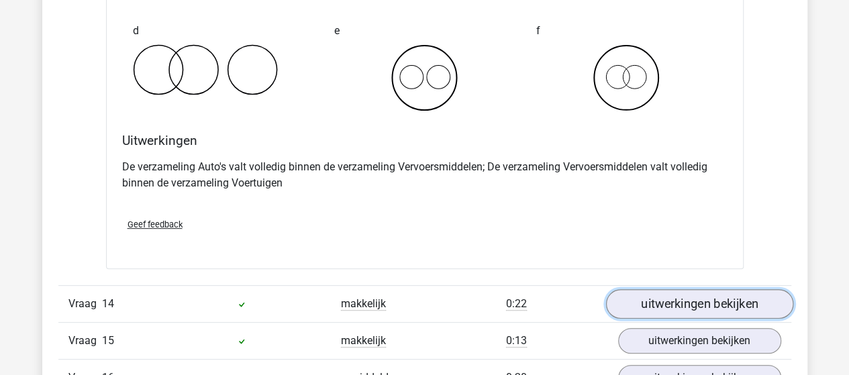
click at [696, 290] on link "uitwerkingen bekijken" at bounding box center [698, 304] width 187 height 30
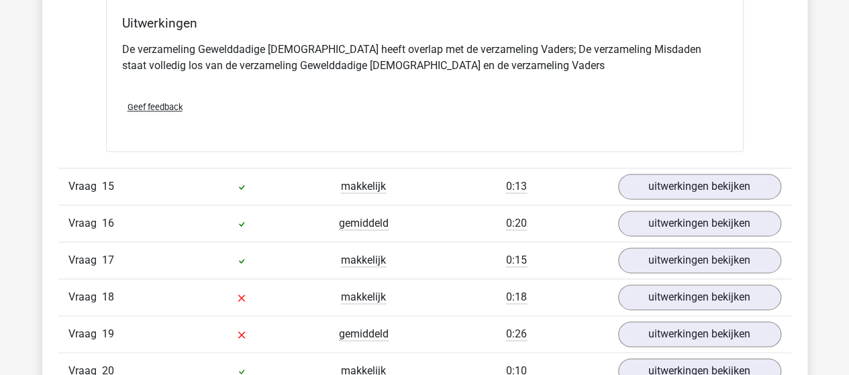
scroll to position [8453, 0]
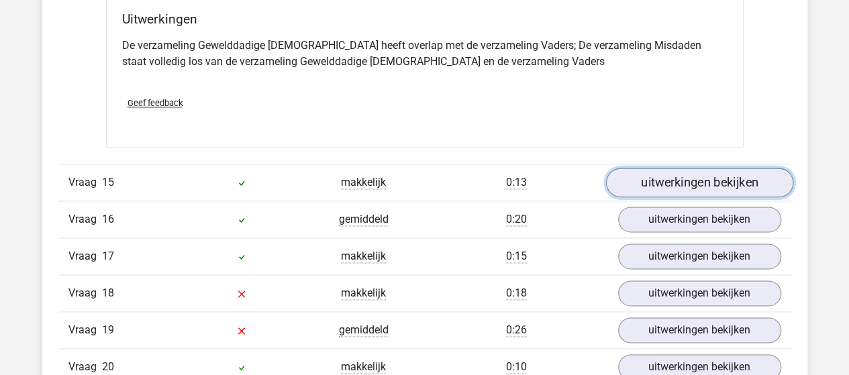
click at [655, 168] on link "uitwerkingen bekijken" at bounding box center [698, 183] width 187 height 30
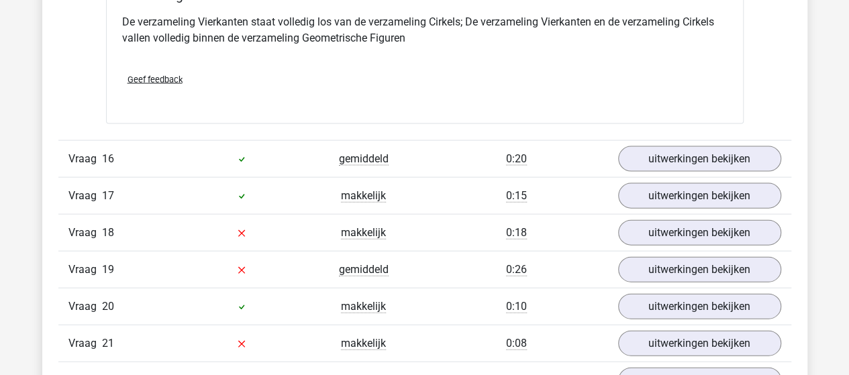
scroll to position [8990, 0]
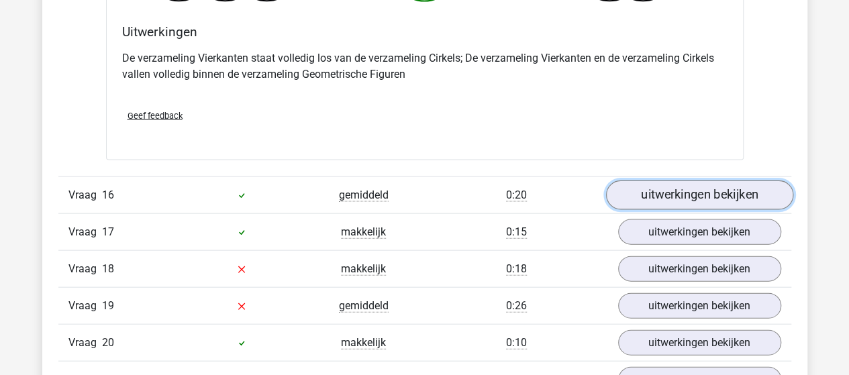
click at [655, 180] on link "uitwerkingen bekijken" at bounding box center [698, 195] width 187 height 30
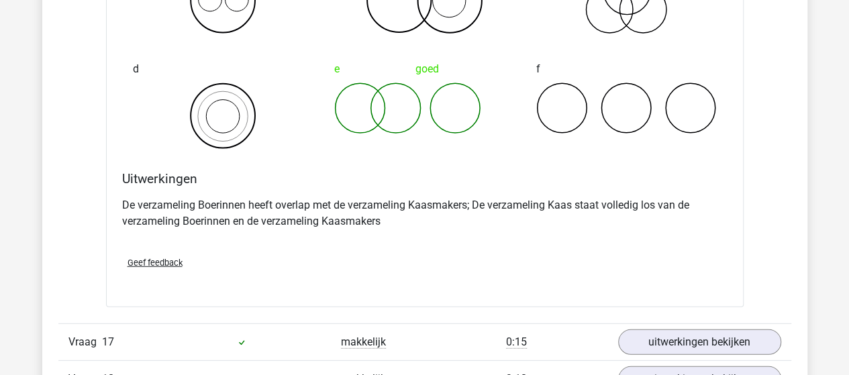
scroll to position [9526, 0]
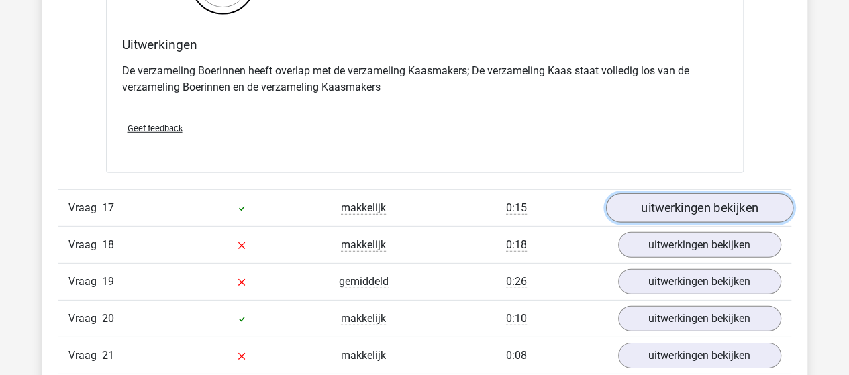
click at [626, 194] on link "uitwerkingen bekijken" at bounding box center [698, 209] width 187 height 30
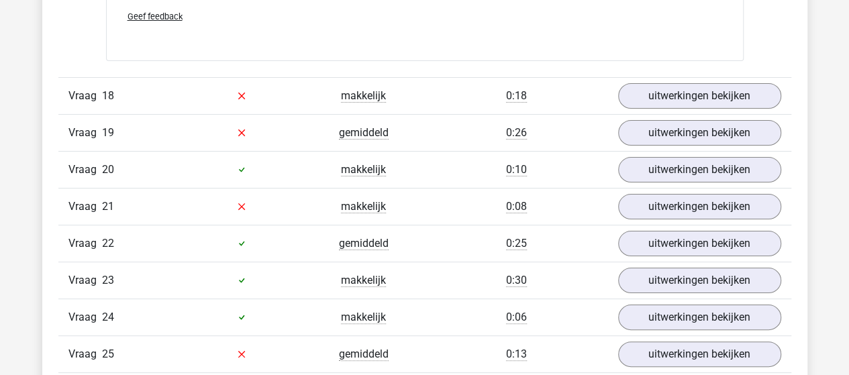
scroll to position [10197, 0]
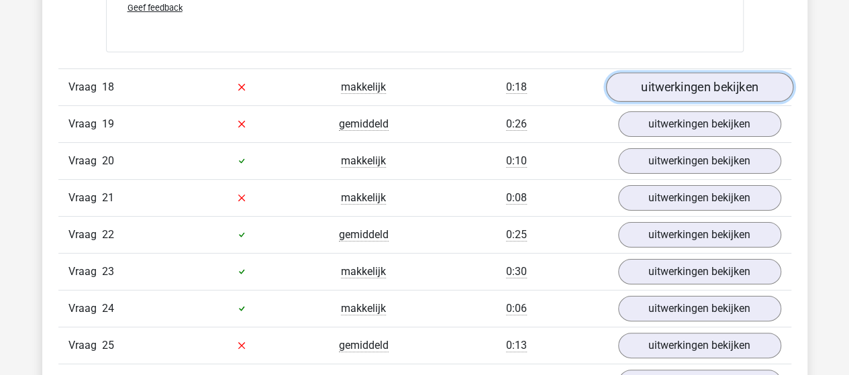
click at [661, 72] on link "uitwerkingen bekijken" at bounding box center [698, 87] width 187 height 30
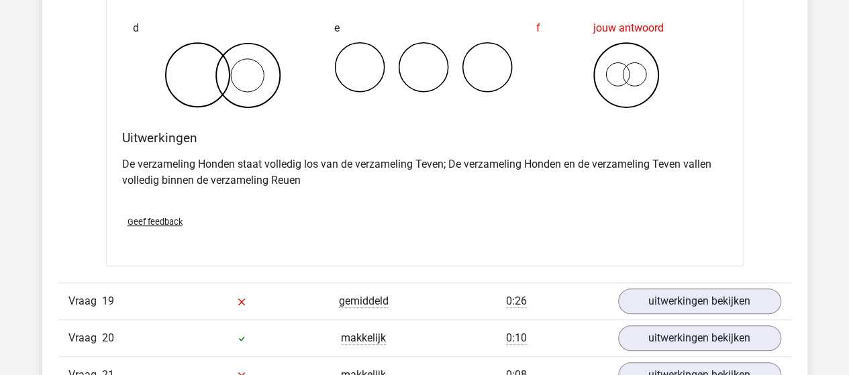
scroll to position [10600, 0]
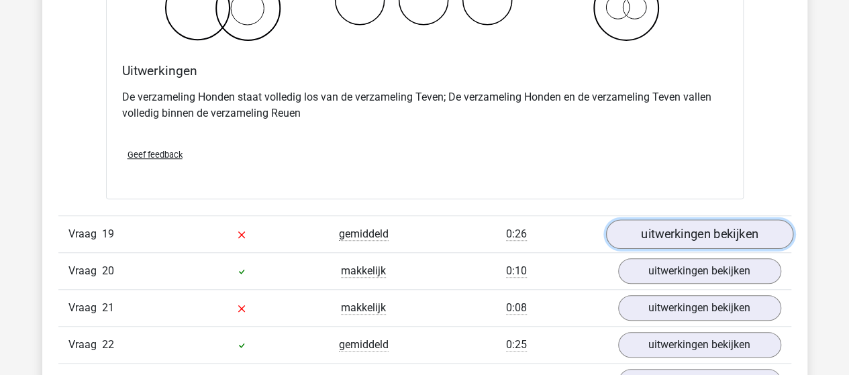
click at [666, 219] on link "uitwerkingen bekijken" at bounding box center [698, 234] width 187 height 30
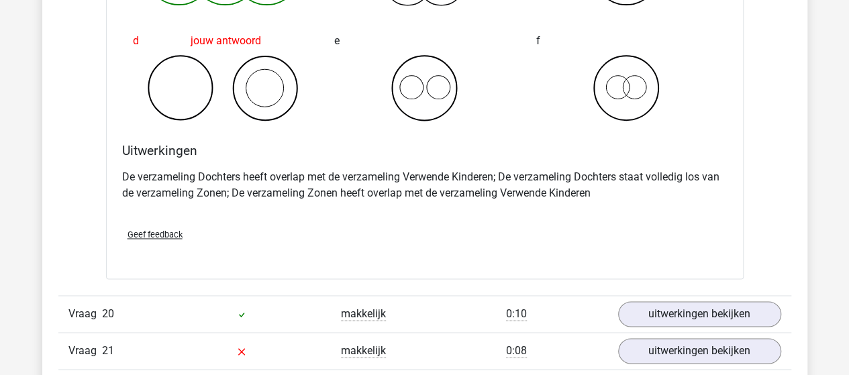
scroll to position [11137, 0]
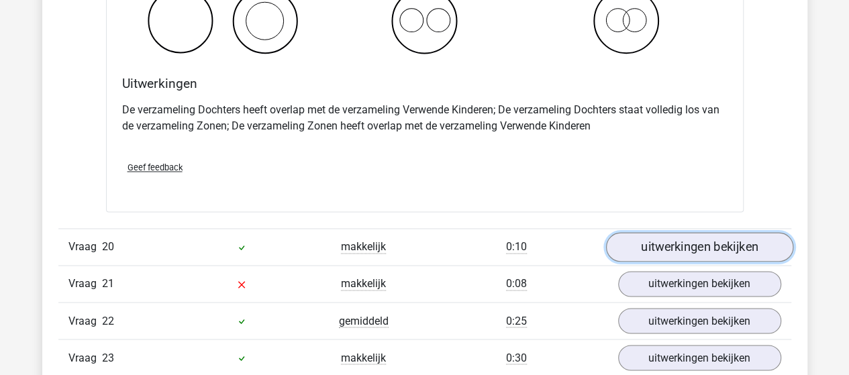
click at [665, 232] on link "uitwerkingen bekijken" at bounding box center [698, 247] width 187 height 30
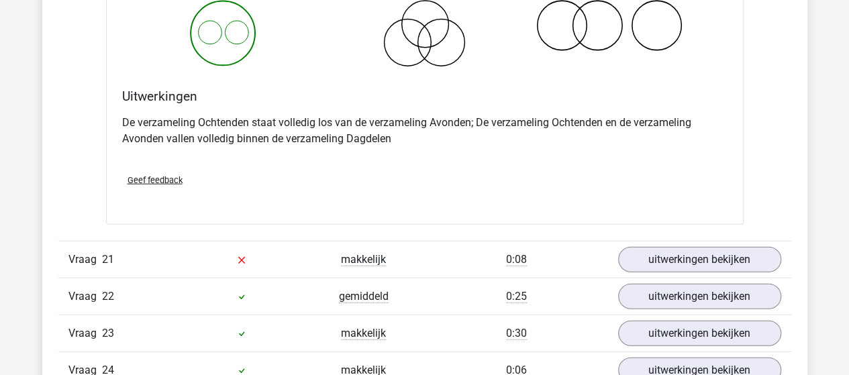
scroll to position [11740, 0]
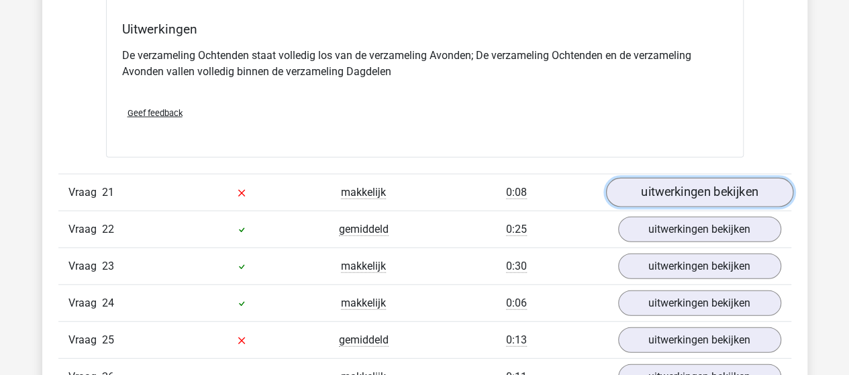
click at [702, 178] on link "uitwerkingen bekijken" at bounding box center [698, 193] width 187 height 30
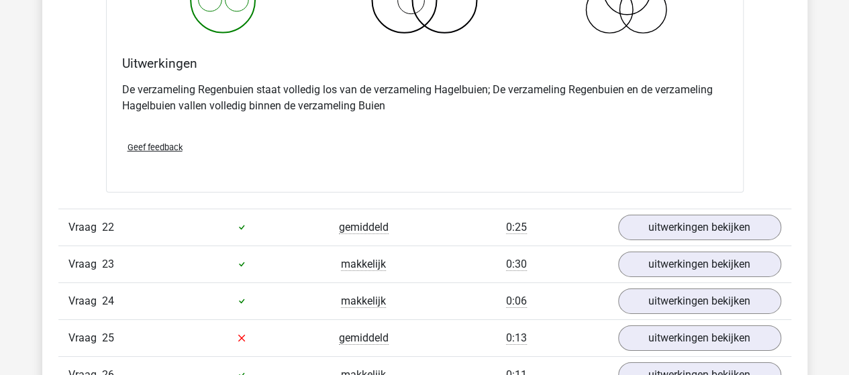
scroll to position [12277, 0]
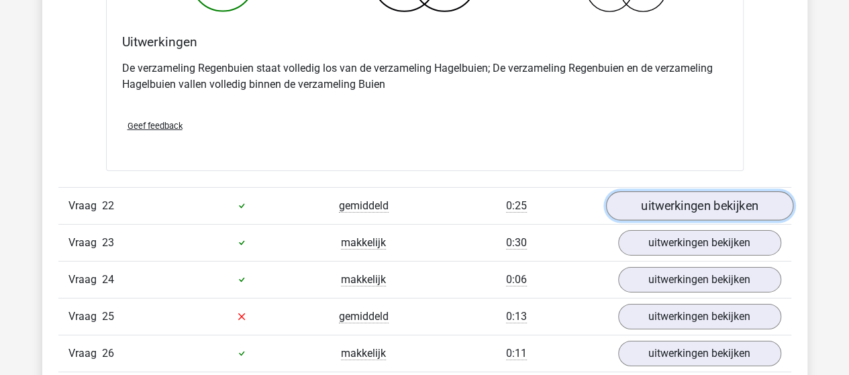
click at [640, 191] on link "uitwerkingen bekijken" at bounding box center [698, 206] width 187 height 30
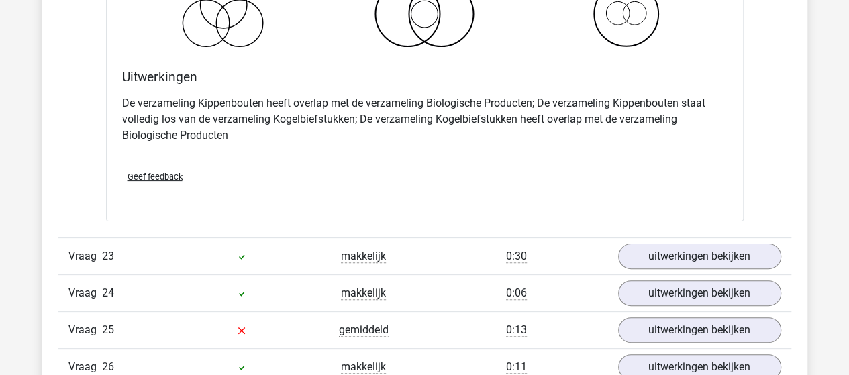
scroll to position [12814, 0]
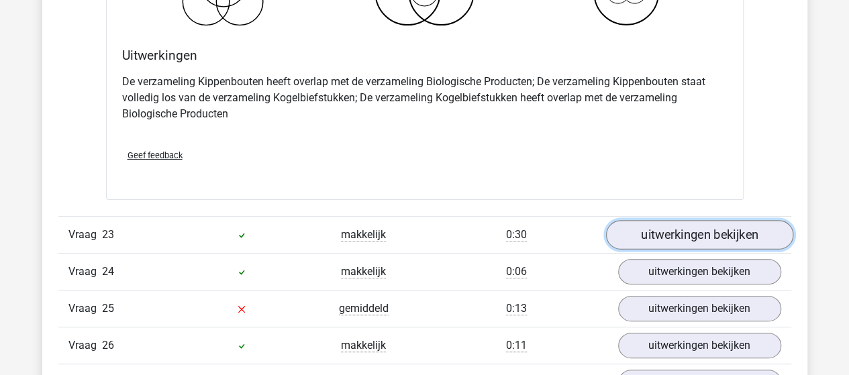
click at [674, 220] on link "uitwerkingen bekijken" at bounding box center [698, 235] width 187 height 30
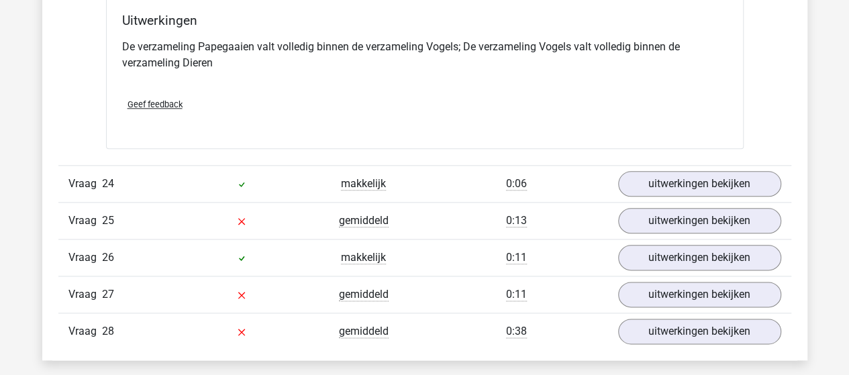
scroll to position [13417, 0]
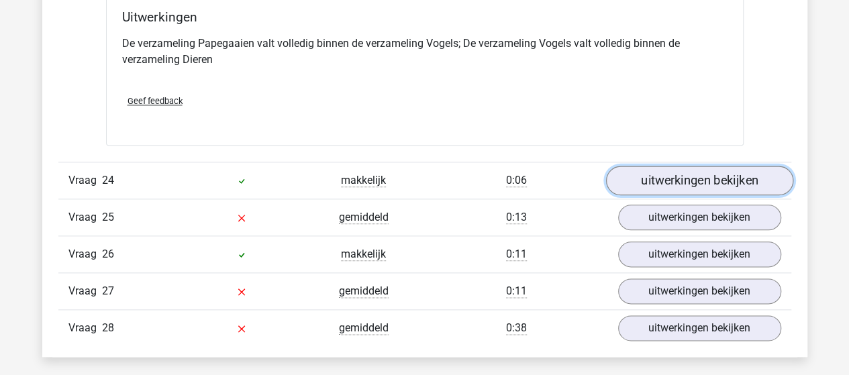
click at [698, 166] on link "uitwerkingen bekijken" at bounding box center [698, 181] width 187 height 30
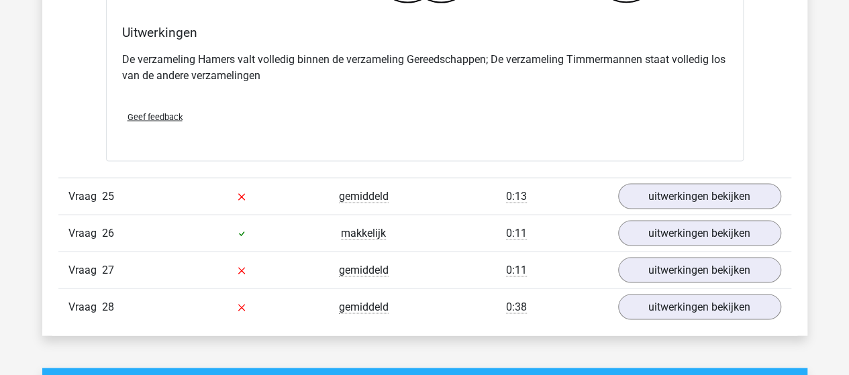
scroll to position [13954, 0]
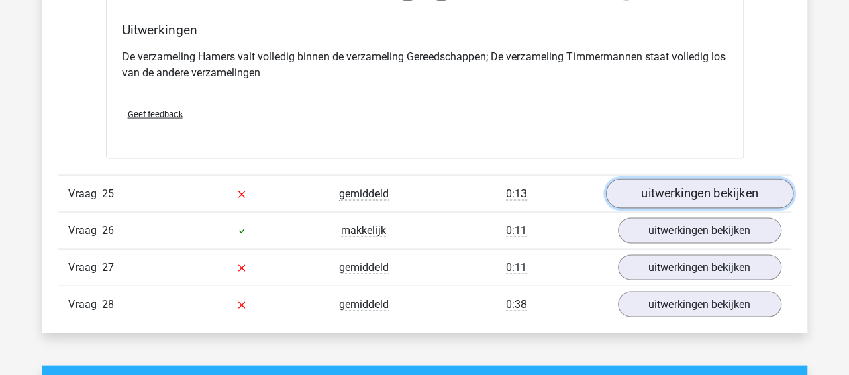
click at [697, 178] on link "uitwerkingen bekijken" at bounding box center [698, 193] width 187 height 30
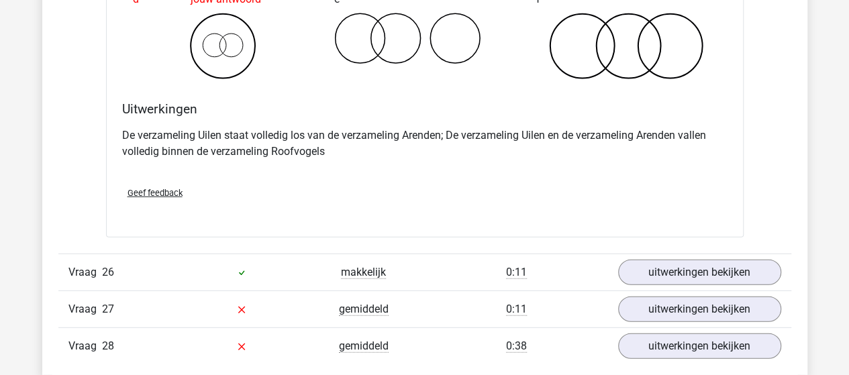
scroll to position [14491, 0]
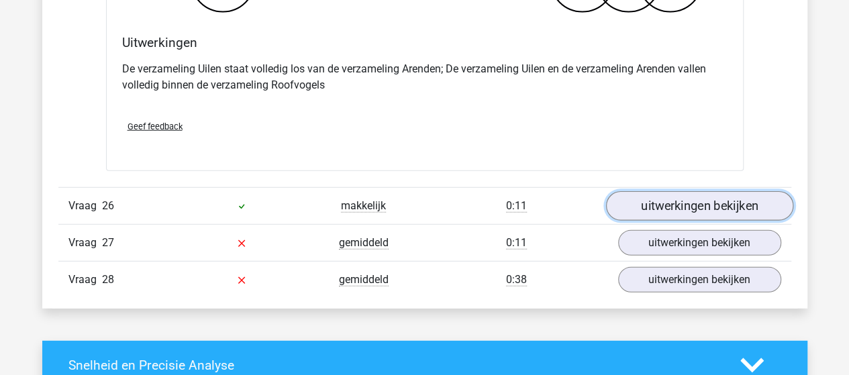
click at [682, 192] on link "uitwerkingen bekijken" at bounding box center [698, 207] width 187 height 30
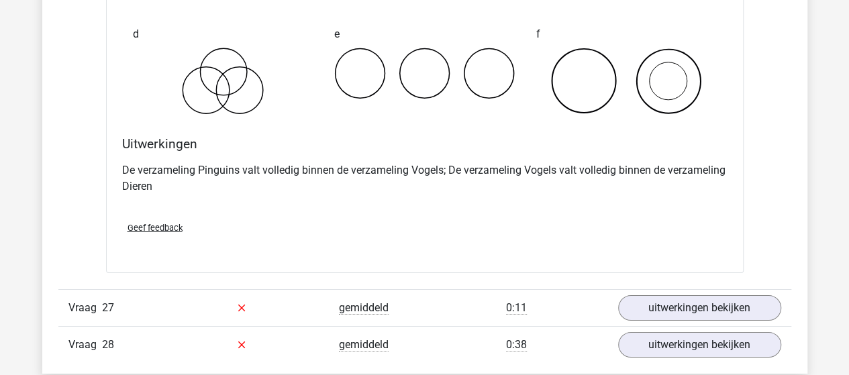
scroll to position [14961, 0]
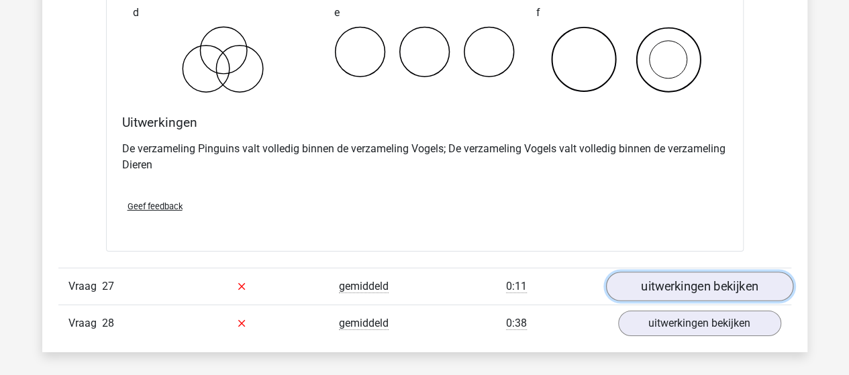
click at [727, 272] on link "uitwerkingen bekijken" at bounding box center [698, 287] width 187 height 30
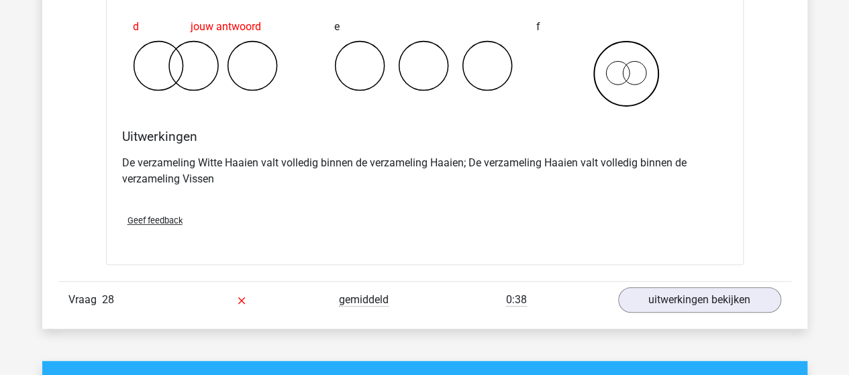
scroll to position [15497, 0]
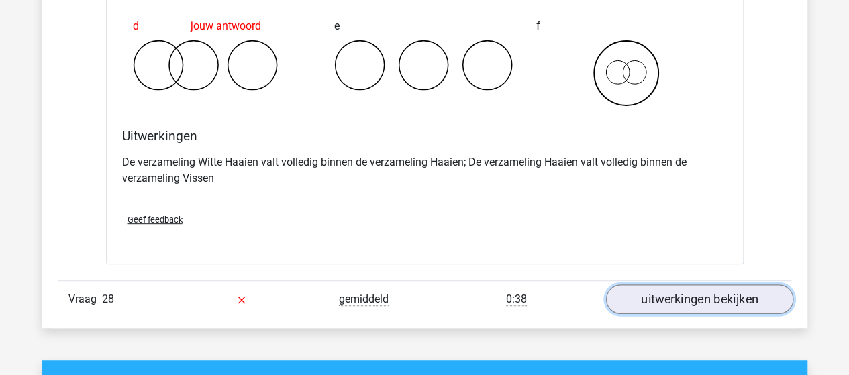
click at [630, 284] on link "uitwerkingen bekijken" at bounding box center [698, 299] width 187 height 30
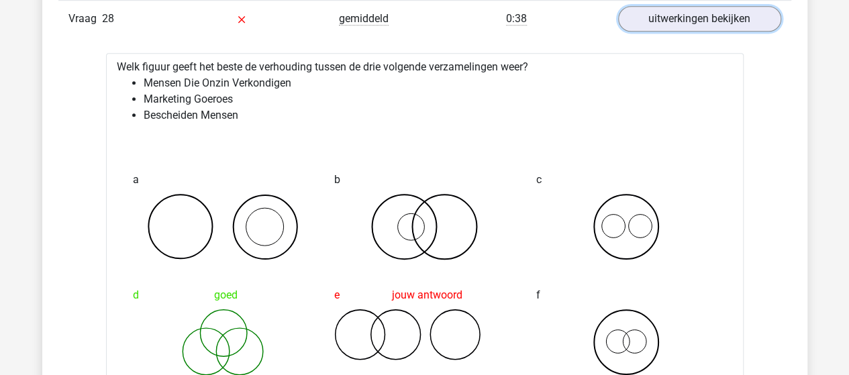
scroll to position [15766, 0]
